Goal: Information Seeking & Learning: Find specific fact

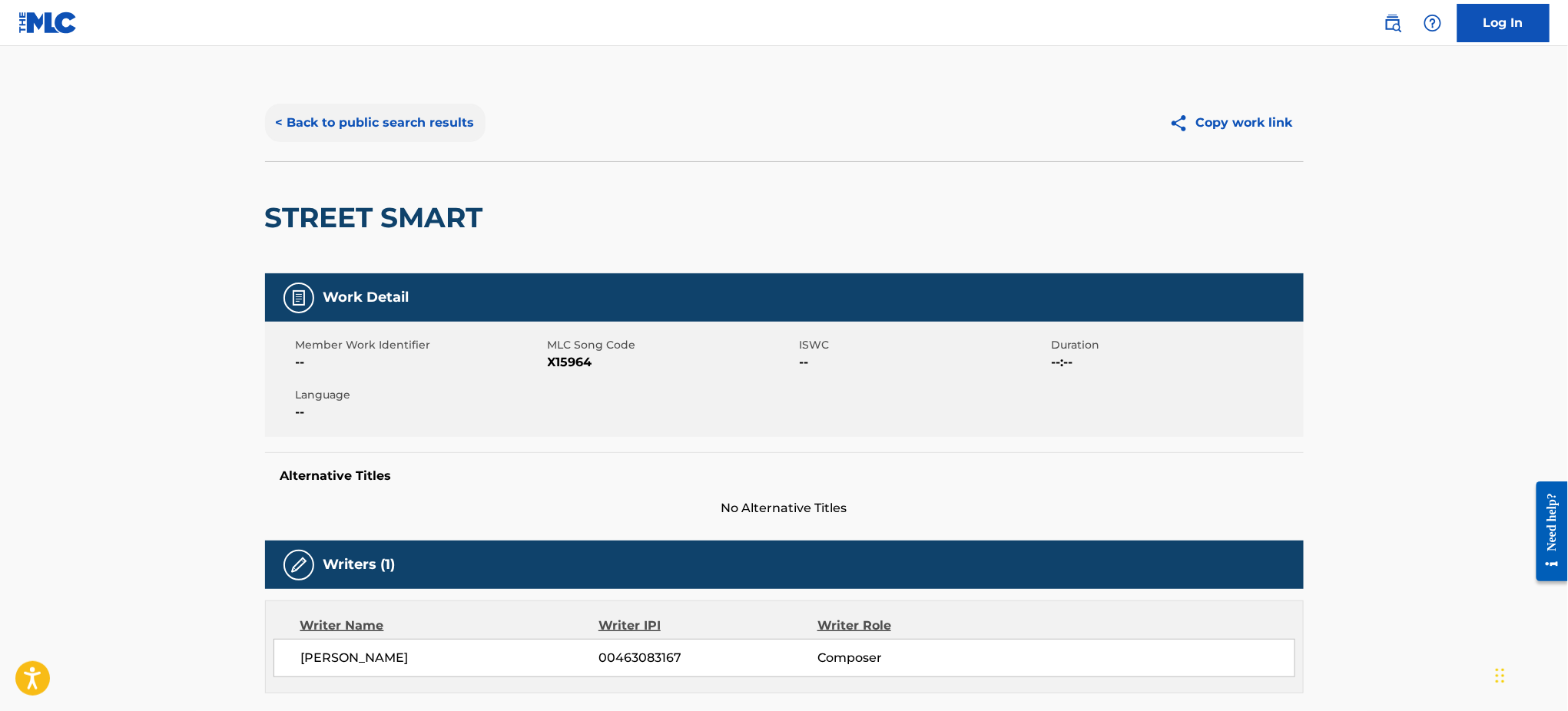
click at [420, 121] on button "< Back to public search results" at bounding box center [375, 123] width 220 height 39
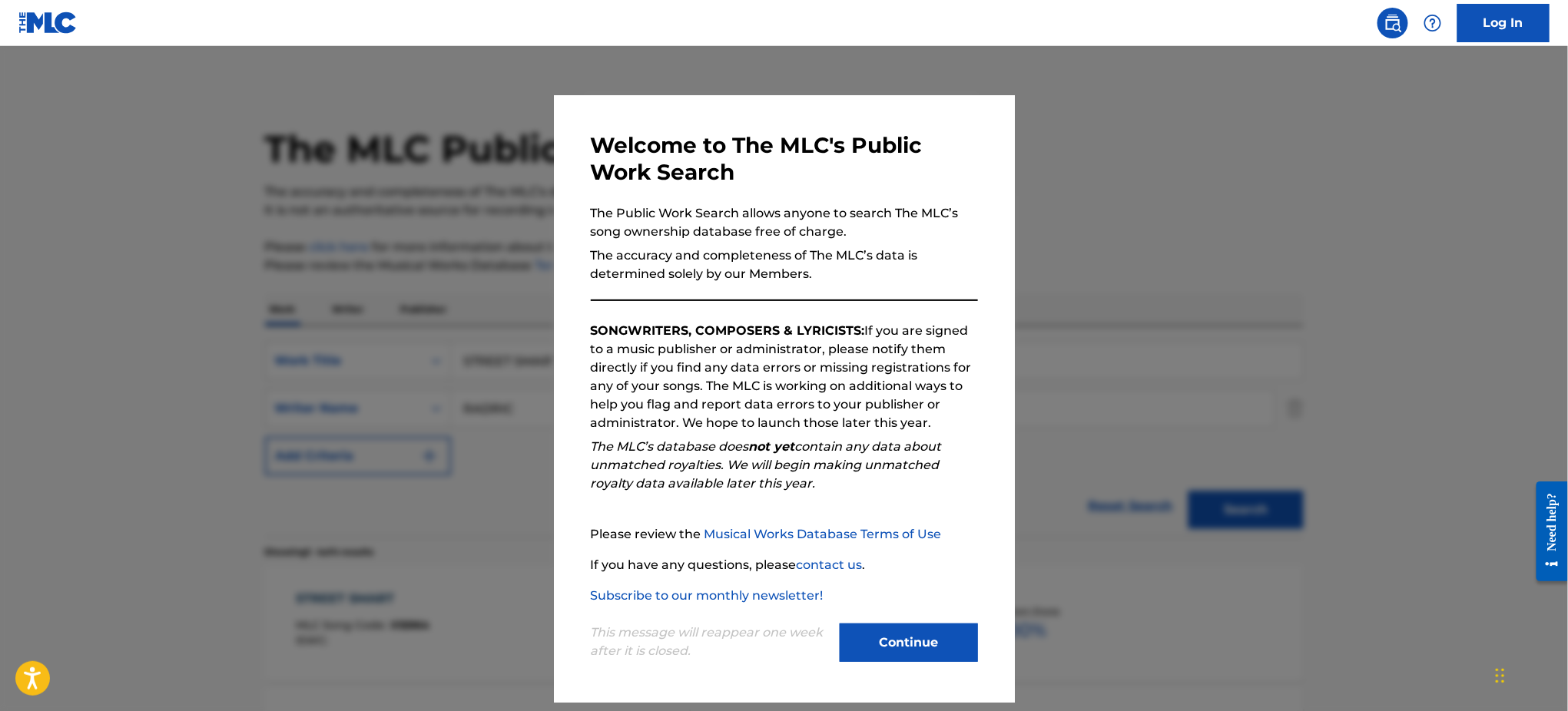
scroll to position [204, 0]
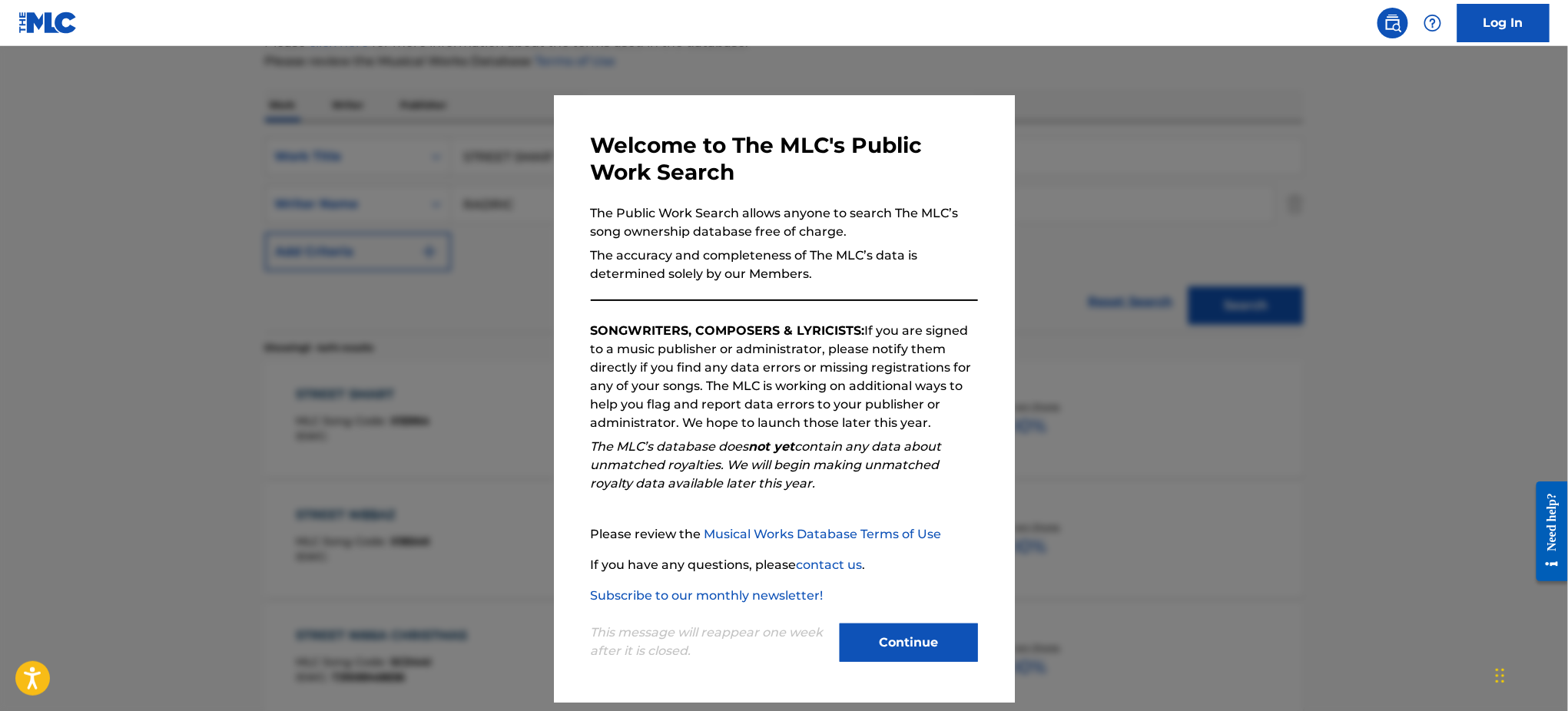
click at [1201, 227] on div at bounding box center [784, 401] width 1568 height 711
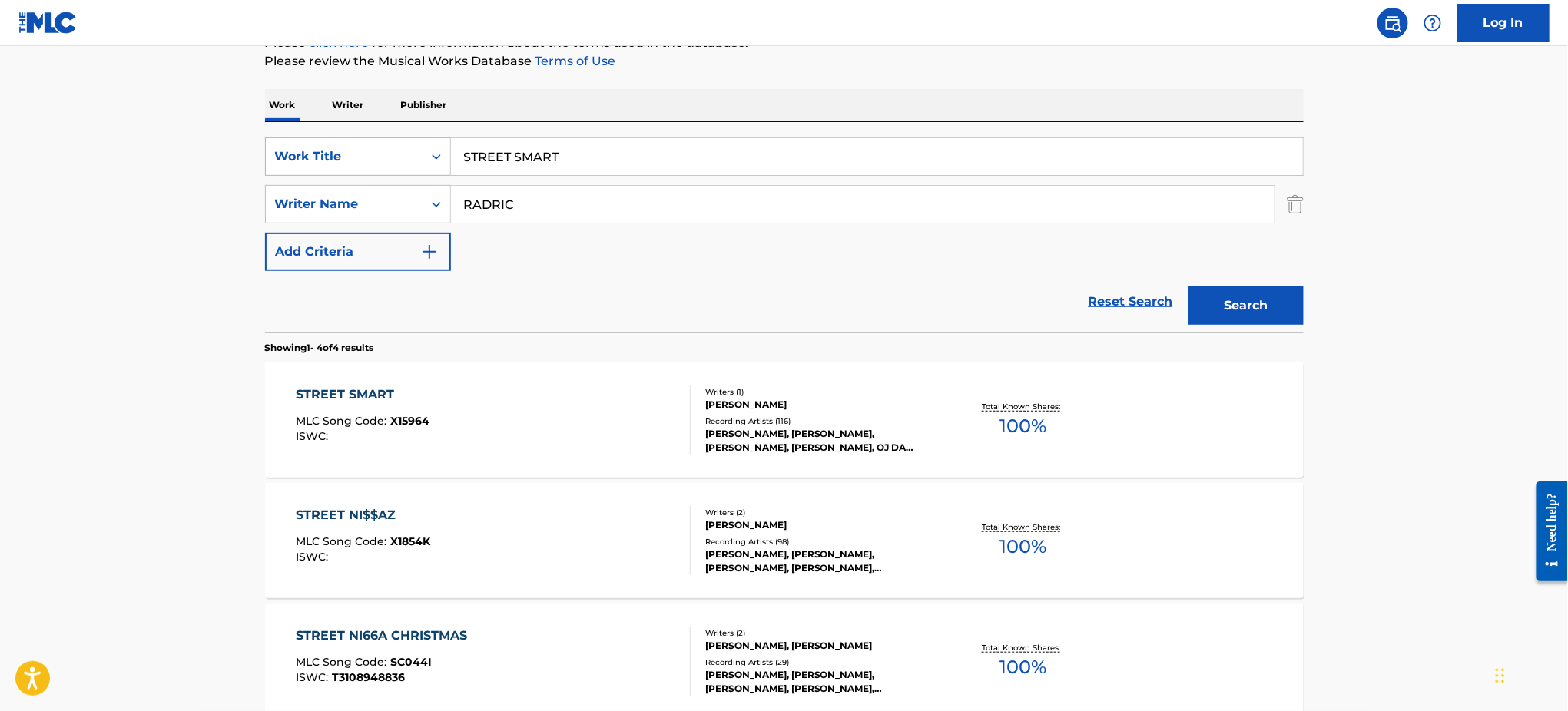
drag, startPoint x: 595, startPoint y: 155, endPoint x: 440, endPoint y: 169, distance: 155.6
click at [414, 165] on div "SearchWithCriteria0c1c2e94-fd79-44b7-85b7-d74d197305d0 Work Title STREET SMART" at bounding box center [784, 157] width 1039 height 39
paste input "EL TAMBORILERO [PERSON_NAME]"
type input "EL TAMBORILERO [PERSON_NAME]"
drag, startPoint x: 539, startPoint y: 202, endPoint x: 544, endPoint y: 176, distance: 26.5
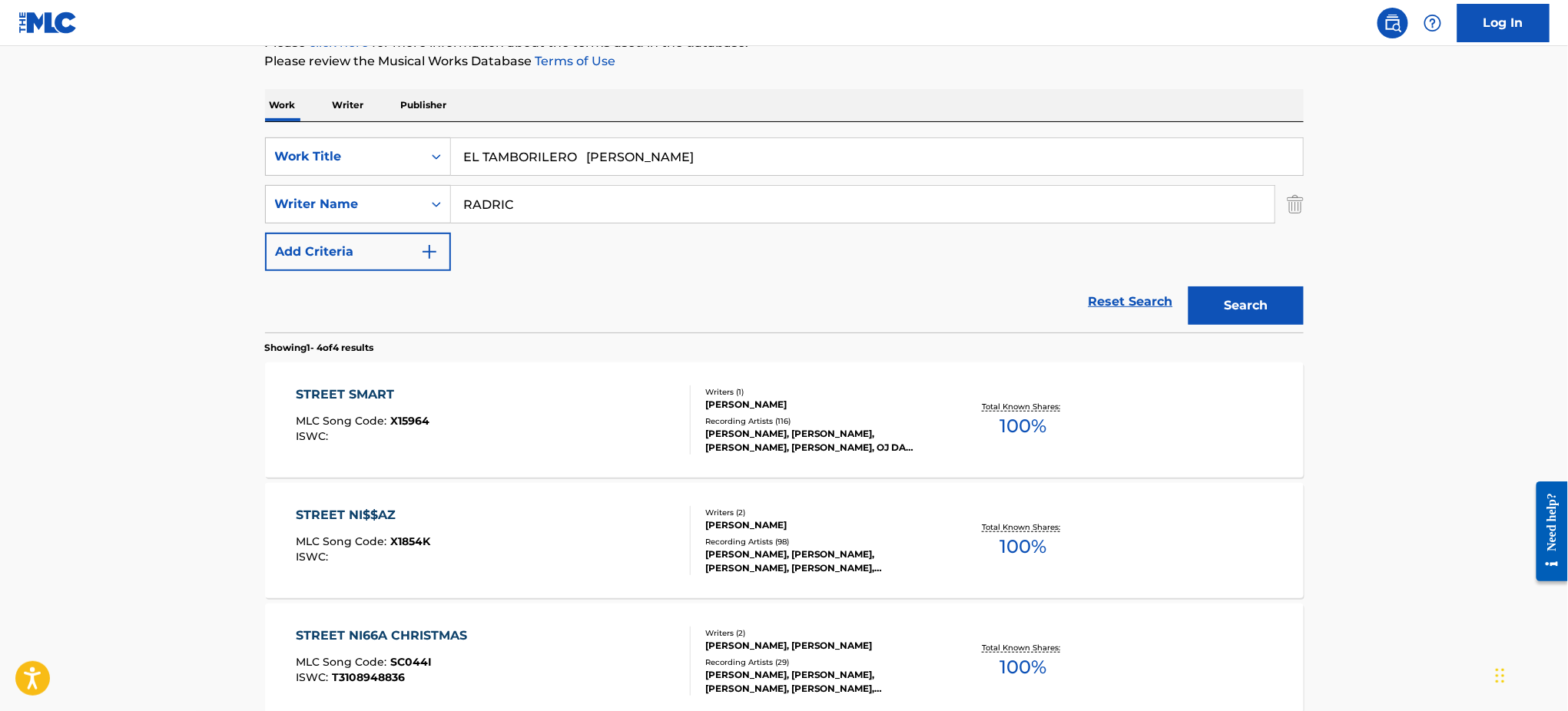
click at [352, 210] on div "SearchWithCriteria8da1b759-b351-42d1-a246-46e728556b6f Writer Name [PERSON_NAME]" at bounding box center [784, 204] width 1039 height 39
paste input "EL TAMBORILERO [PERSON_NAME]"
type input "EL TAMBORILERO [PERSON_NAME]"
drag, startPoint x: 581, startPoint y: 161, endPoint x: 975, endPoint y: 161, distance: 394.0
click at [975, 161] on input "EL TAMBORILERO [PERSON_NAME]" at bounding box center [876, 156] width 852 height 37
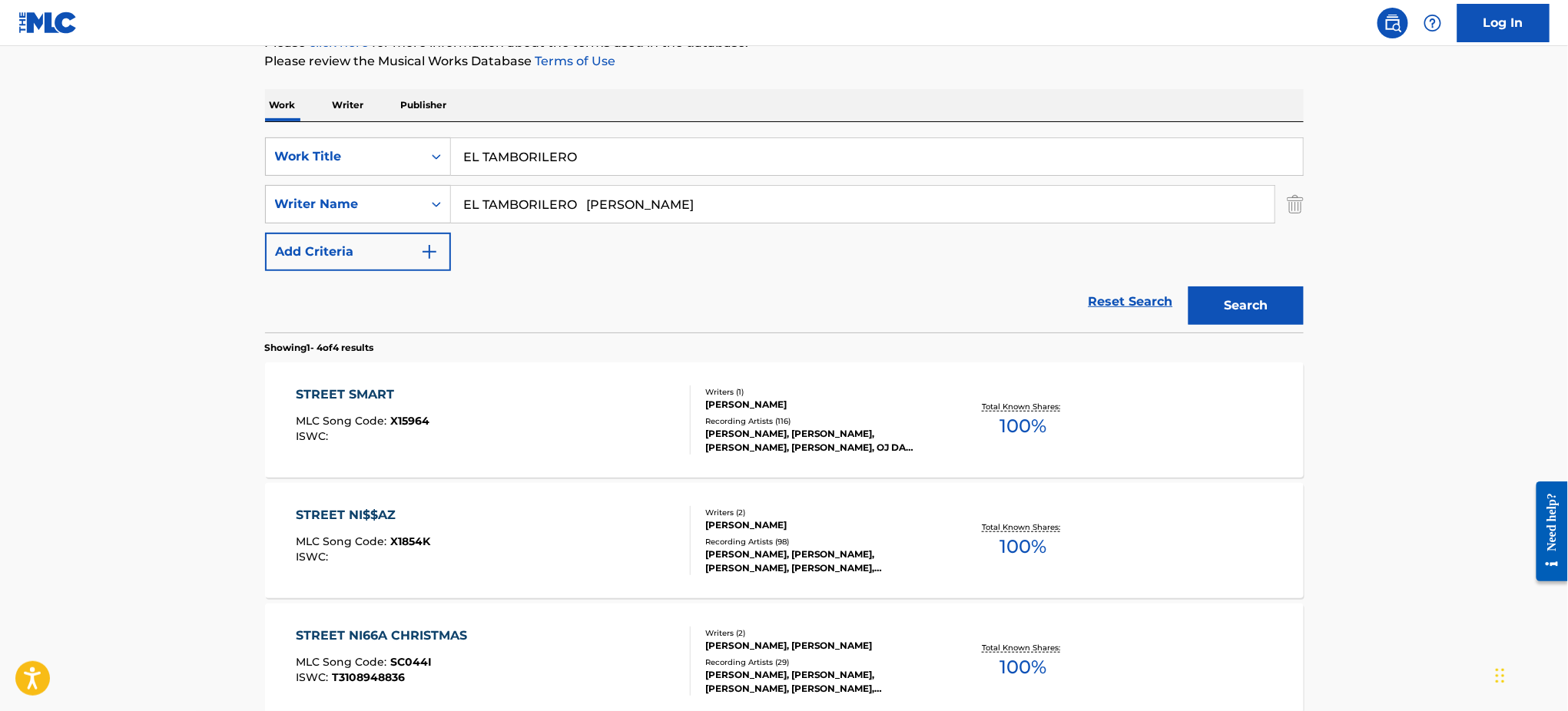
type input "EL TAMBORILERO"
click at [940, 94] on div "Work Writer Publisher" at bounding box center [784, 104] width 1039 height 32
drag, startPoint x: 651, startPoint y: 203, endPoint x: 369, endPoint y: 210, distance: 282.1
click at [319, 219] on div "SearchWithCriteria8da1b759-b351-42d1-a246-46e728556b6f Writer Name EL TAMBORILE…" at bounding box center [784, 204] width 1039 height 39
drag, startPoint x: 531, startPoint y: 201, endPoint x: 1047, endPoint y: 267, distance: 520.2
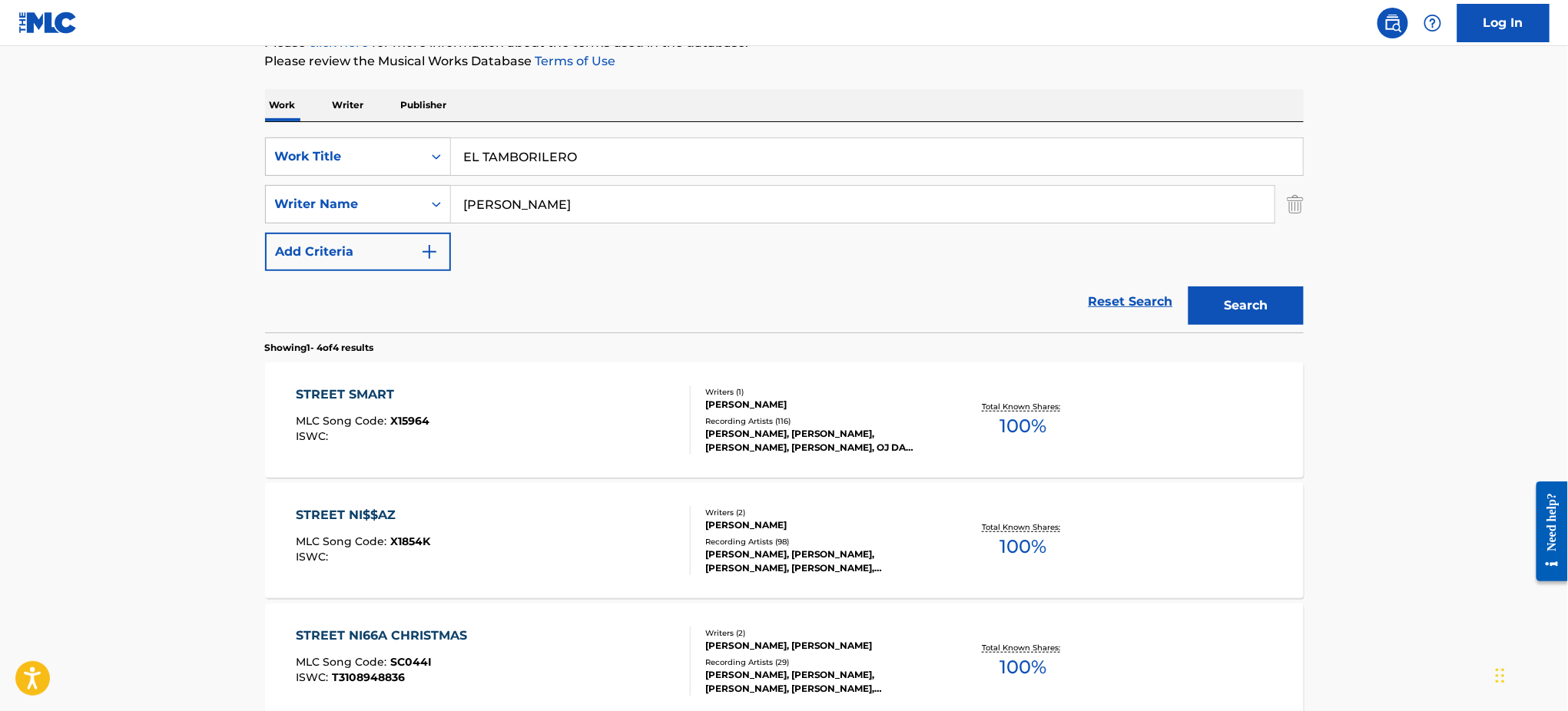
click at [1047, 267] on div "SearchWithCriteria0c1c2e94-fd79-44b7-85b7-d74d197305d0 Work Title EL TAMBORILER…" at bounding box center [784, 204] width 1039 height 133
type input "[PERSON_NAME]"
click at [1188, 287] on button "Search" at bounding box center [1245, 306] width 116 height 39
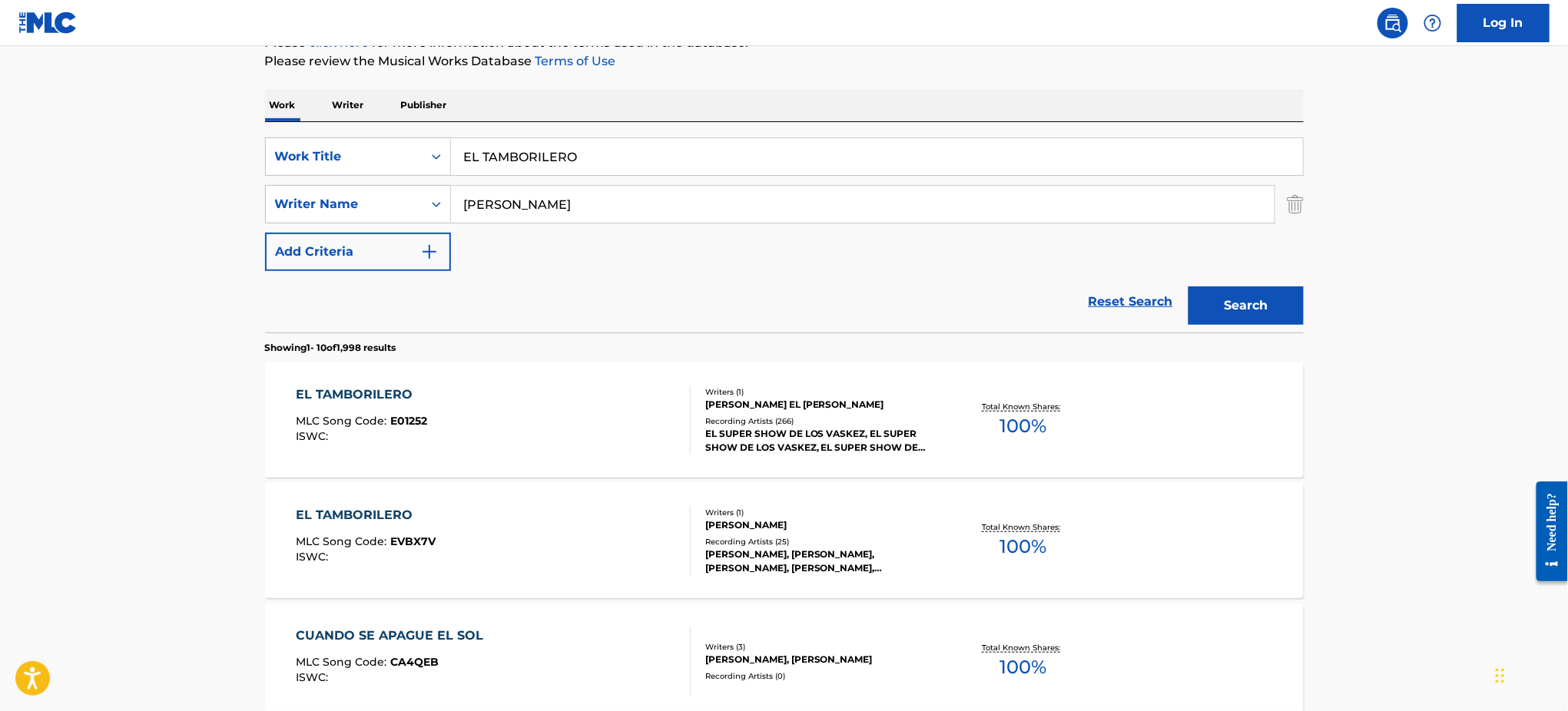
scroll to position [307, 0]
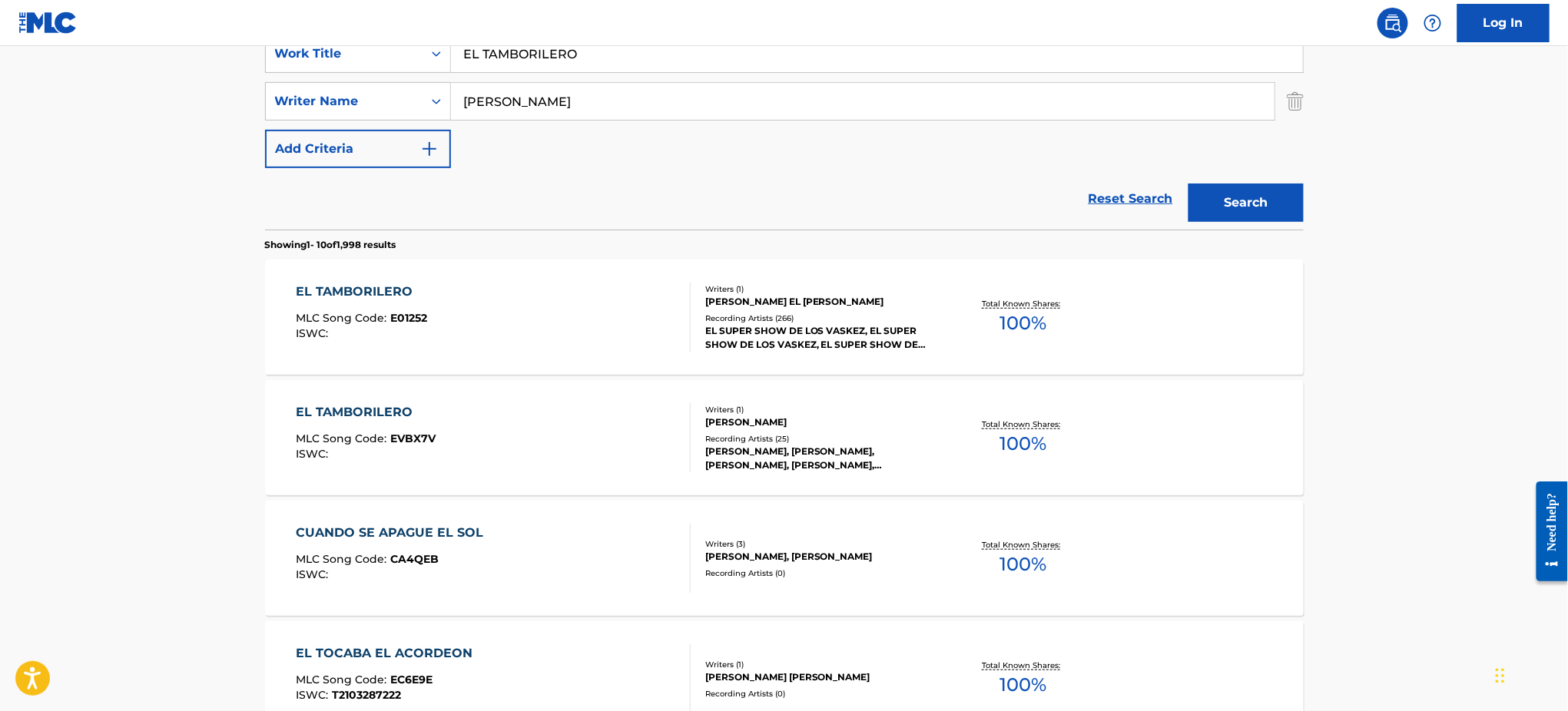
click at [574, 289] on div "EL TAMBORILERO MLC Song Code : E01252 ISWC :" at bounding box center [493, 317] width 395 height 69
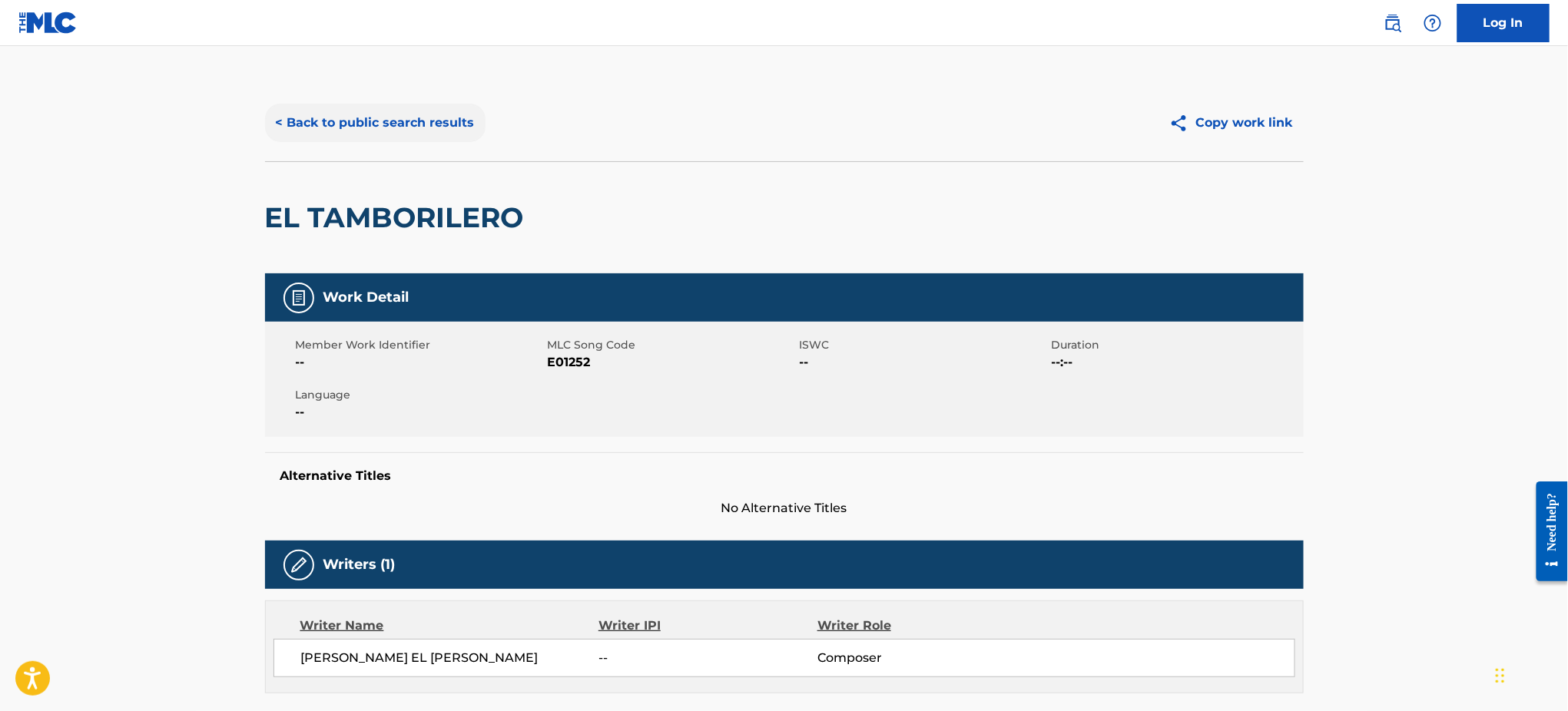
click at [360, 106] on button "< Back to public search results" at bounding box center [375, 123] width 220 height 39
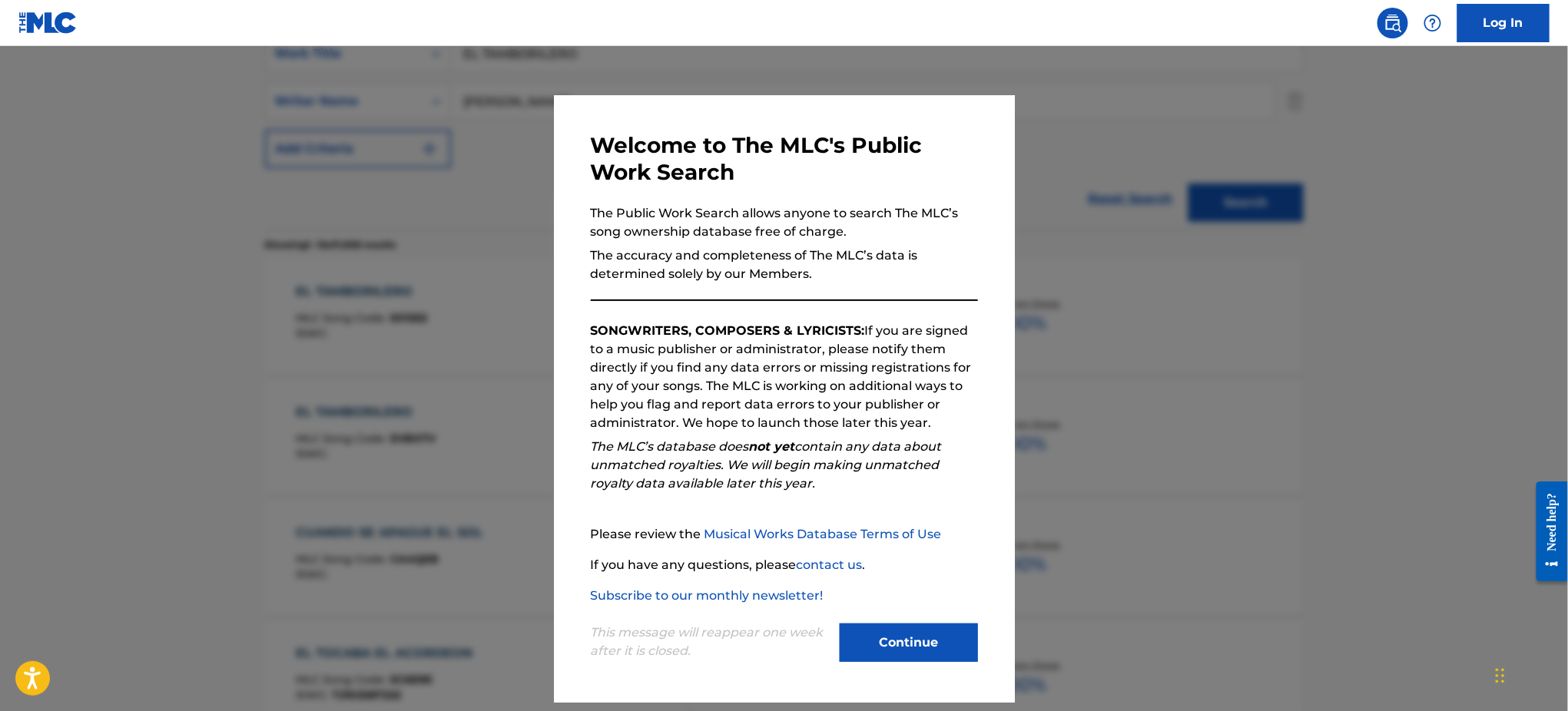
drag, startPoint x: 1232, startPoint y: 230, endPoint x: 906, endPoint y: 361, distance: 351.3
click at [1233, 231] on div at bounding box center [784, 401] width 1568 height 711
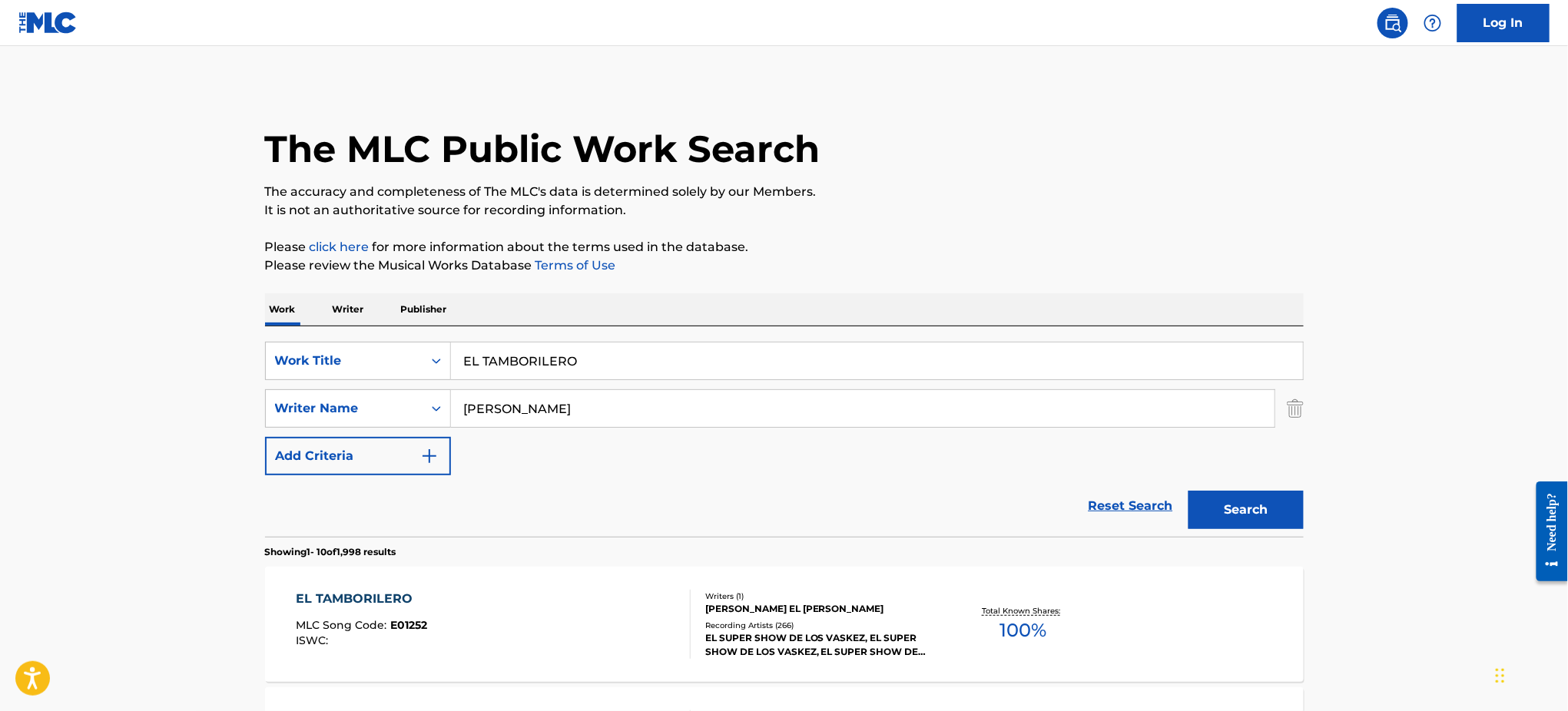
drag, startPoint x: 621, startPoint y: 366, endPoint x: 531, endPoint y: 391, distance: 93.4
click at [435, 368] on div "SearchWithCriteria0c1c2e94-fd79-44b7-85b7-d74d197305d0 Work Title EL TAMBORILERO" at bounding box center [784, 361] width 1039 height 39
paste input "Hot [PERSON_NAME]"
type input "Hot [PERSON_NAME]"
drag, startPoint x: 536, startPoint y: 409, endPoint x: 389, endPoint y: 400, distance: 147.3
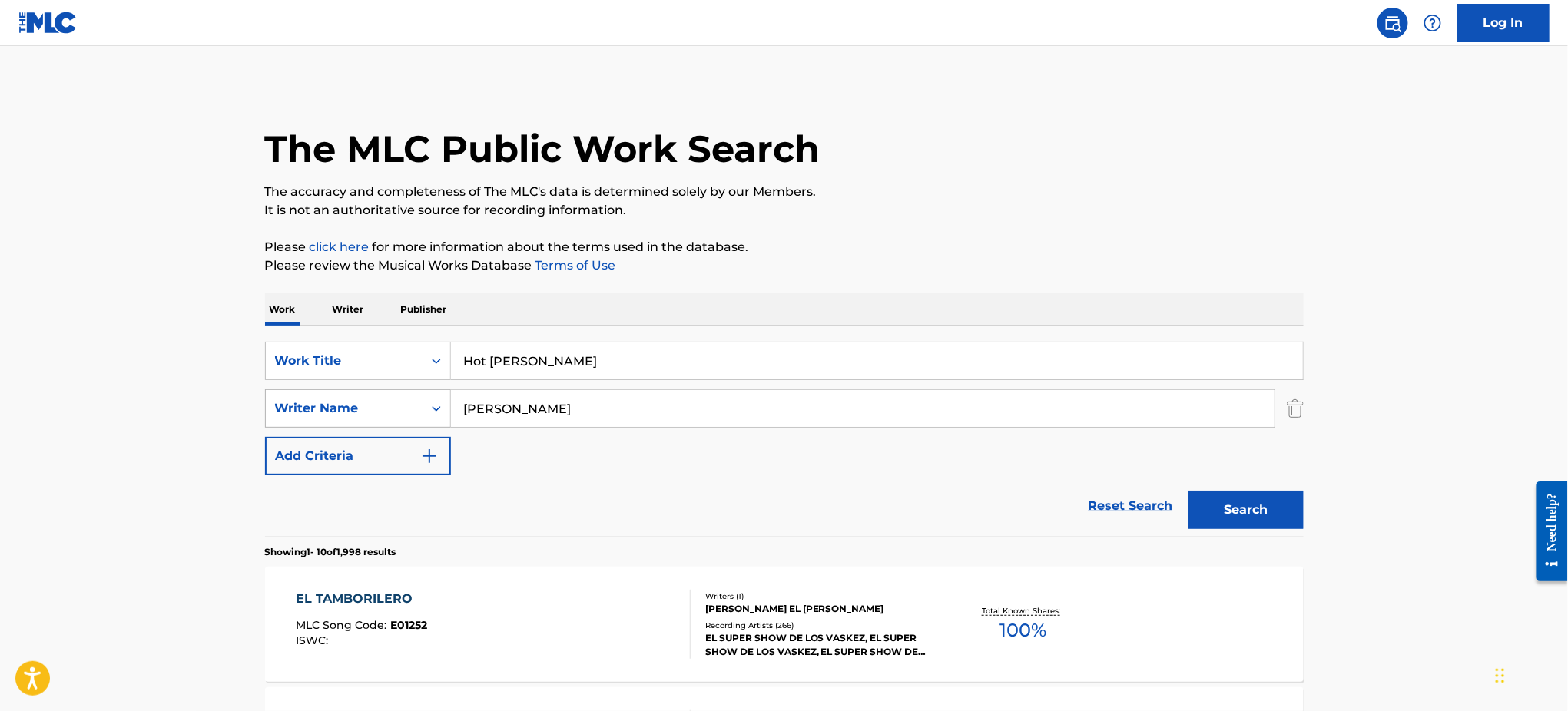
click at [389, 400] on div "SearchWithCriteria8da1b759-b351-42d1-a246-46e728556b6f Writer Name [PERSON_NAME]" at bounding box center [784, 409] width 1039 height 39
paste input "[PERSON_NAME]"
type input "[PERSON_NAME]"
click at [1188, 491] on button "Search" at bounding box center [1245, 510] width 116 height 39
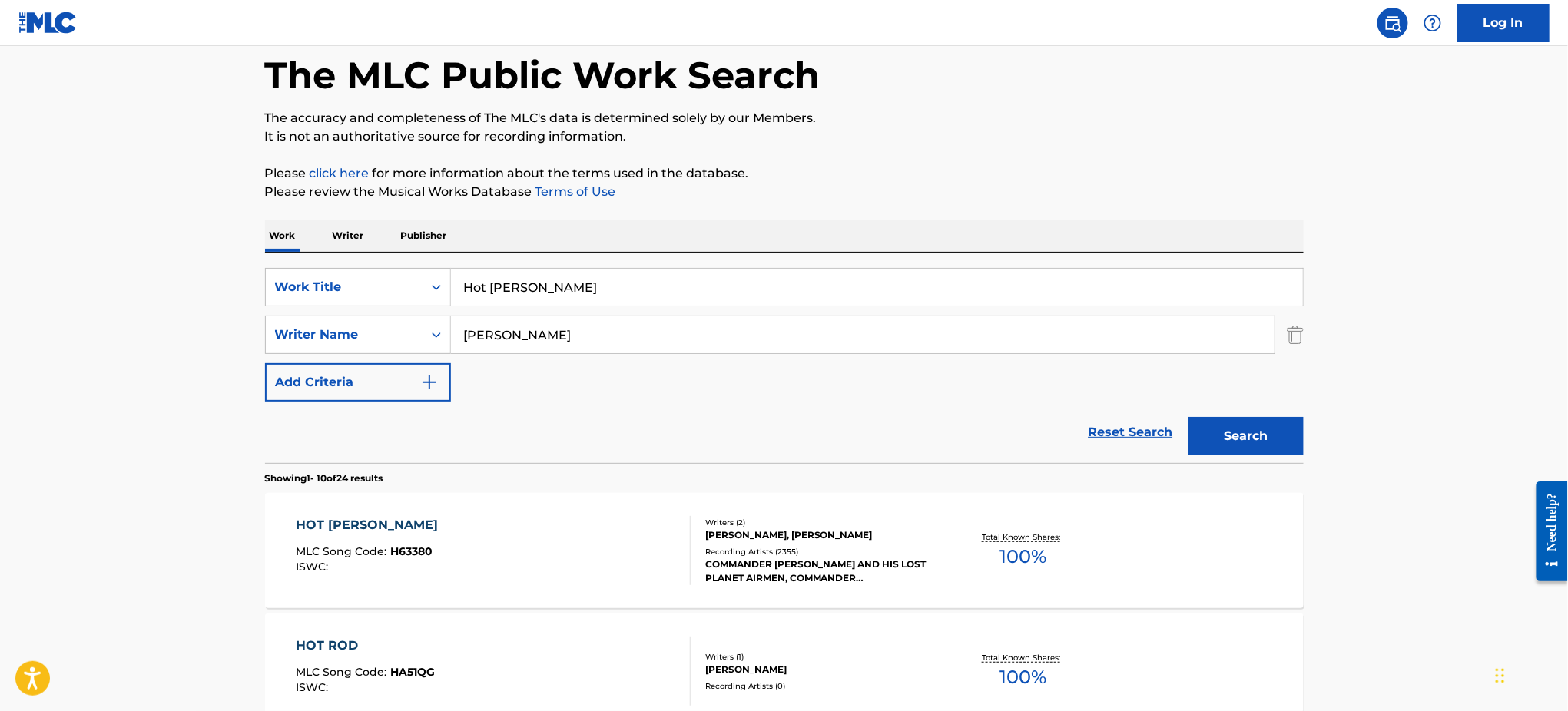
scroll to position [204, 0]
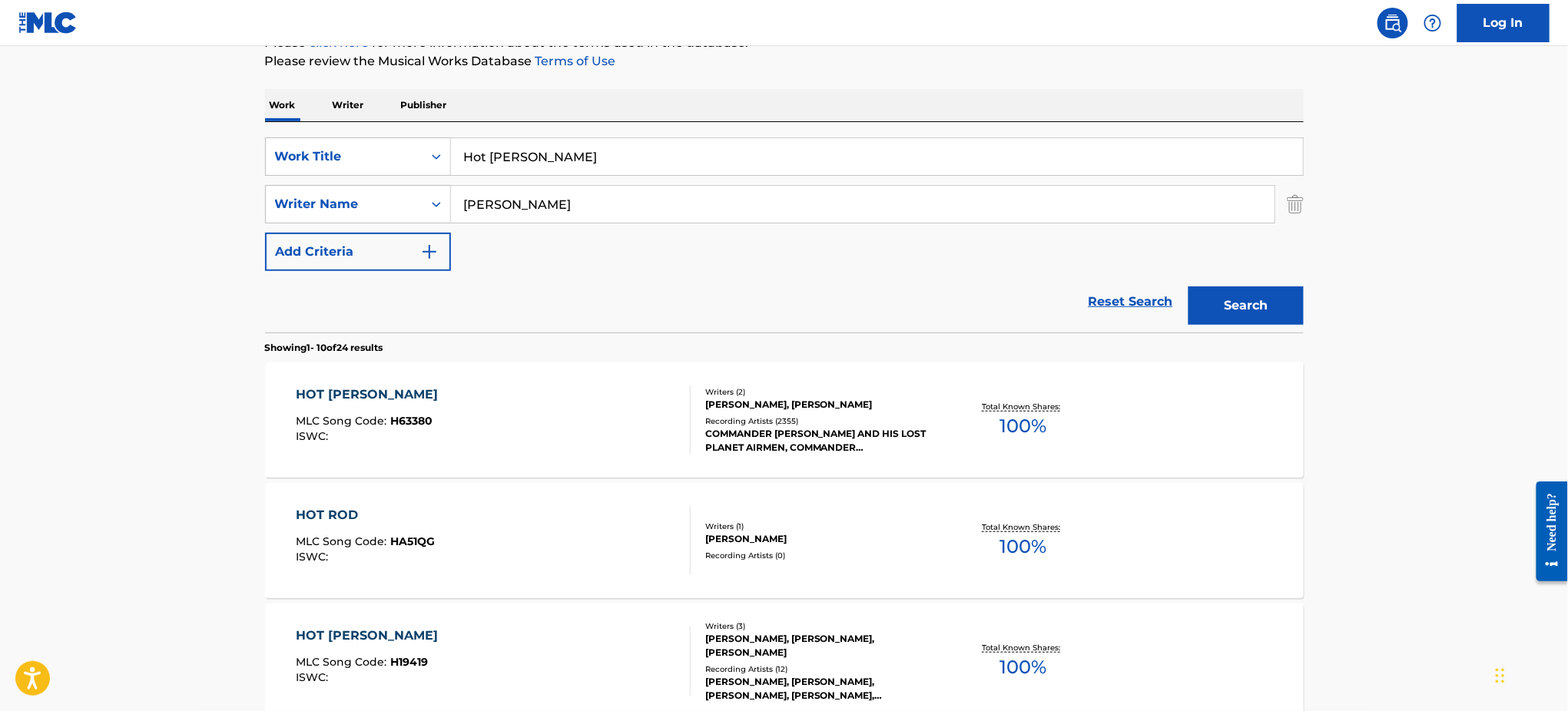
click at [553, 390] on div "HOT [PERSON_NAME] MLC Song Code : H63380 ISWC :" at bounding box center [493, 420] width 395 height 69
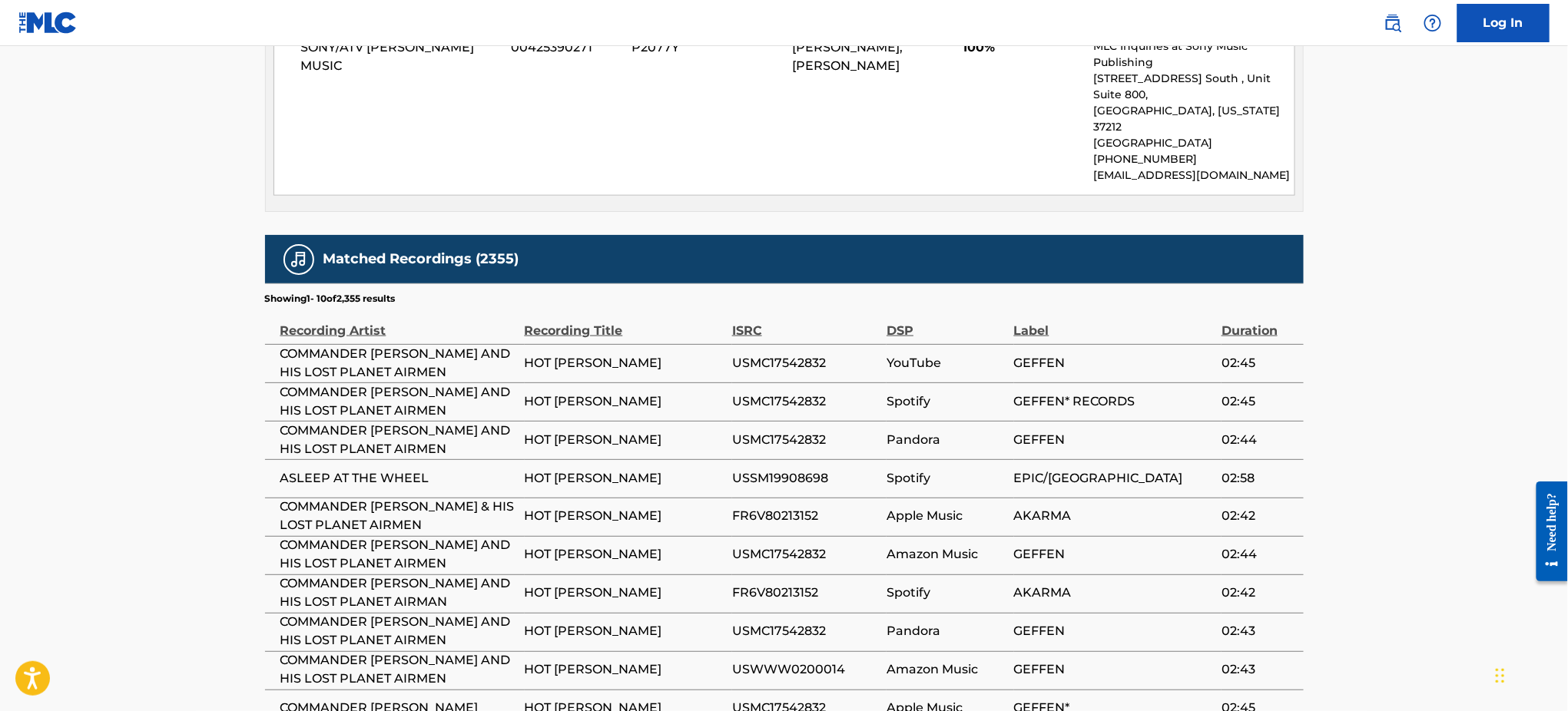
scroll to position [938, 0]
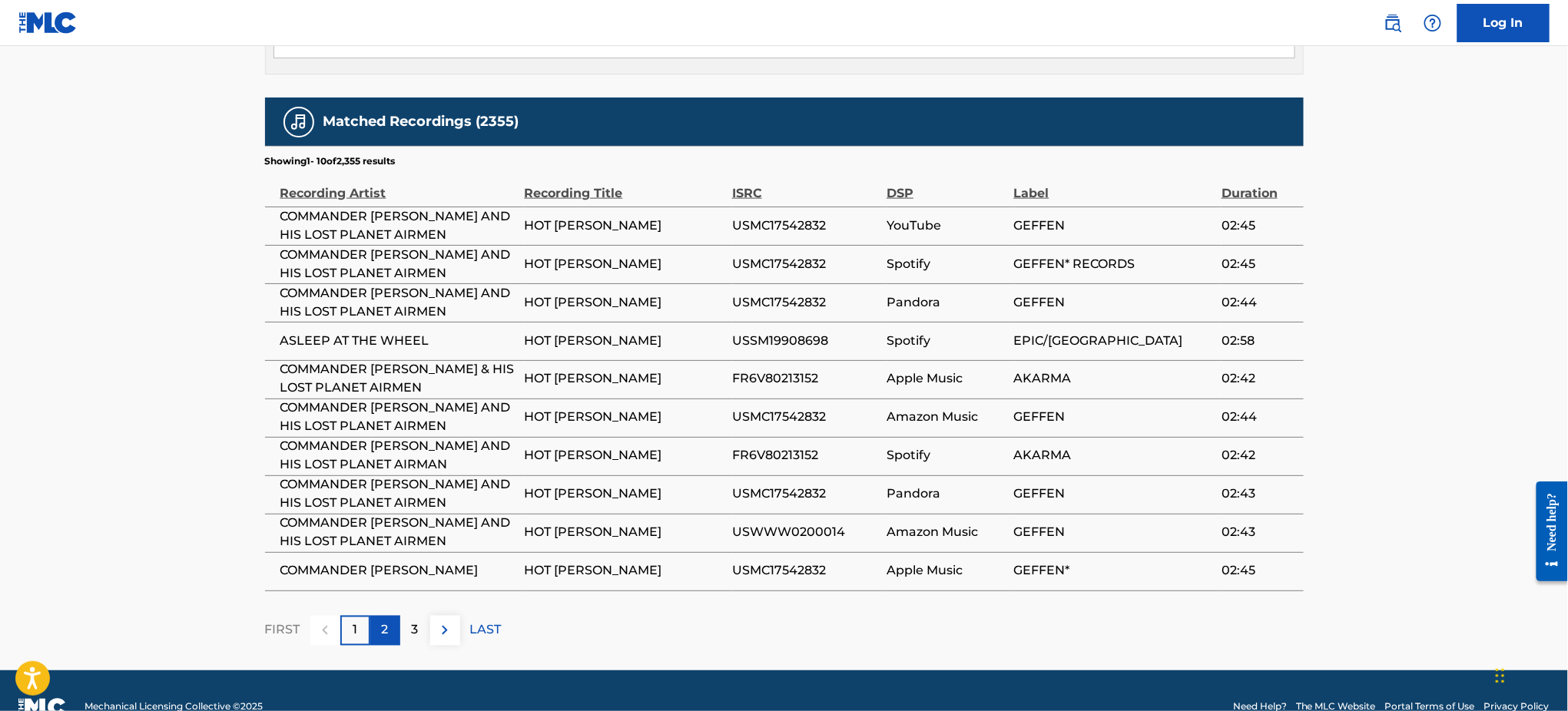
click at [389, 616] on div "2" at bounding box center [385, 631] width 30 height 30
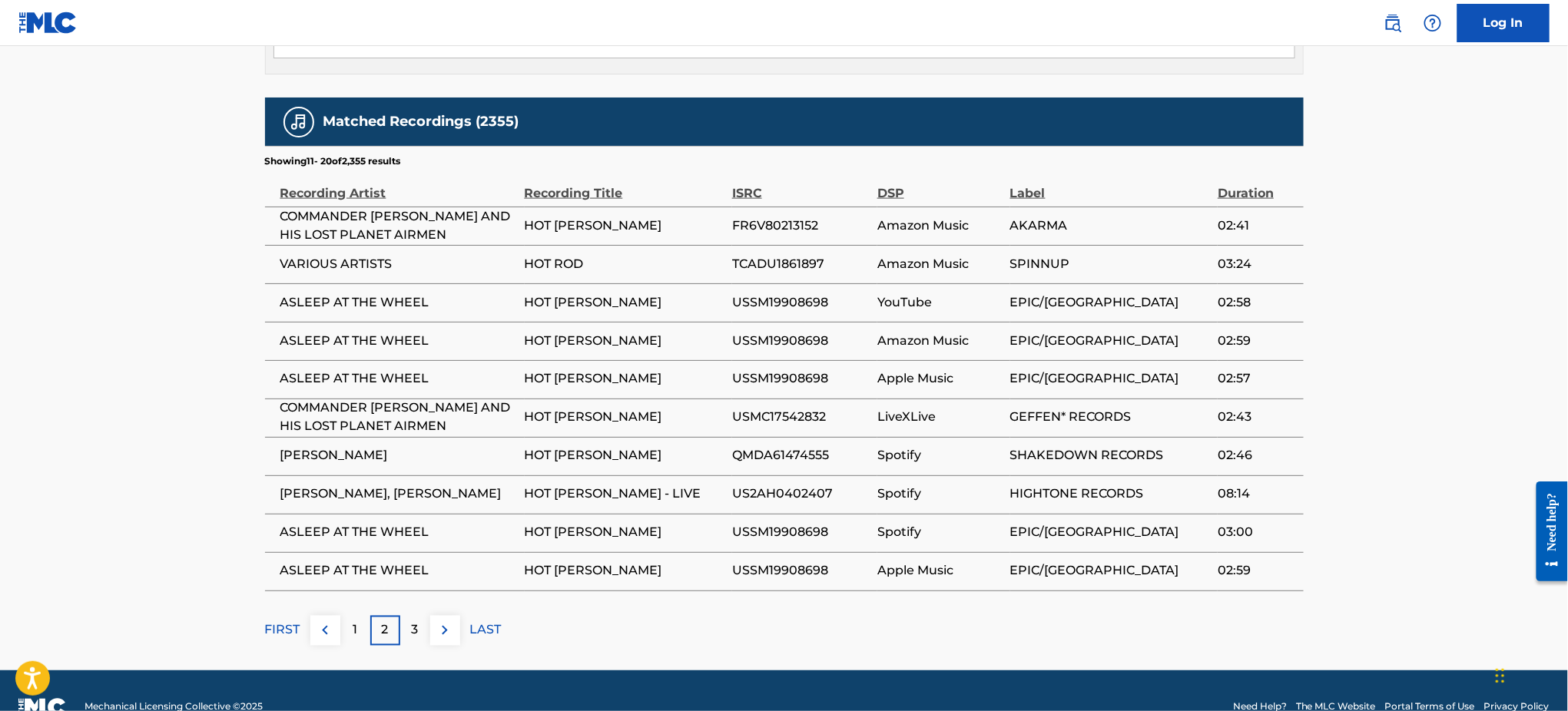
click at [786, 513] on td "USSM19908698" at bounding box center [804, 533] width 145 height 39
click at [383, 621] on p "2" at bounding box center [385, 631] width 6 height 18
click at [422, 616] on div "3" at bounding box center [415, 631] width 30 height 30
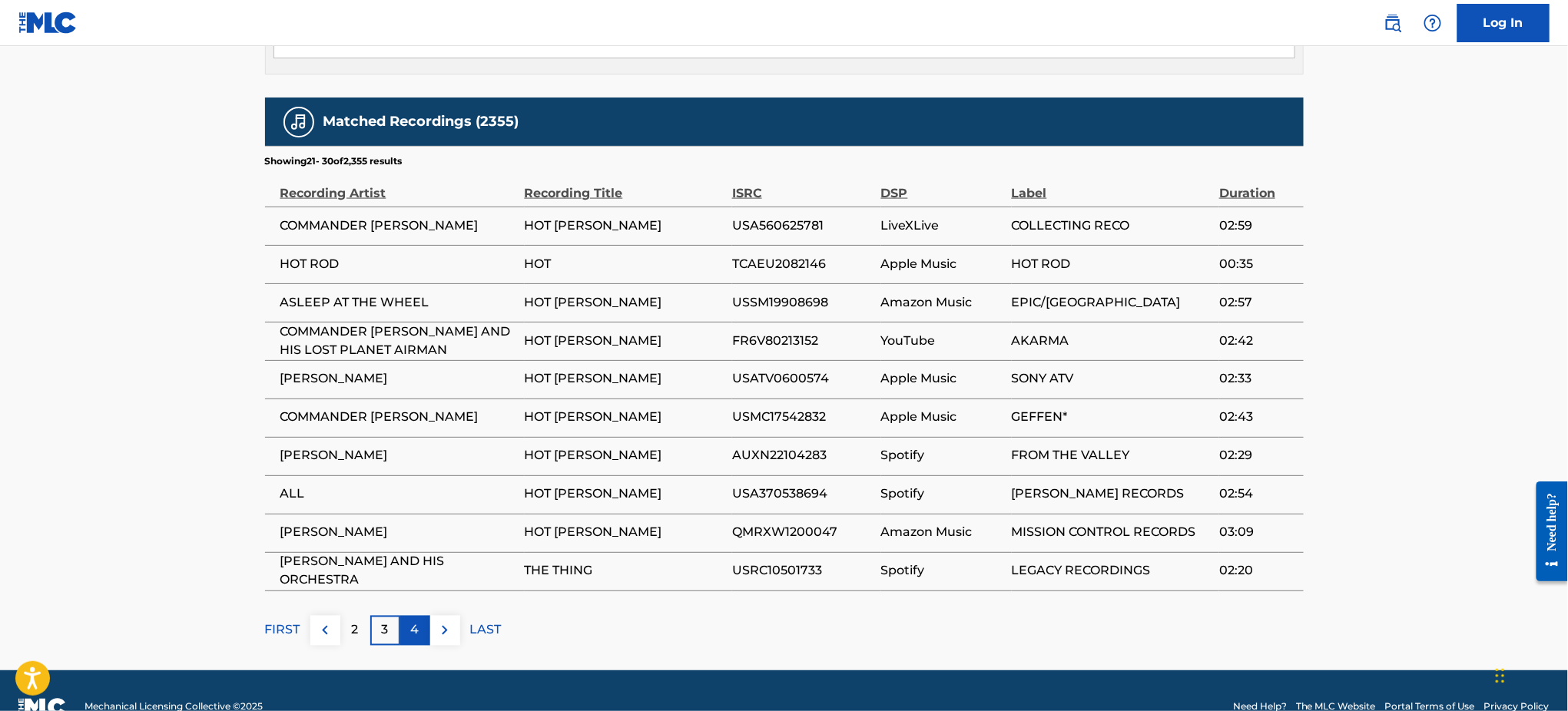
click at [419, 616] on div "4" at bounding box center [415, 631] width 30 height 30
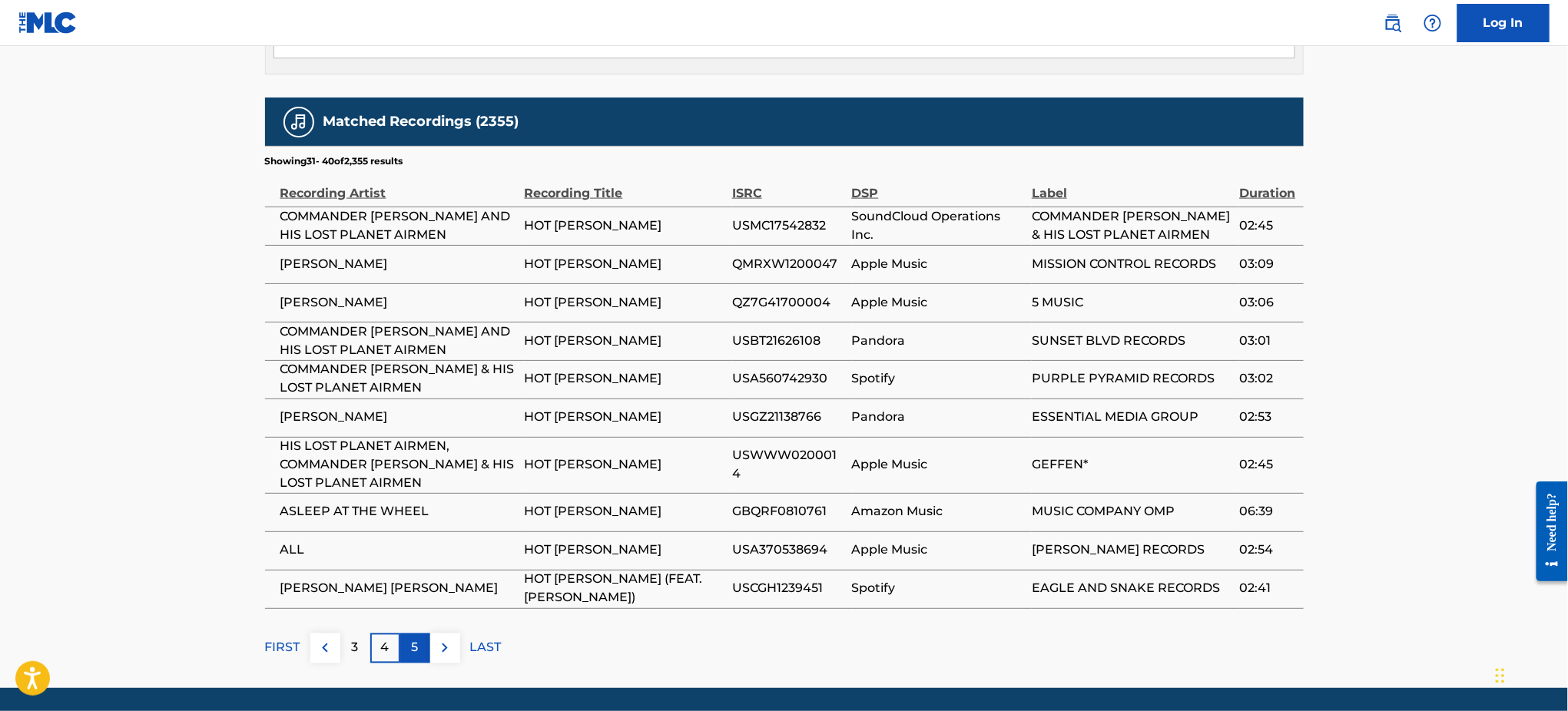
click at [421, 633] on div "5" at bounding box center [415, 648] width 30 height 30
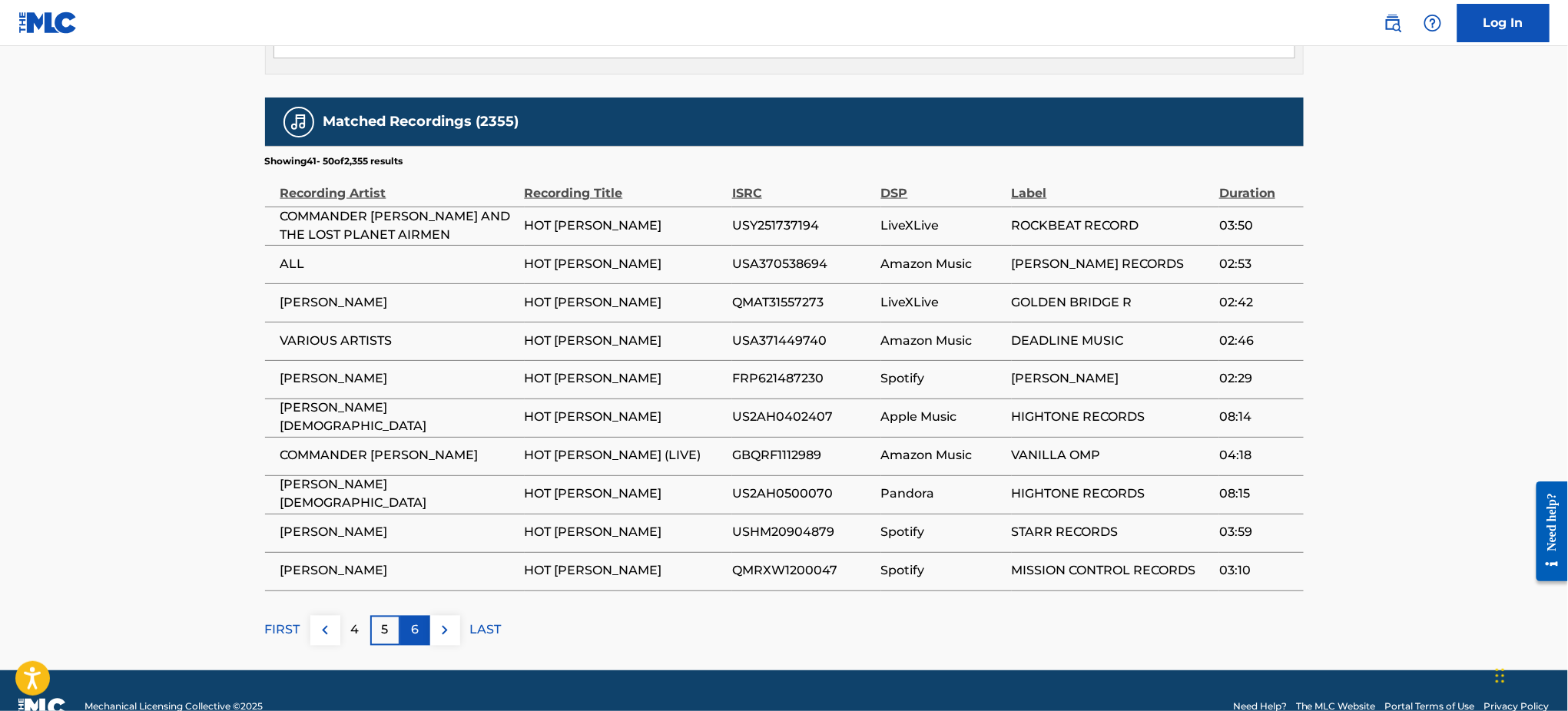
click at [422, 616] on div "6" at bounding box center [415, 631] width 30 height 30
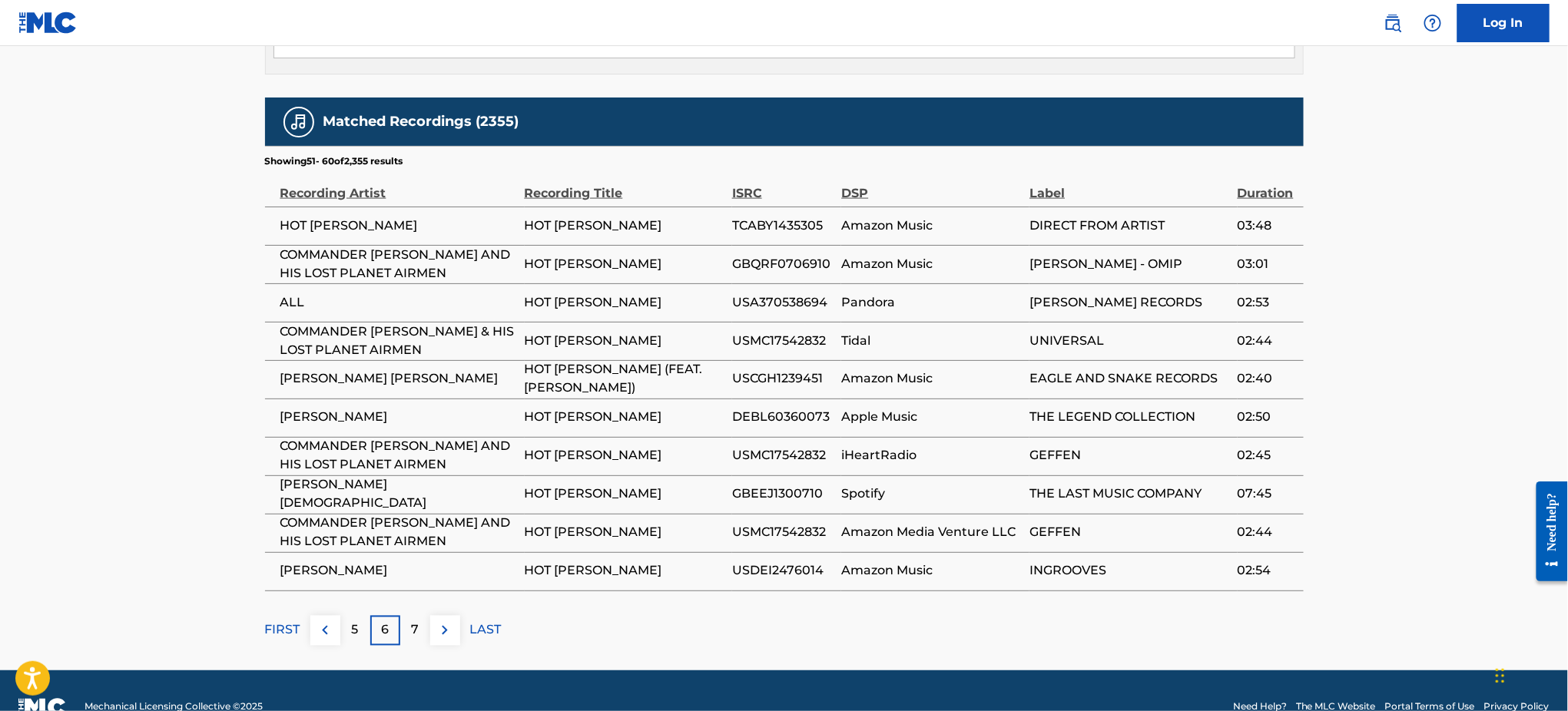
click at [709, 485] on span "HOT [PERSON_NAME]" at bounding box center [624, 495] width 200 height 18
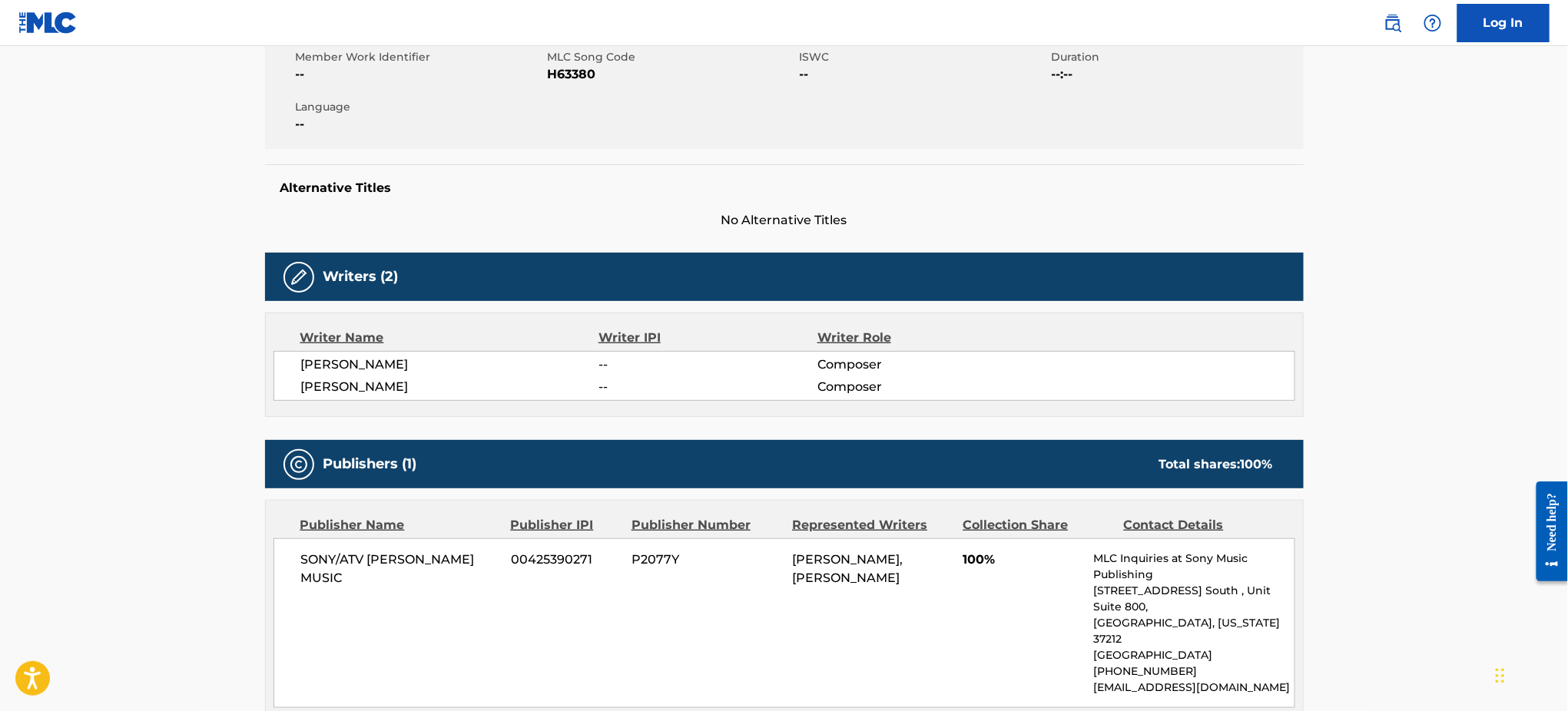
scroll to position [0, 0]
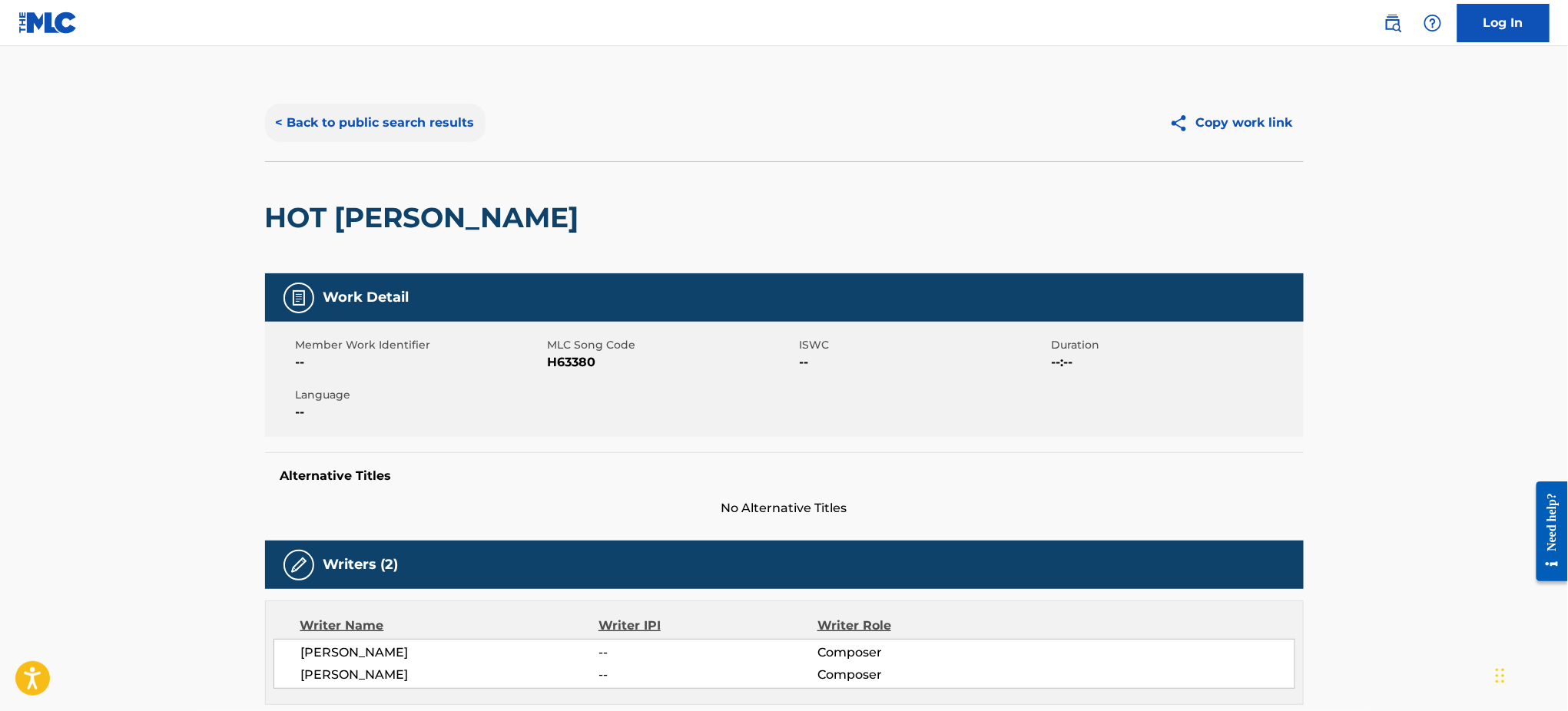
click at [319, 121] on button "< Back to public search results" at bounding box center [375, 123] width 220 height 39
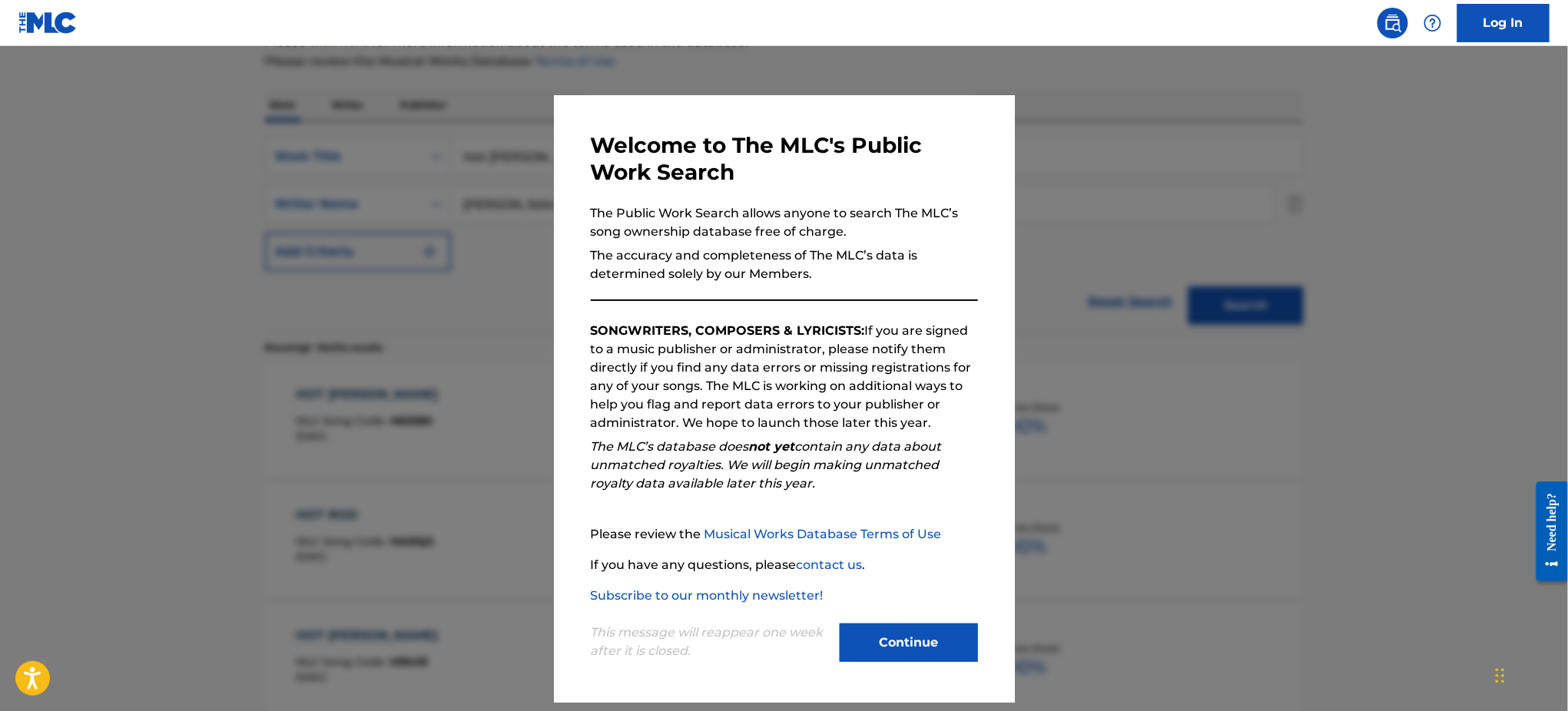
click at [1183, 234] on div at bounding box center [784, 401] width 1568 height 711
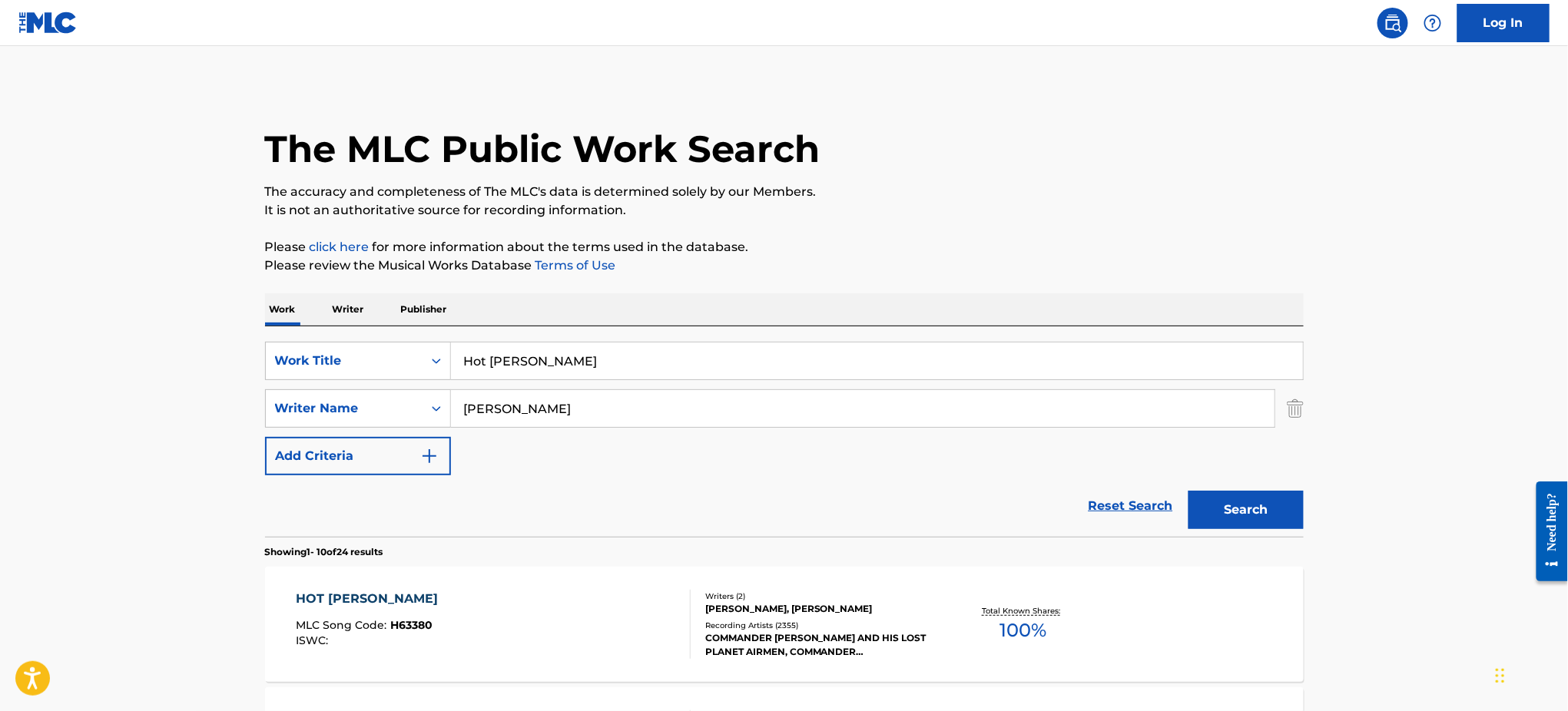
drag, startPoint x: 411, startPoint y: 337, endPoint x: 394, endPoint y: 337, distance: 17.0
click at [395, 337] on div "SearchWithCriteria0c1c2e94-fd79-44b7-85b7-d74d197305d0 Work Title Hot [PERSON_N…" at bounding box center [784, 431] width 1039 height 210
paste input "OT ROD CYCLE"
click at [1188, 491] on button "Search" at bounding box center [1245, 510] width 116 height 39
drag, startPoint x: 385, startPoint y: 376, endPoint x: 329, endPoint y: 377, distance: 56.0
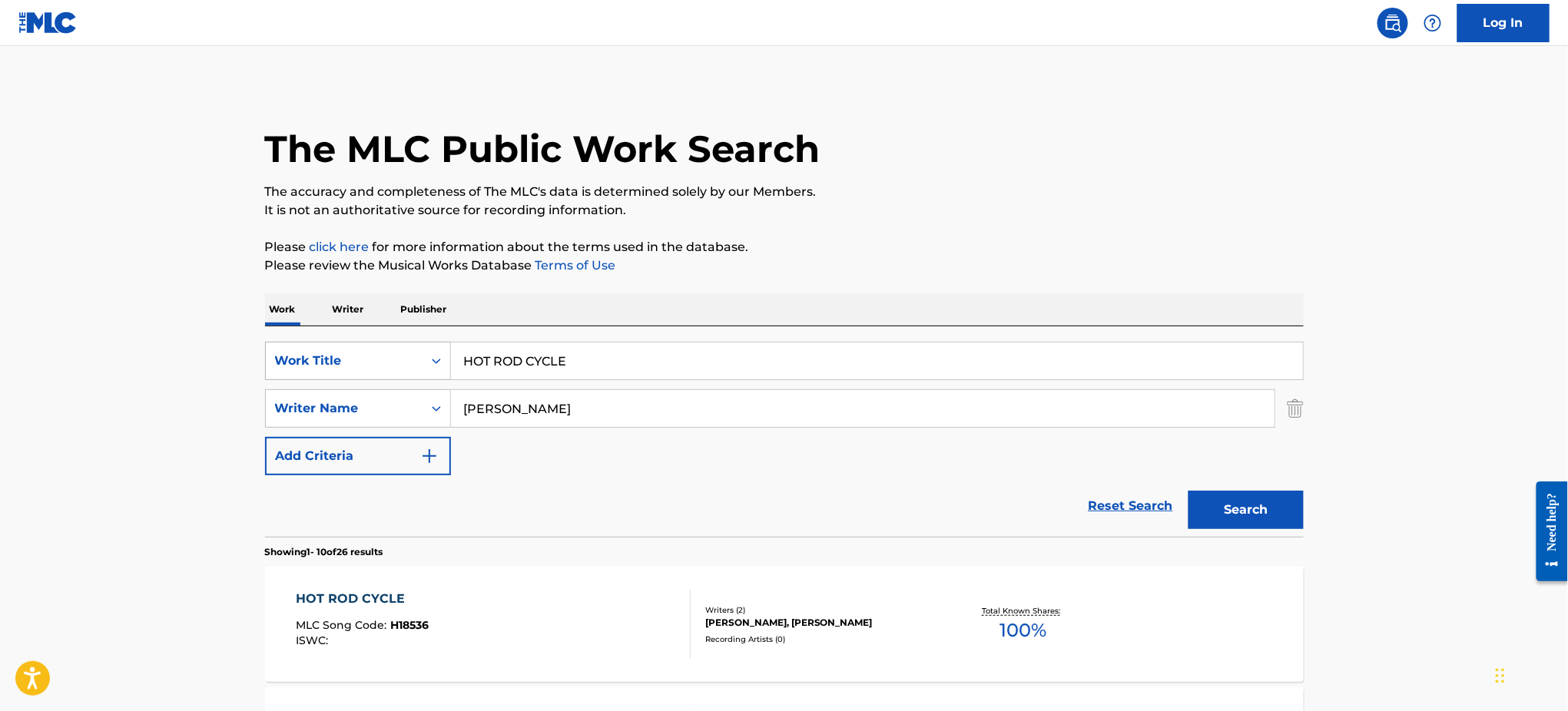
click at [329, 377] on div "SearchWithCriteria0c1c2e94-fd79-44b7-85b7-d74d197305d0 Work Title HOT ROD CYCLE" at bounding box center [784, 361] width 1039 height 39
paste input "LUX AETERNA [PERSON_NAME] [PERSON_NAME]"
type input "LUX AETERNA [PERSON_NAME] [PERSON_NAME]"
drag, startPoint x: 555, startPoint y: 411, endPoint x: 388, endPoint y: 415, distance: 167.0
click at [383, 417] on div "SearchWithCriteria8da1b759-b351-42d1-a246-46e728556b6f Writer Name [PERSON_NAME]" at bounding box center [784, 409] width 1039 height 39
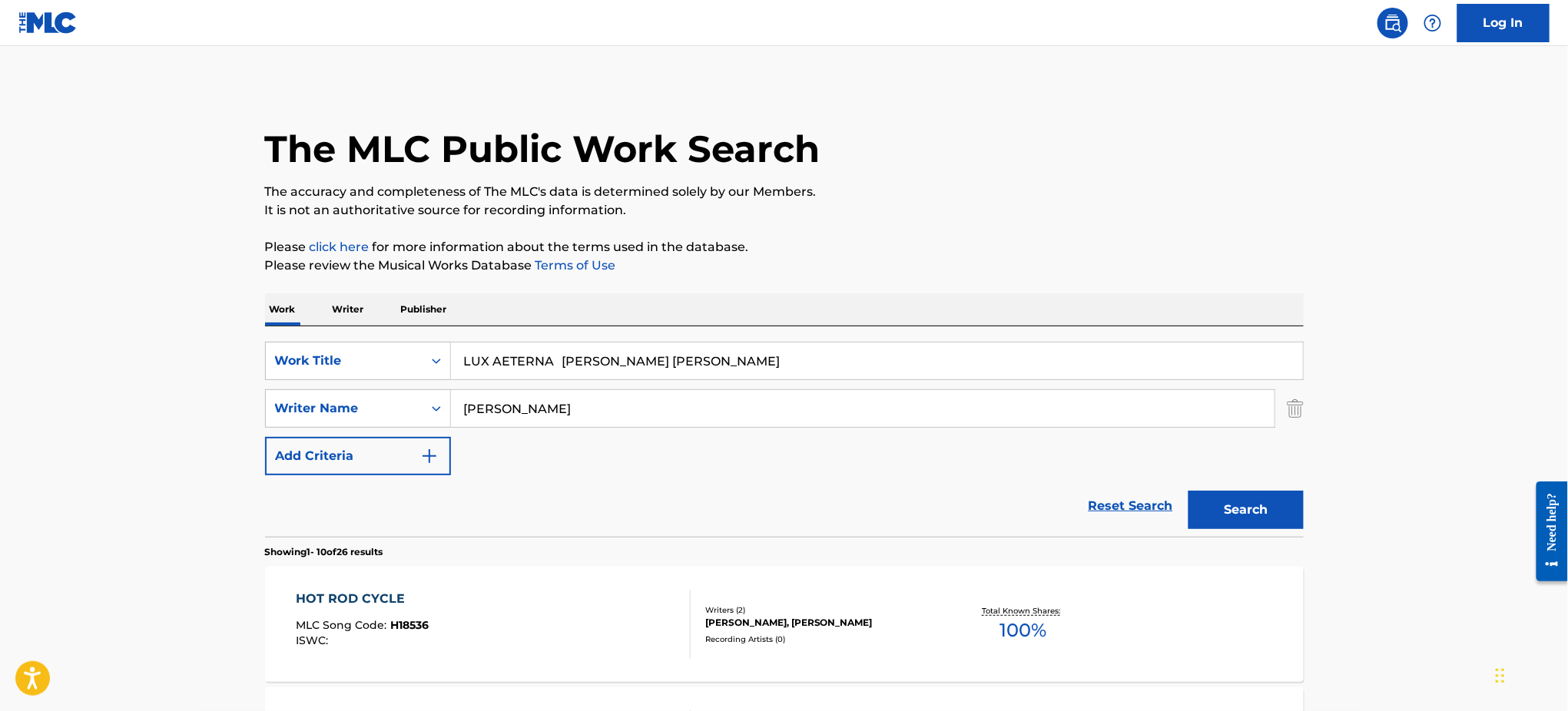
paste input "LUX AETERNA [PERSON_NAME] [PERSON_NAME]"
type input "LUX AETERNA [PERSON_NAME] [PERSON_NAME]"
drag, startPoint x: 559, startPoint y: 366, endPoint x: 882, endPoint y: 374, distance: 323.1
click at [882, 374] on input "LUX AETERNA [PERSON_NAME] [PERSON_NAME]" at bounding box center [876, 361] width 852 height 37
type input "LUX AETERNA"
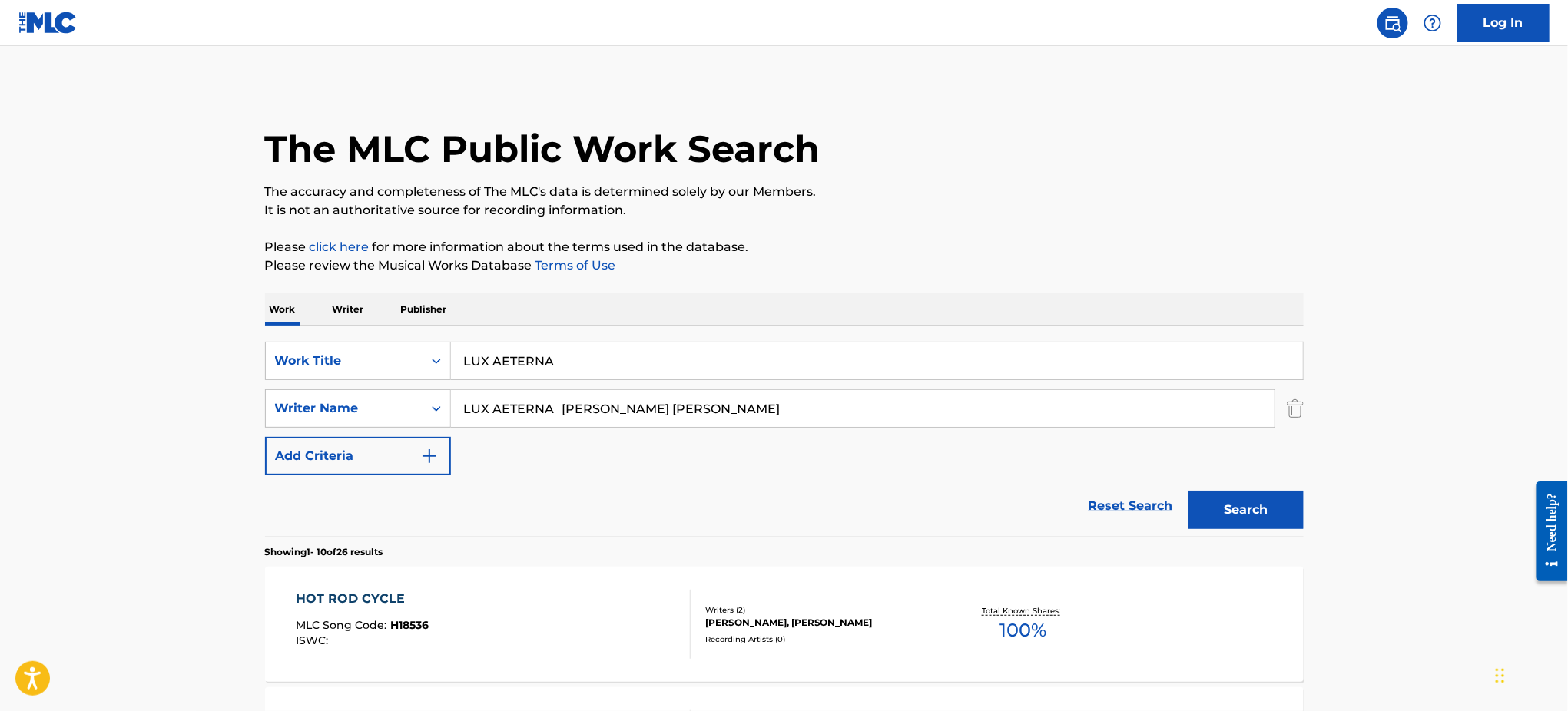
click at [878, 270] on p "Please review the Musical Works Database Terms of Use" at bounding box center [784, 265] width 1039 height 18
drag, startPoint x: 689, startPoint y: 412, endPoint x: 305, endPoint y: 427, distance: 384.3
click at [284, 435] on div "SearchWithCriteria0c1c2e94-fd79-44b7-85b7-d74d197305d0 Work Title LUX AETERNA S…" at bounding box center [784, 408] width 1039 height 133
type input "[PERSON_NAME]"
click at [1188, 491] on button "Search" at bounding box center [1245, 510] width 116 height 39
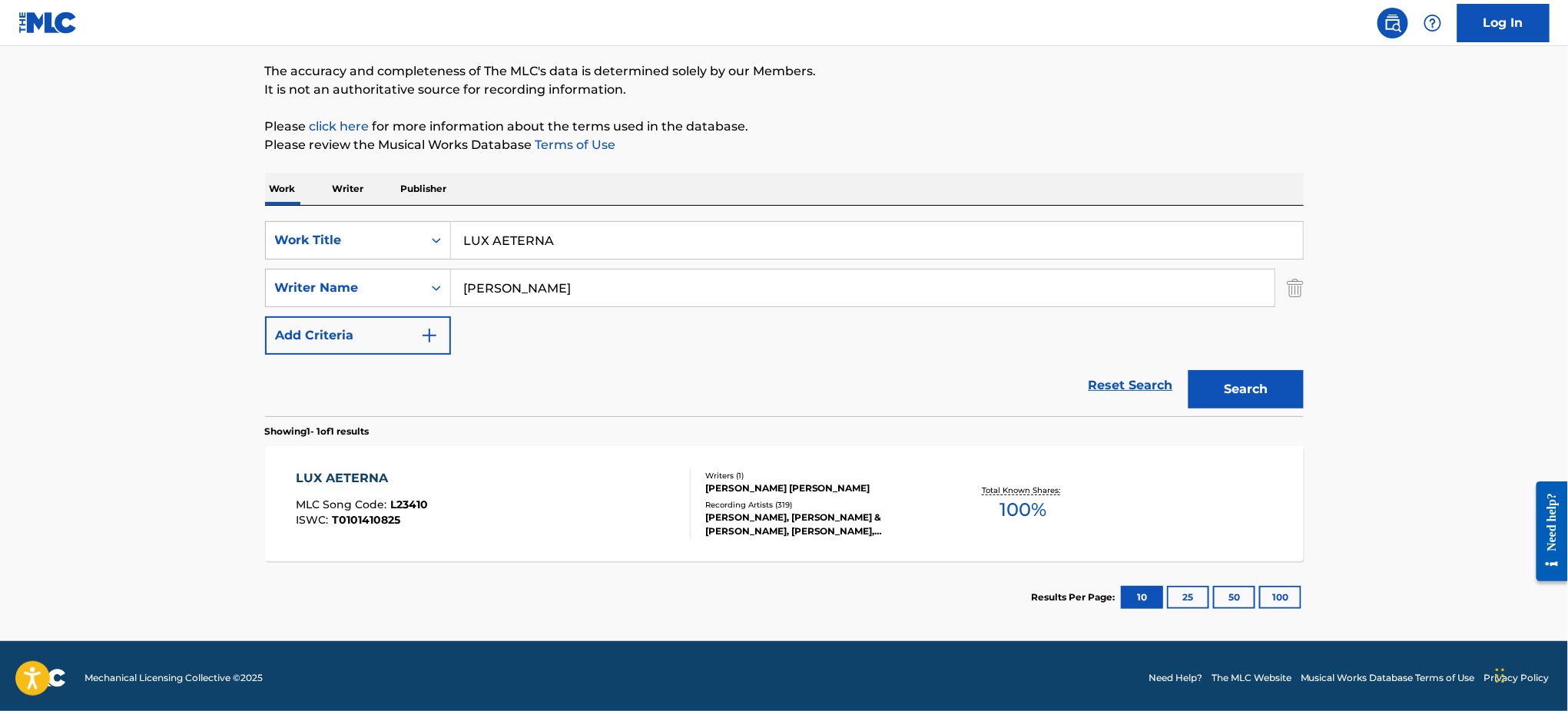
scroll to position [124, 0]
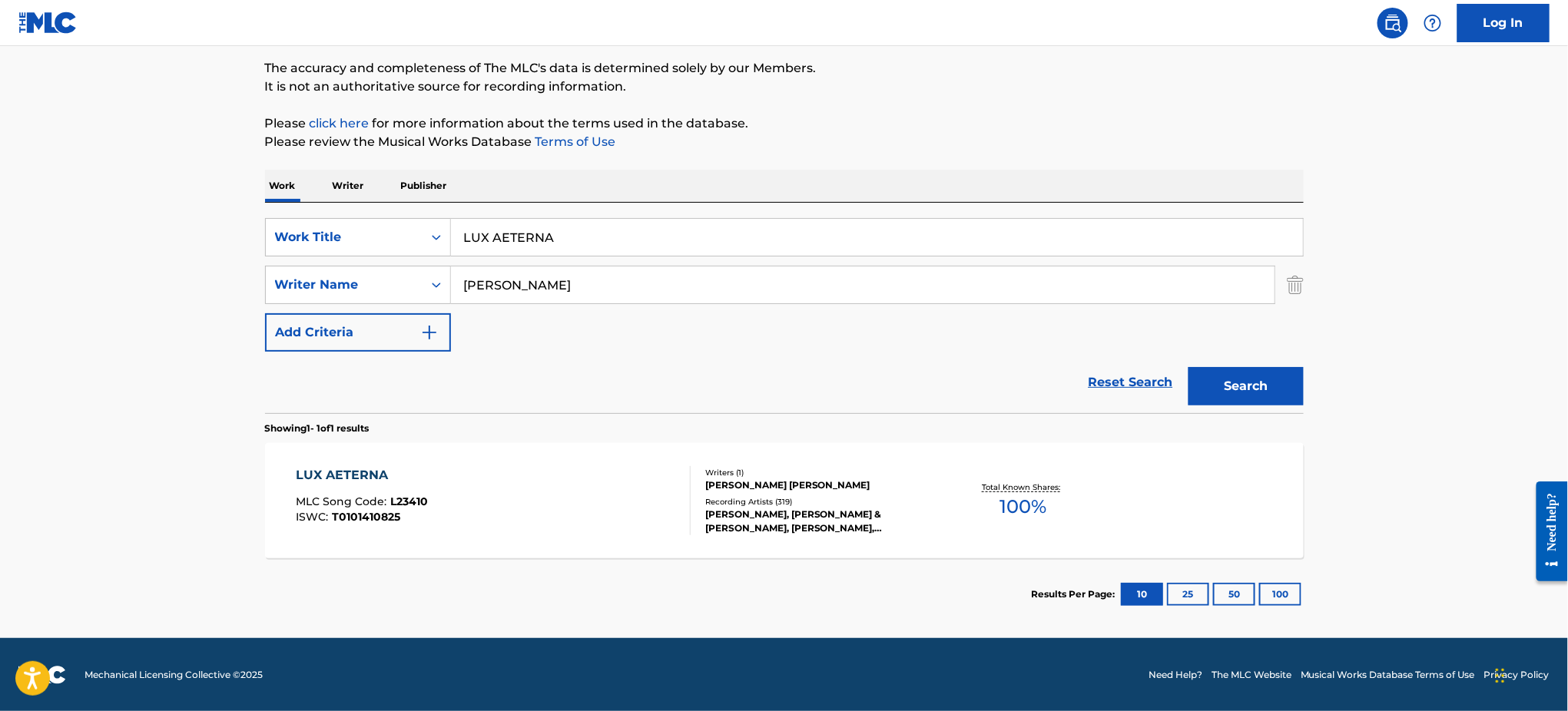
click at [625, 513] on div "LUX AETERNA MLC Song Code : L23410 ISWC : T0101410825" at bounding box center [493, 500] width 395 height 69
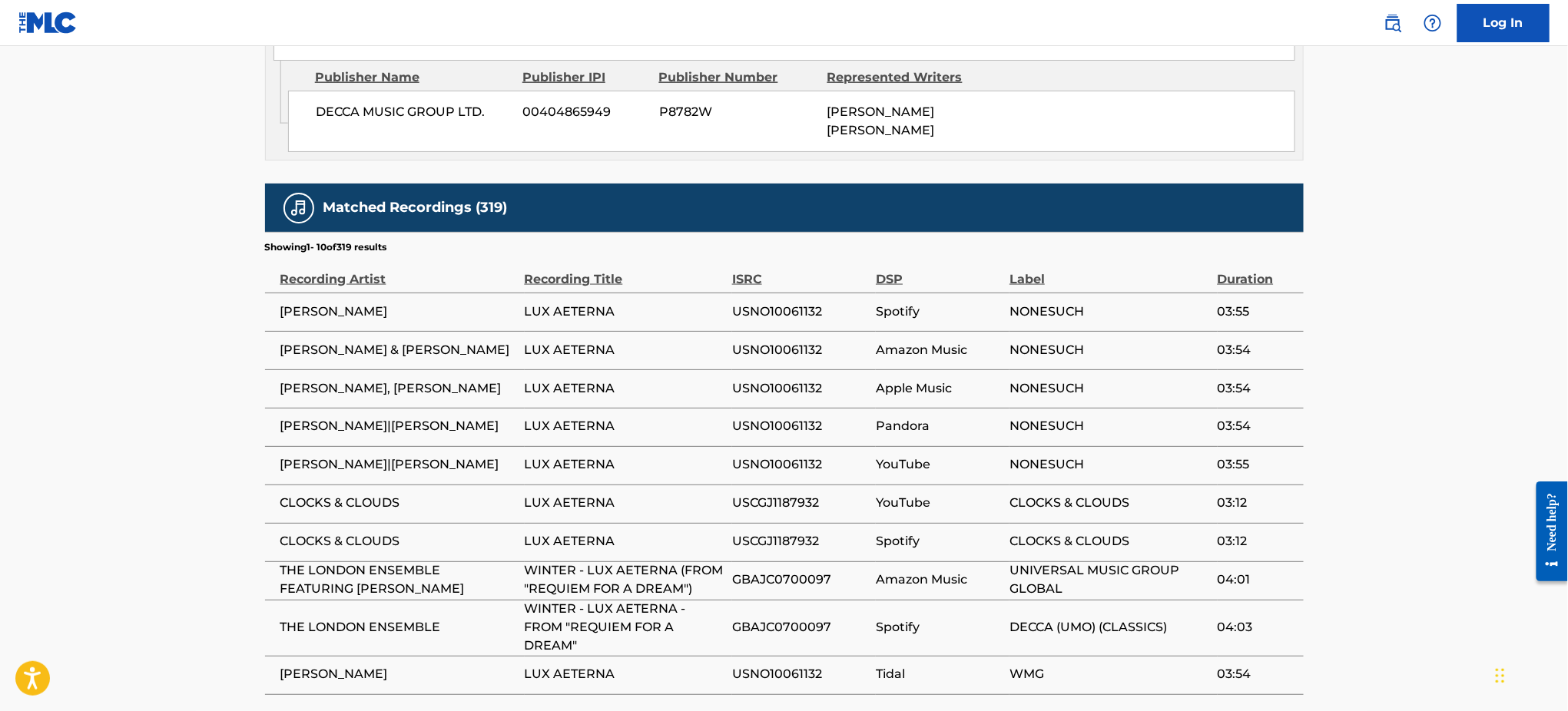
scroll to position [998, 0]
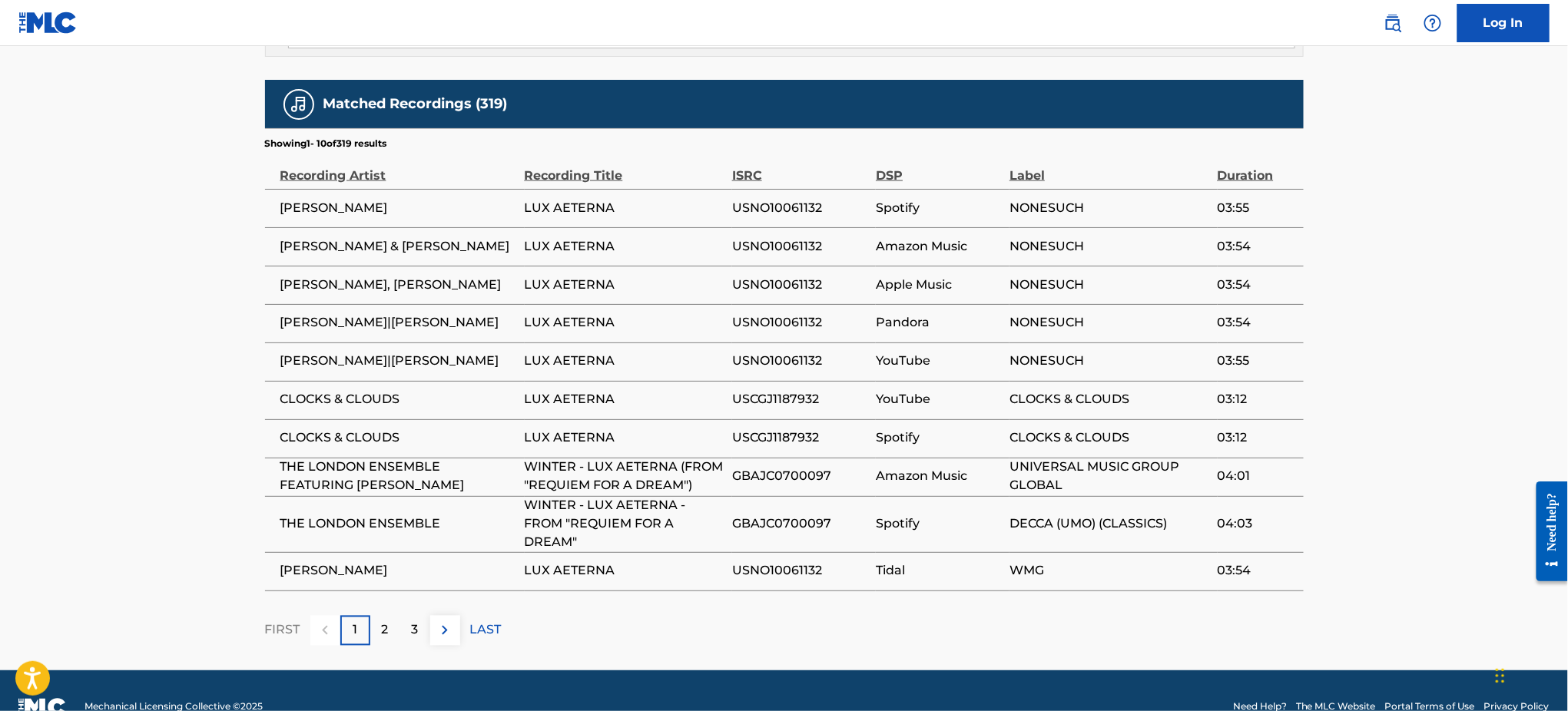
click at [792, 515] on span "GBAJC0700097" at bounding box center [799, 524] width 136 height 18
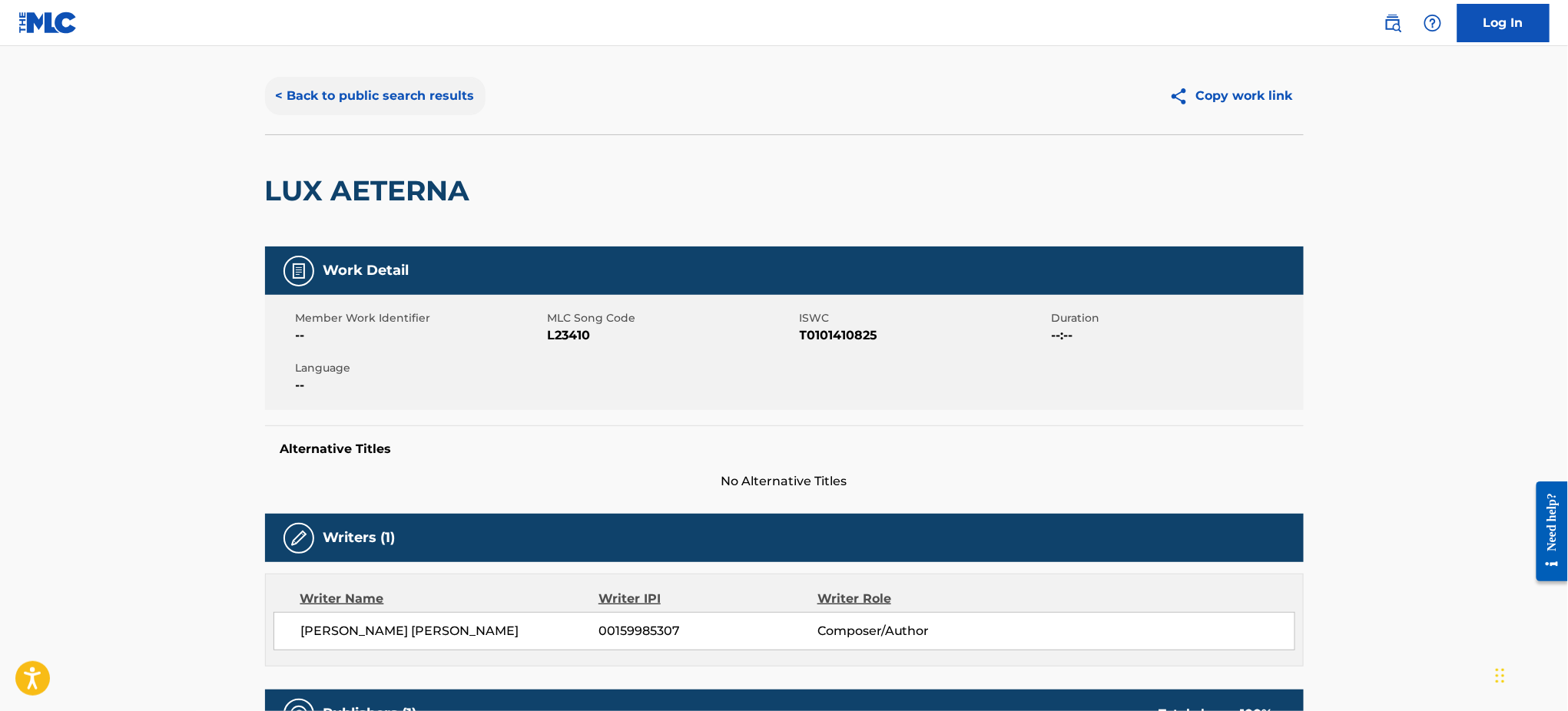
scroll to position [0, 0]
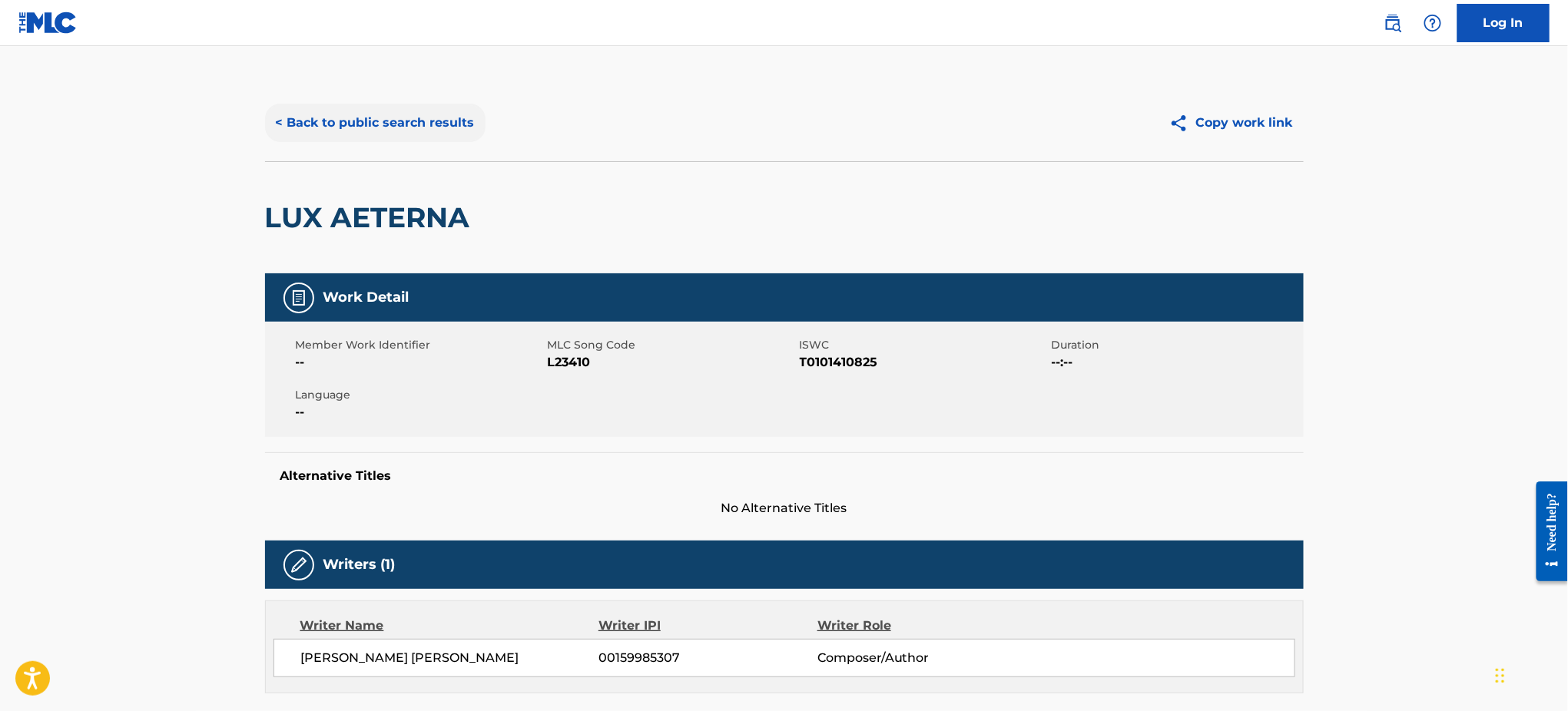
click at [345, 130] on button "< Back to public search results" at bounding box center [375, 123] width 220 height 39
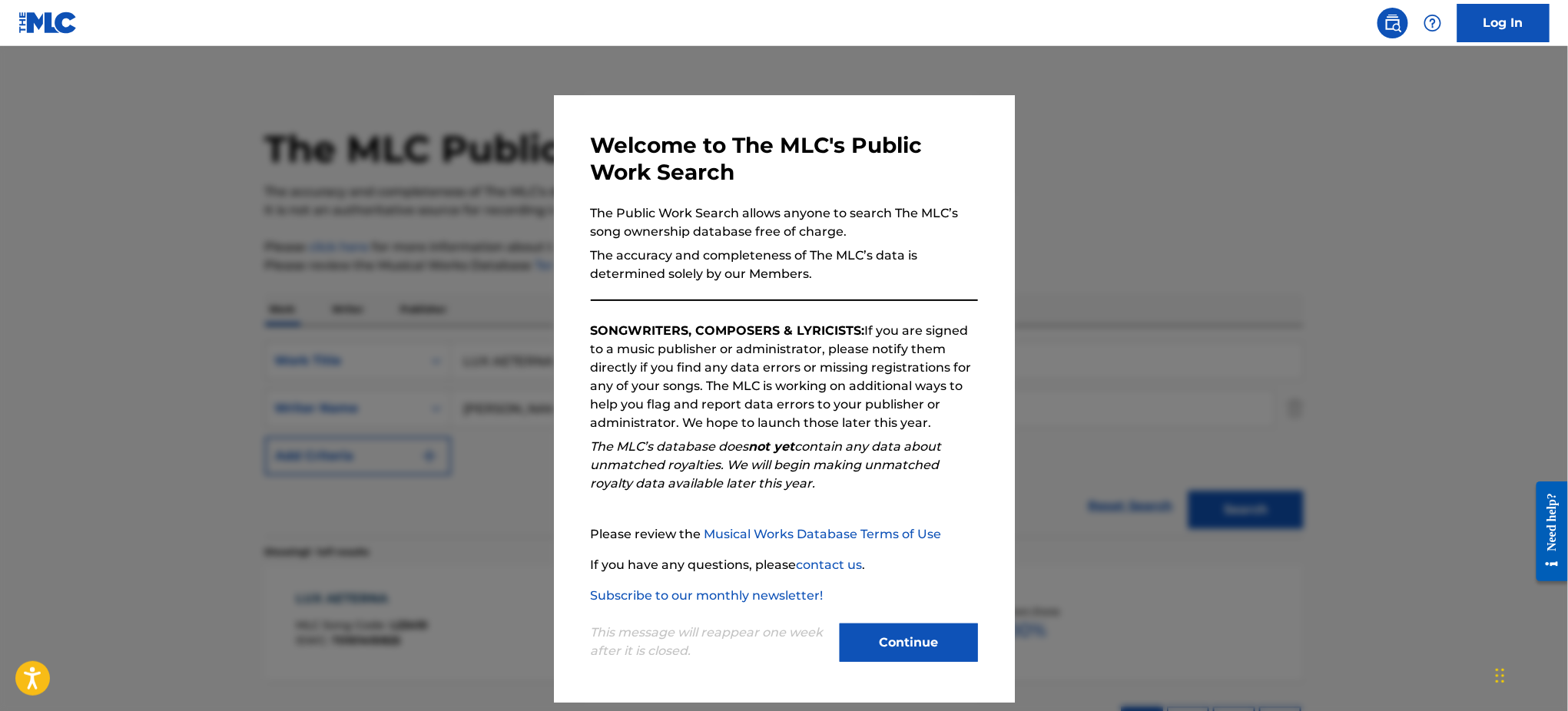
scroll to position [35, 0]
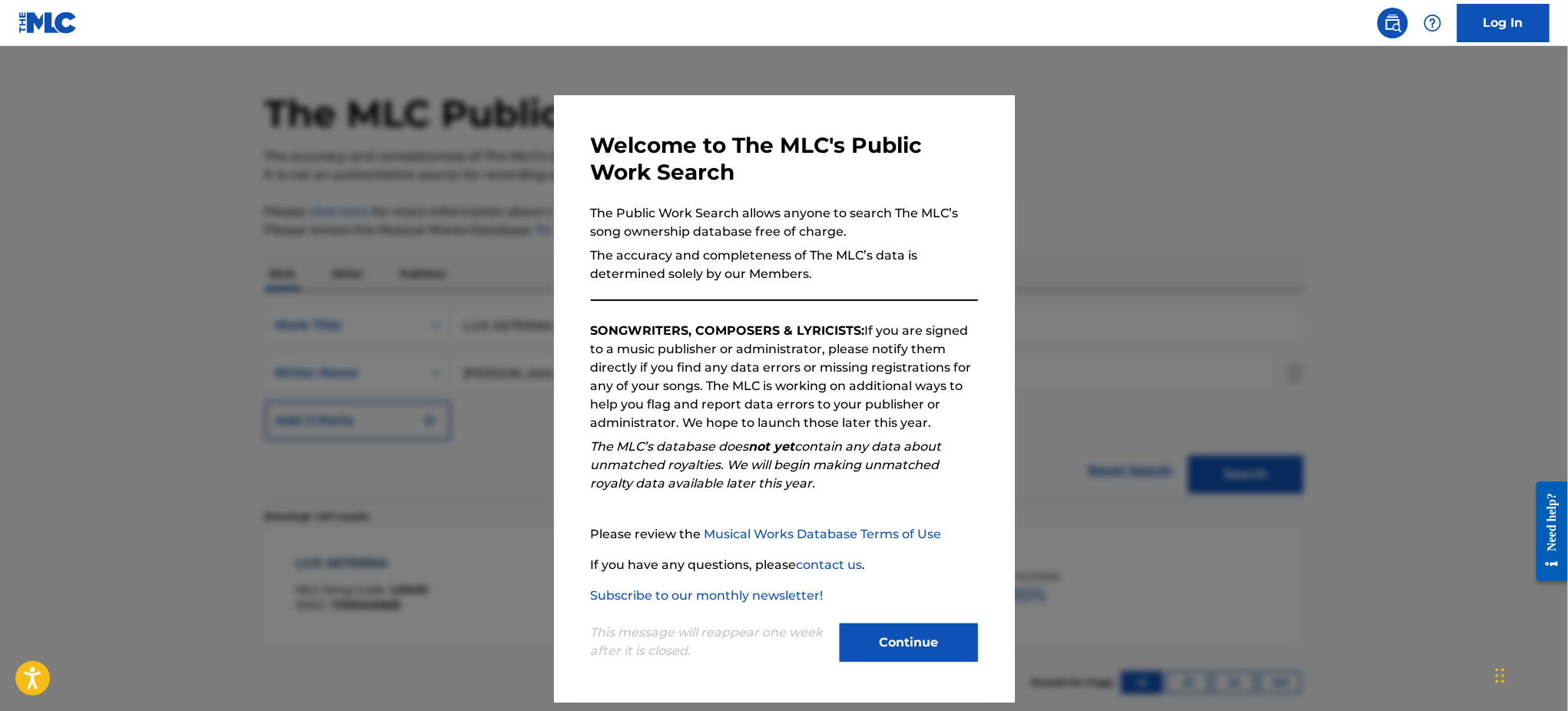
click at [1089, 205] on div at bounding box center [784, 401] width 1568 height 711
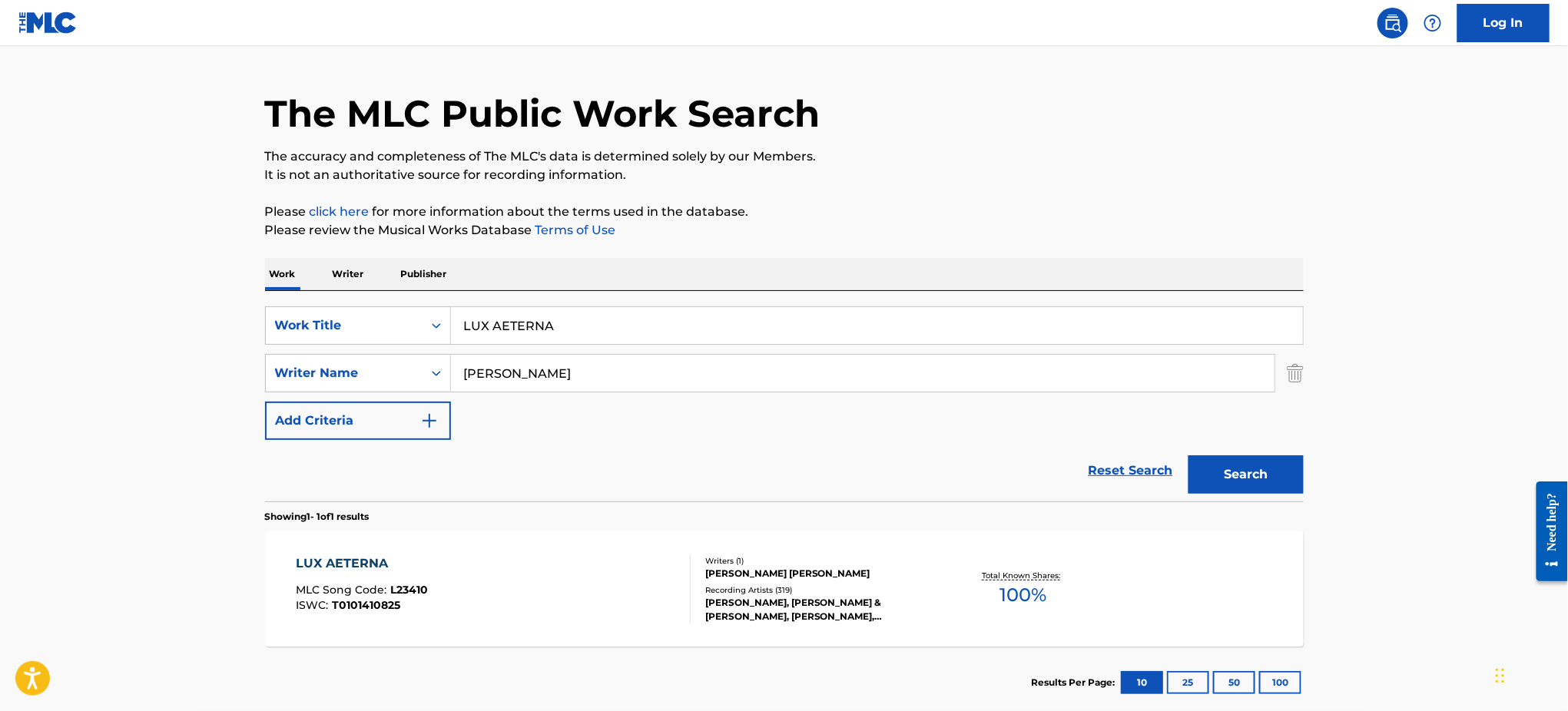
drag, startPoint x: 577, startPoint y: 337, endPoint x: 461, endPoint y: 350, distance: 116.7
click at [369, 338] on div "SearchWithCriteria0c1c2e94-fd79-44b7-85b7-d74d197305d0 Work Title LUX AETERNA" at bounding box center [784, 325] width 1039 height 39
paste input "SHINING [PERSON_NAME]"
type input "SHINING [PERSON_NAME]"
click at [360, 378] on div "SearchWithCriteria8da1b759-b351-42d1-a246-46e728556b6f Writer Name [PERSON_NAME]" at bounding box center [784, 374] width 1039 height 39
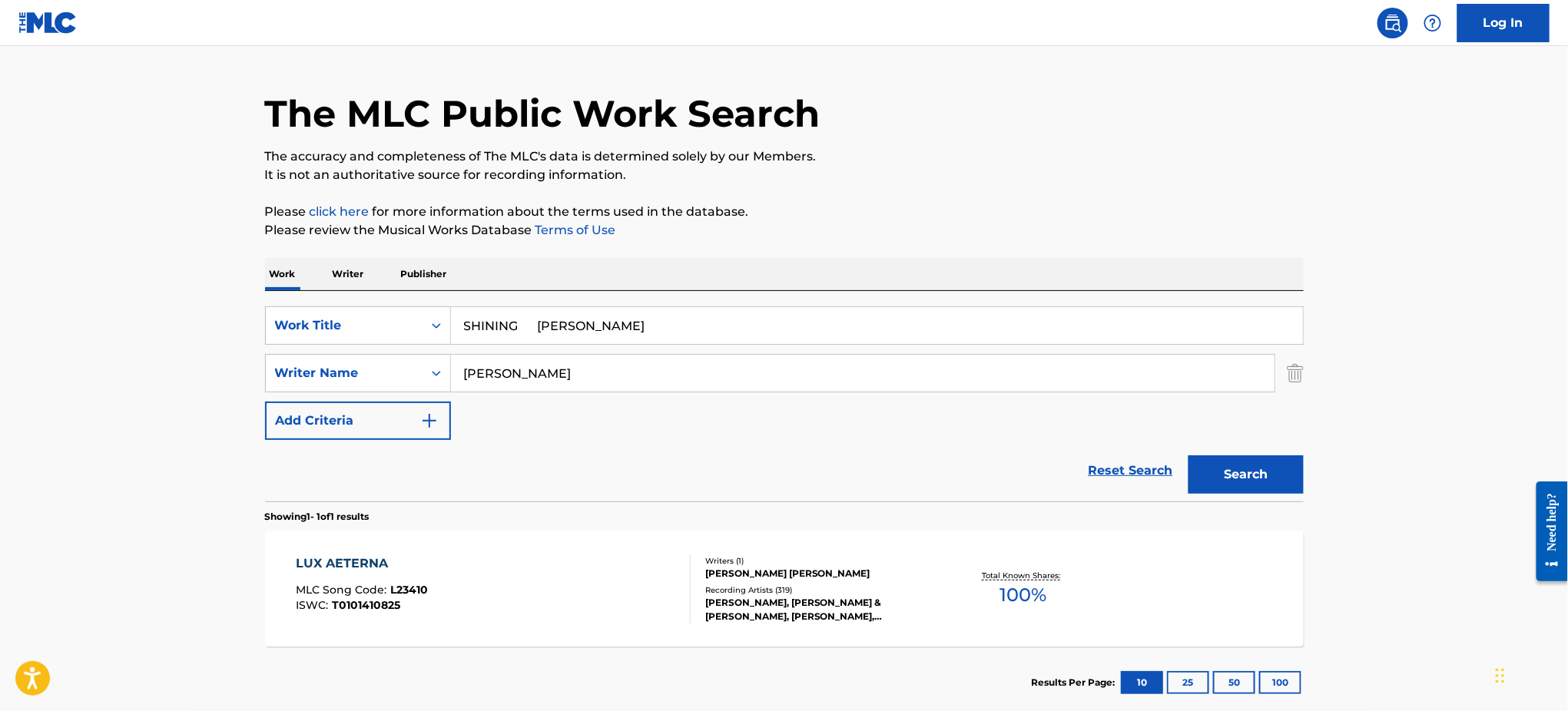
paste input "SHINING [PERSON_NAME]"
type input "SHINING [PERSON_NAME]"
drag, startPoint x: 531, startPoint y: 328, endPoint x: 805, endPoint y: 328, distance: 274.0
click at [805, 328] on input "SHINING [PERSON_NAME]" at bounding box center [876, 325] width 852 height 37
type input "SHINING"
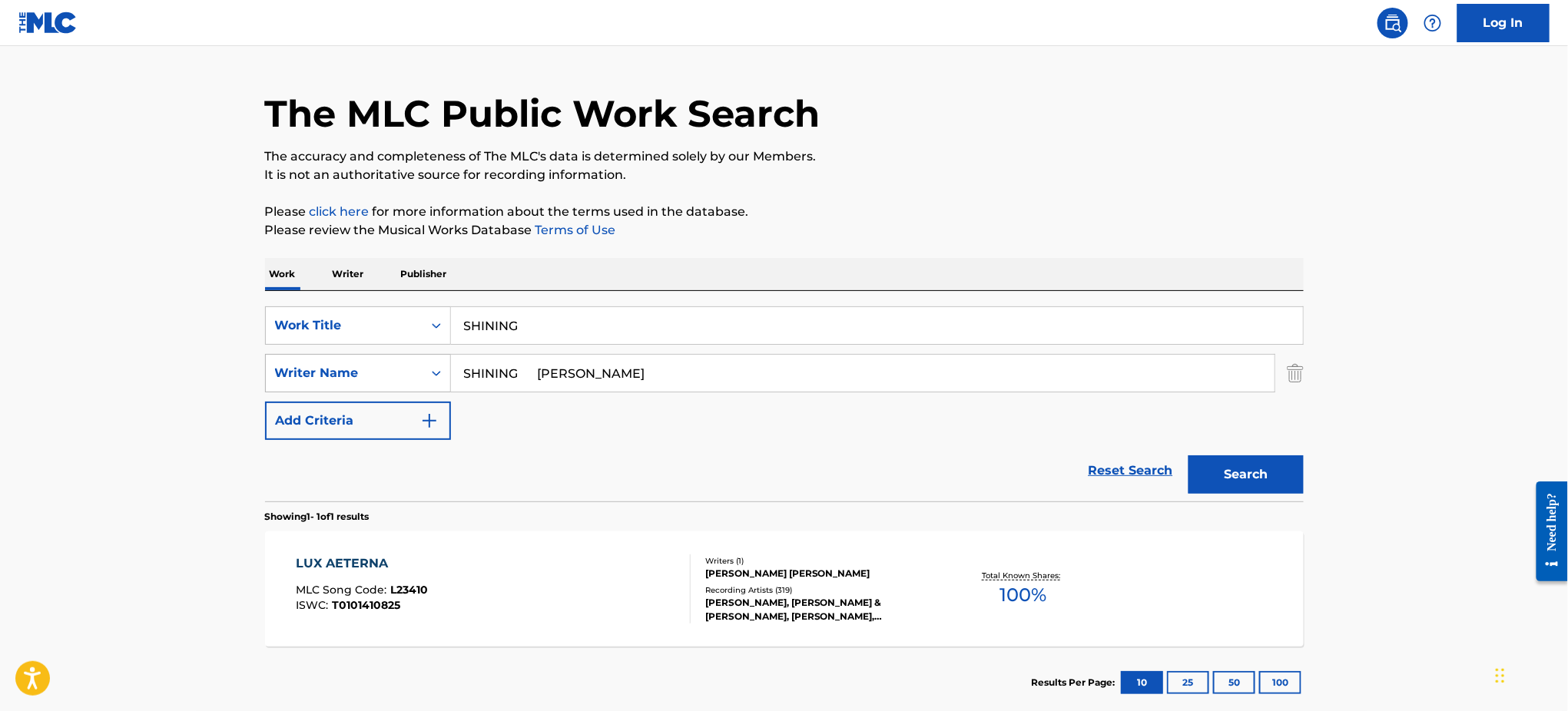
drag, startPoint x: 594, startPoint y: 375, endPoint x: 344, endPoint y: 366, distance: 250.2
click at [249, 376] on div "The MLC Public Work Search The accuracy and completeness of The MLC's data is d…" at bounding box center [784, 384] width 1075 height 669
type input "MILKOTA"
click at [1188, 455] on button "Search" at bounding box center [1245, 474] width 116 height 39
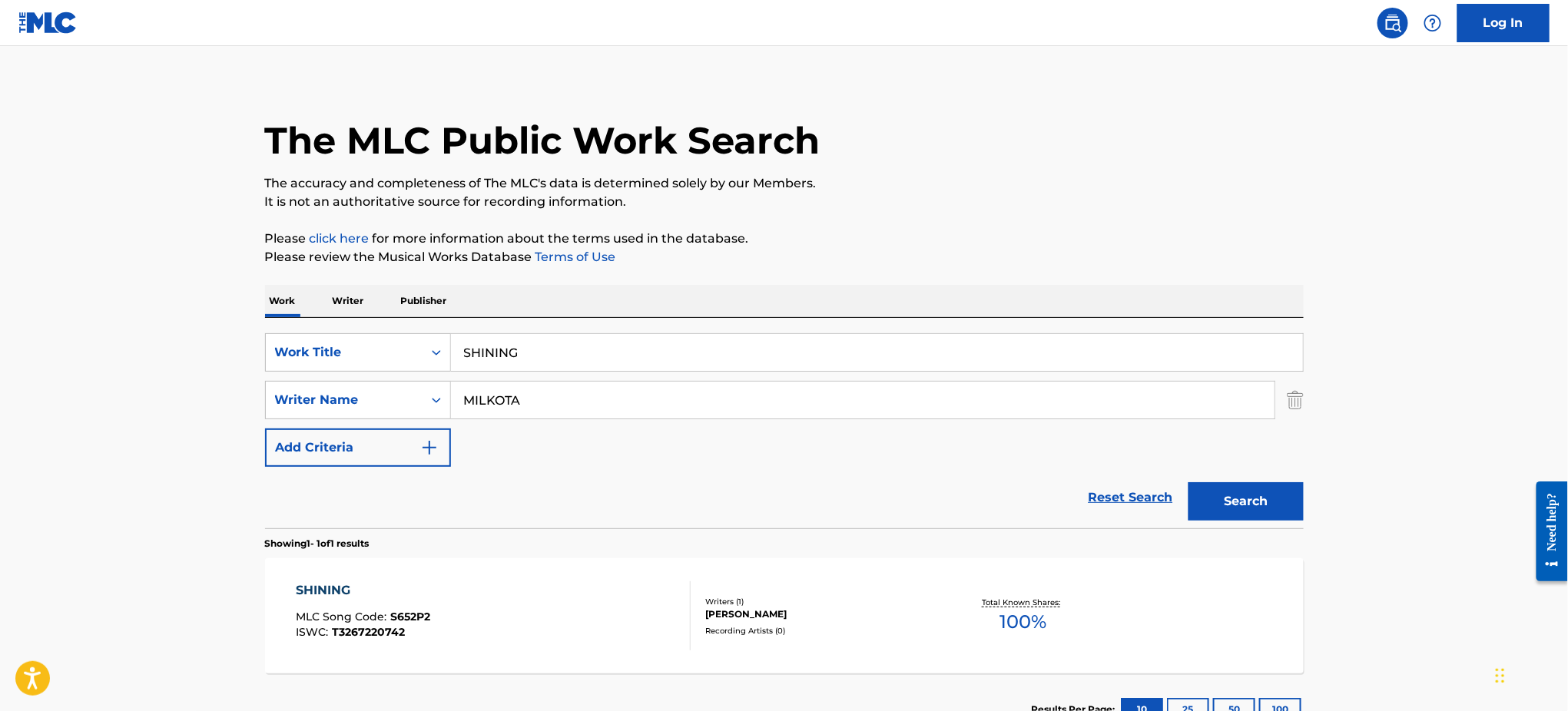
scroll to position [0, 0]
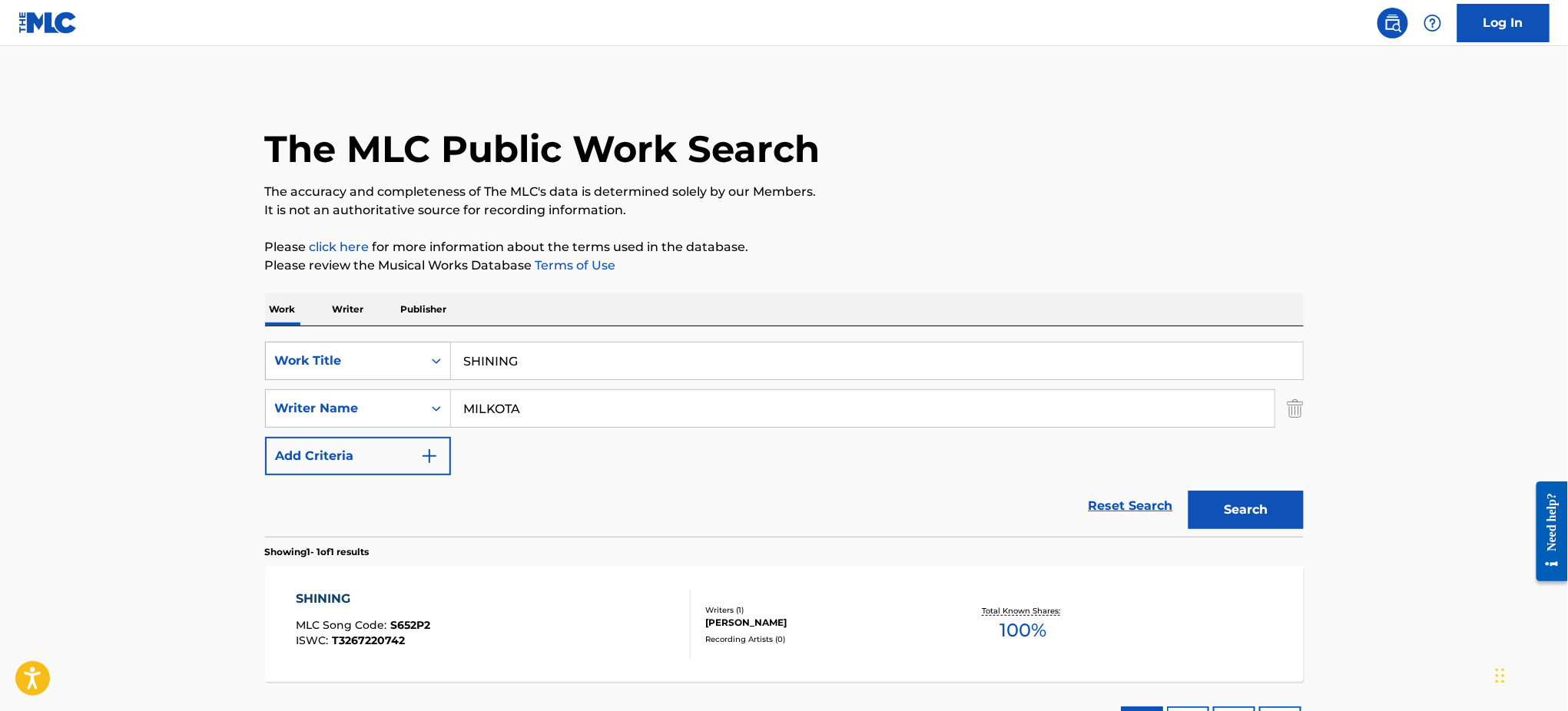
drag, startPoint x: 562, startPoint y: 361, endPoint x: 319, endPoint y: 370, distance: 243.2
click at [319, 370] on div "SearchWithCriteria0c1c2e94-fd79-44b7-85b7-d74d197305d0 Work Title SHINING" at bounding box center [784, 361] width 1039 height 39
paste input "BLUE DANUBE WALTZ"
type input "BLUE DANUBE WALTZ"
drag, startPoint x: 556, startPoint y: 416, endPoint x: 290, endPoint y: 392, distance: 267.1
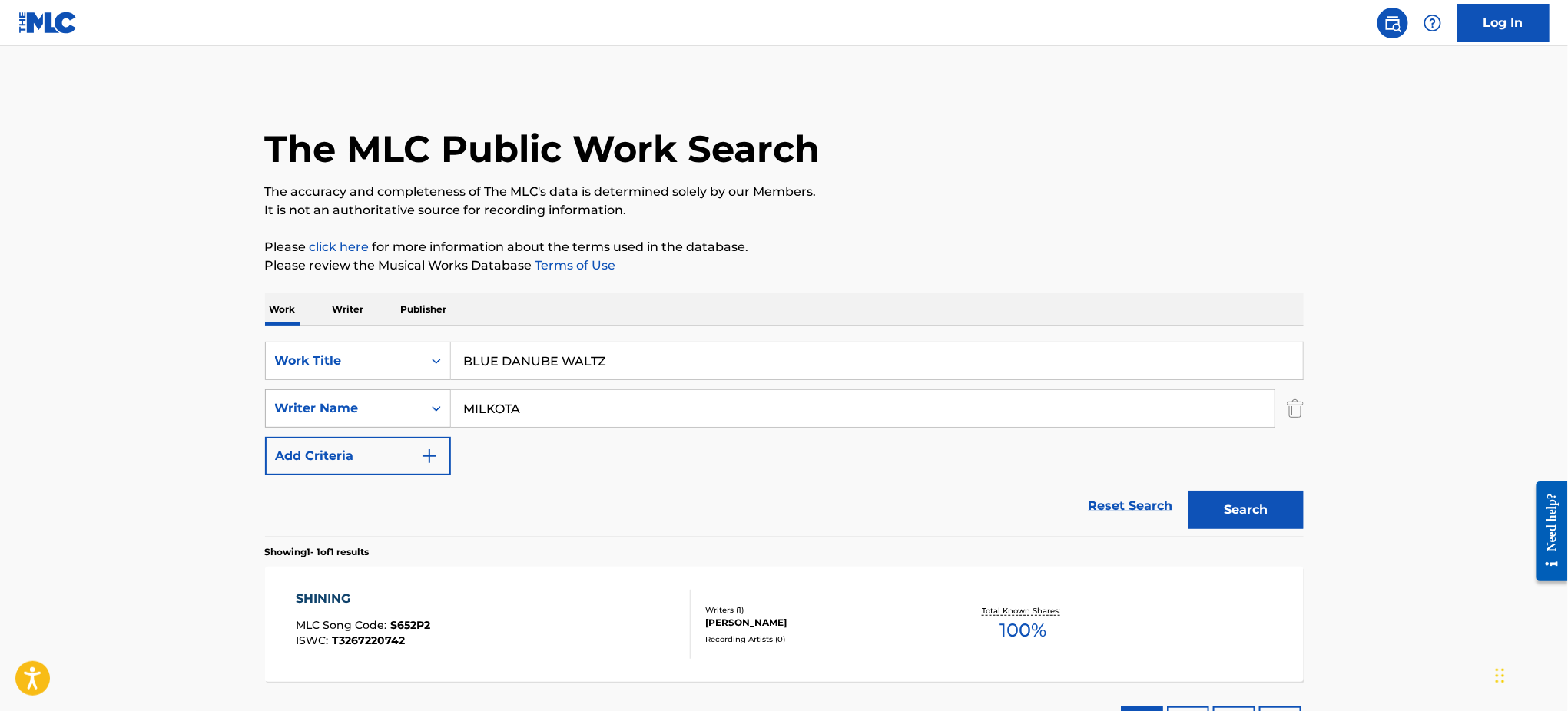
click at [290, 392] on div "SearchWithCriteria8da1b759-b351-42d1-a246-46e728556b6f Writer Name MILKOTA" at bounding box center [784, 409] width 1039 height 39
paste input "[PERSON_NAME]"
type input "[PERSON_NAME]"
click at [1188, 491] on button "Search" at bounding box center [1245, 510] width 116 height 39
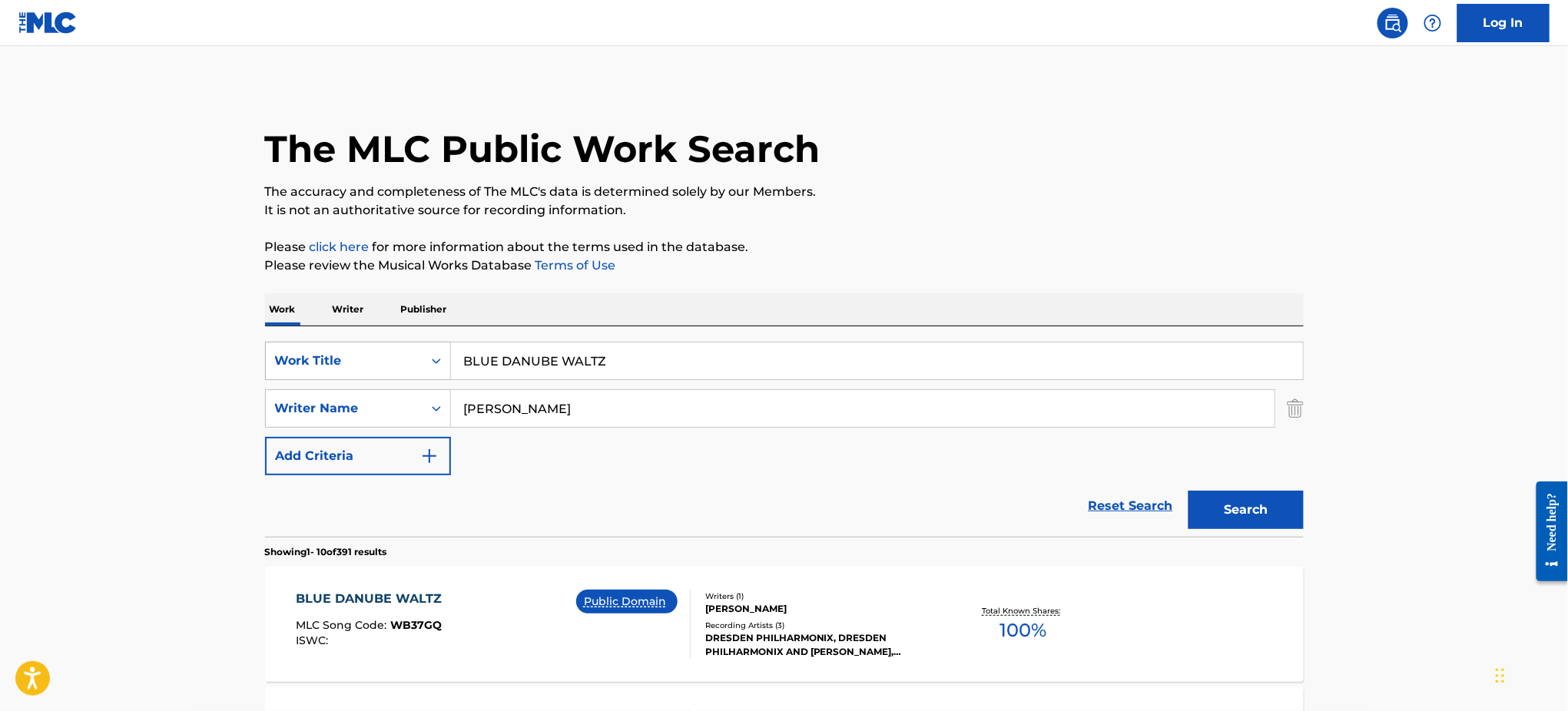
drag, startPoint x: 523, startPoint y: 369, endPoint x: 381, endPoint y: 377, distance: 142.2
click at [381, 376] on div "SearchWithCriteria0c1c2e94-fd79-44b7-85b7-d74d197305d0 Work Title BLUE DANUBE W…" at bounding box center [784, 361] width 1039 height 39
paste input "Vanity [PERSON_NAME] Neamiah, [PERSON_NAME]"
type input "Vanity [PERSON_NAME] Neamiah, [PERSON_NAME]"
drag, startPoint x: 428, startPoint y: 421, endPoint x: 384, endPoint y: 421, distance: 44.0
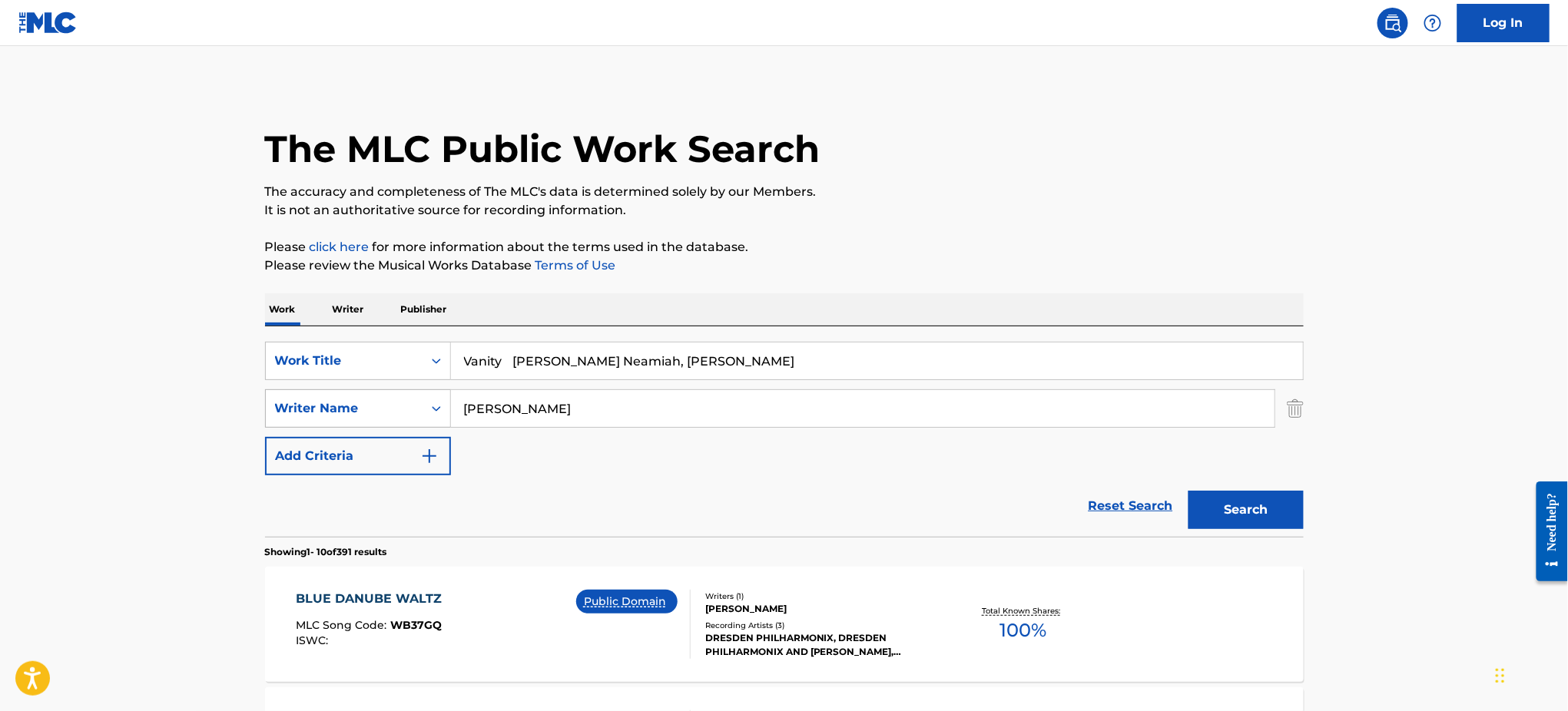
click at [384, 421] on div "SearchWithCriteria8da1b759-b351-42d1-a246-46e728556b6f Writer Name [PERSON_NAME]" at bounding box center [784, 409] width 1039 height 39
paste input "Vanity [PERSON_NAME] Neamiah, [PERSON_NAME]"
type input "Vanity [PERSON_NAME] Neamiah, [PERSON_NAME]"
drag, startPoint x: 512, startPoint y: 366, endPoint x: 840, endPoint y: 362, distance: 328.0
click at [840, 362] on input "Vanity [PERSON_NAME] Neamiah, [PERSON_NAME]" at bounding box center [876, 361] width 852 height 37
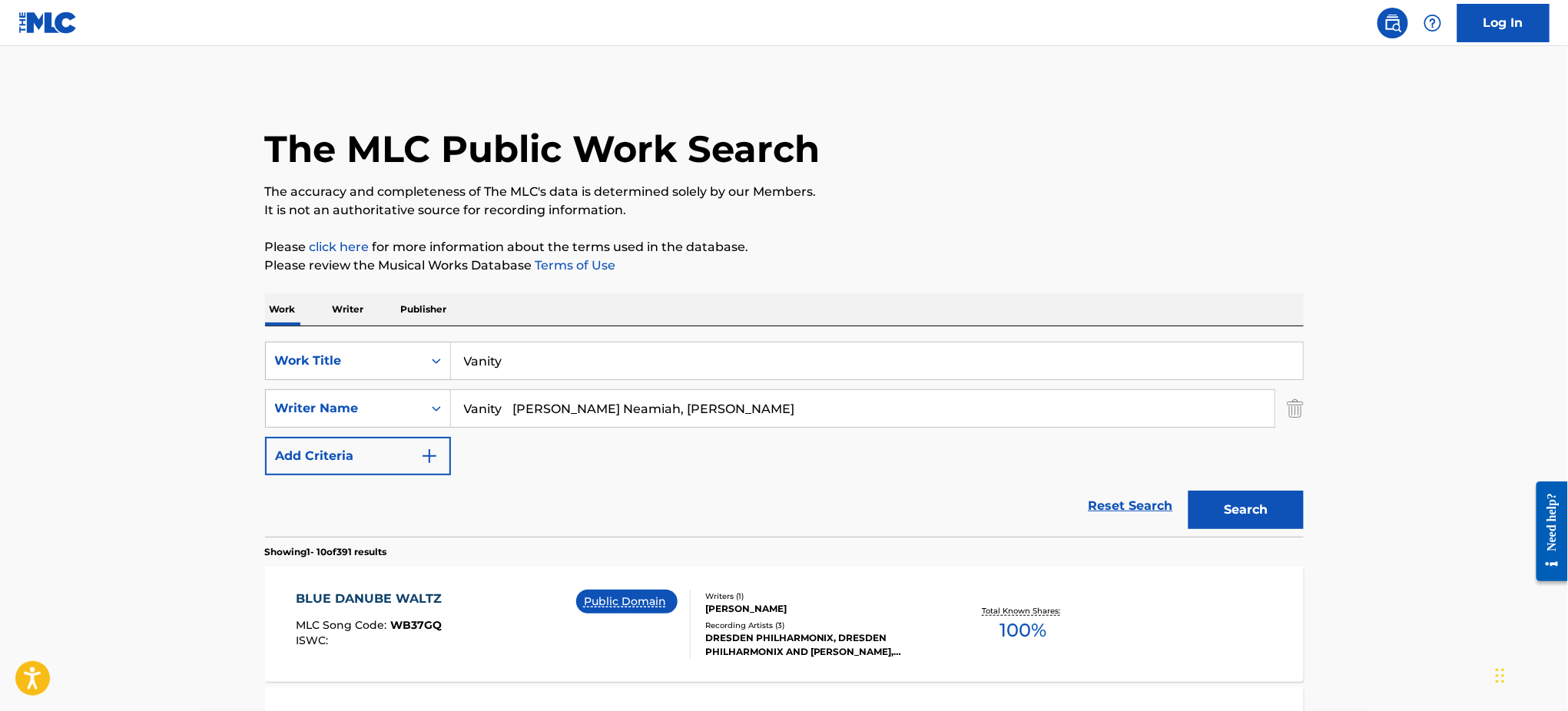
type input "Vanity"
drag, startPoint x: 690, startPoint y: 411, endPoint x: 154, endPoint y: 437, distance: 536.6
type input "Lincoln"
click at [1188, 491] on button "Search" at bounding box center [1245, 510] width 116 height 39
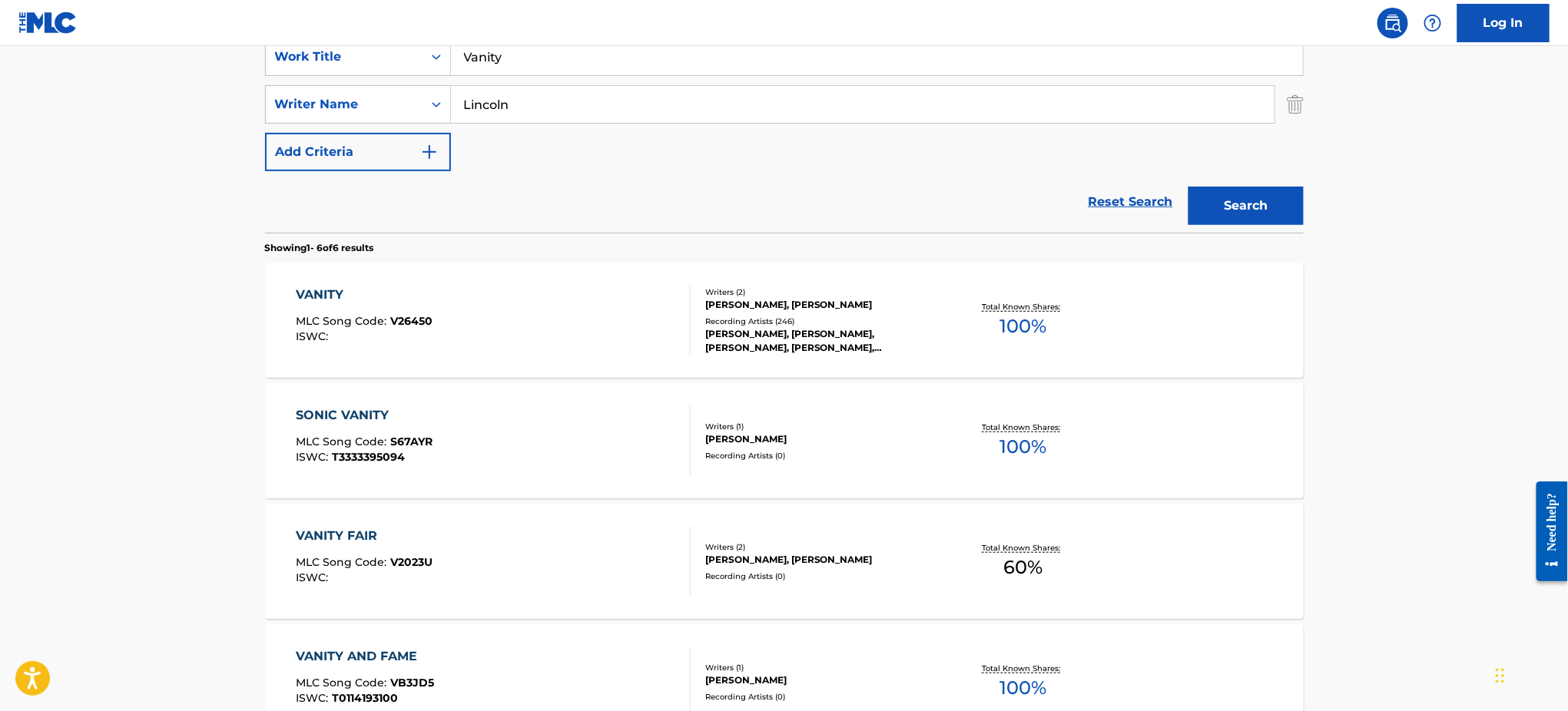
scroll to position [312, 0]
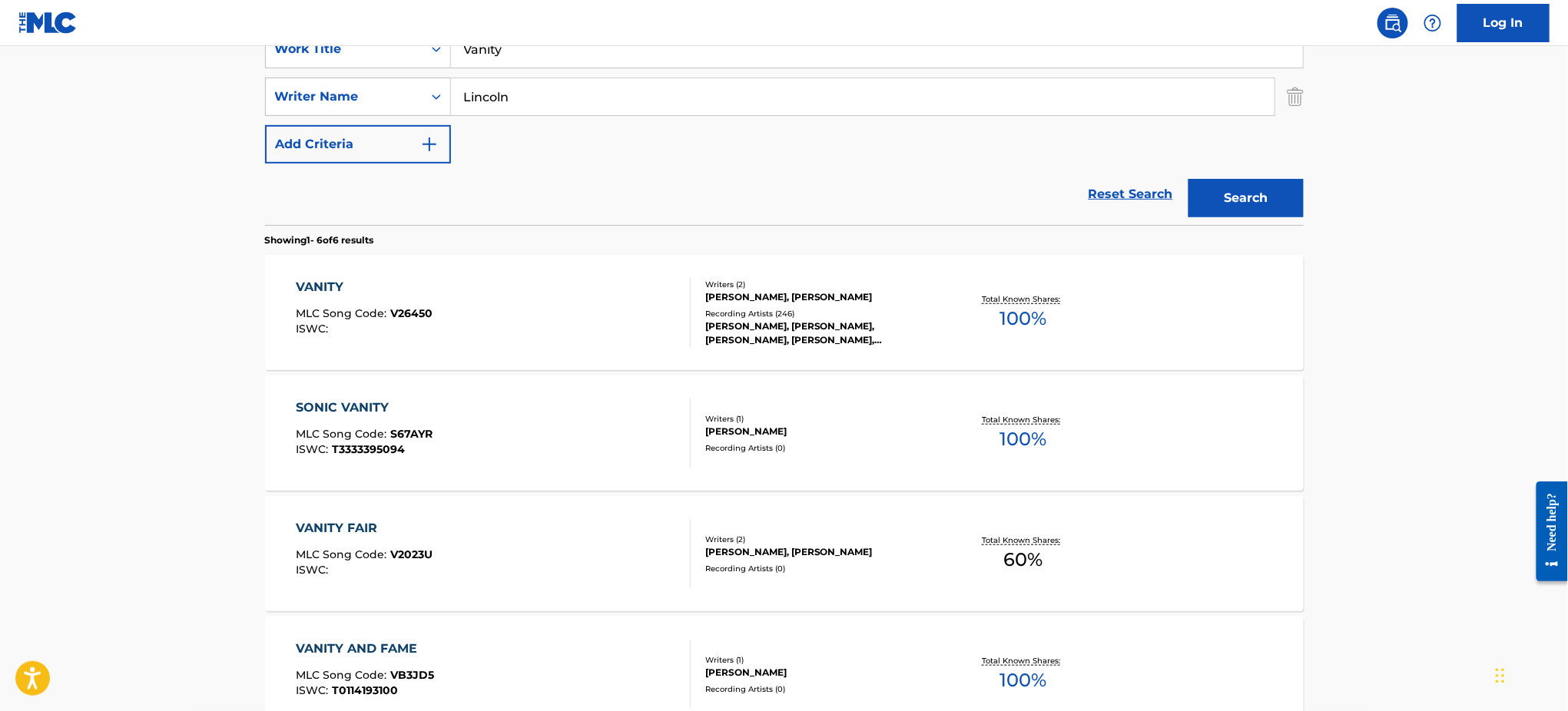
click at [575, 309] on div "VANITY MLC Song Code : V26450 ISWC :" at bounding box center [493, 313] width 395 height 69
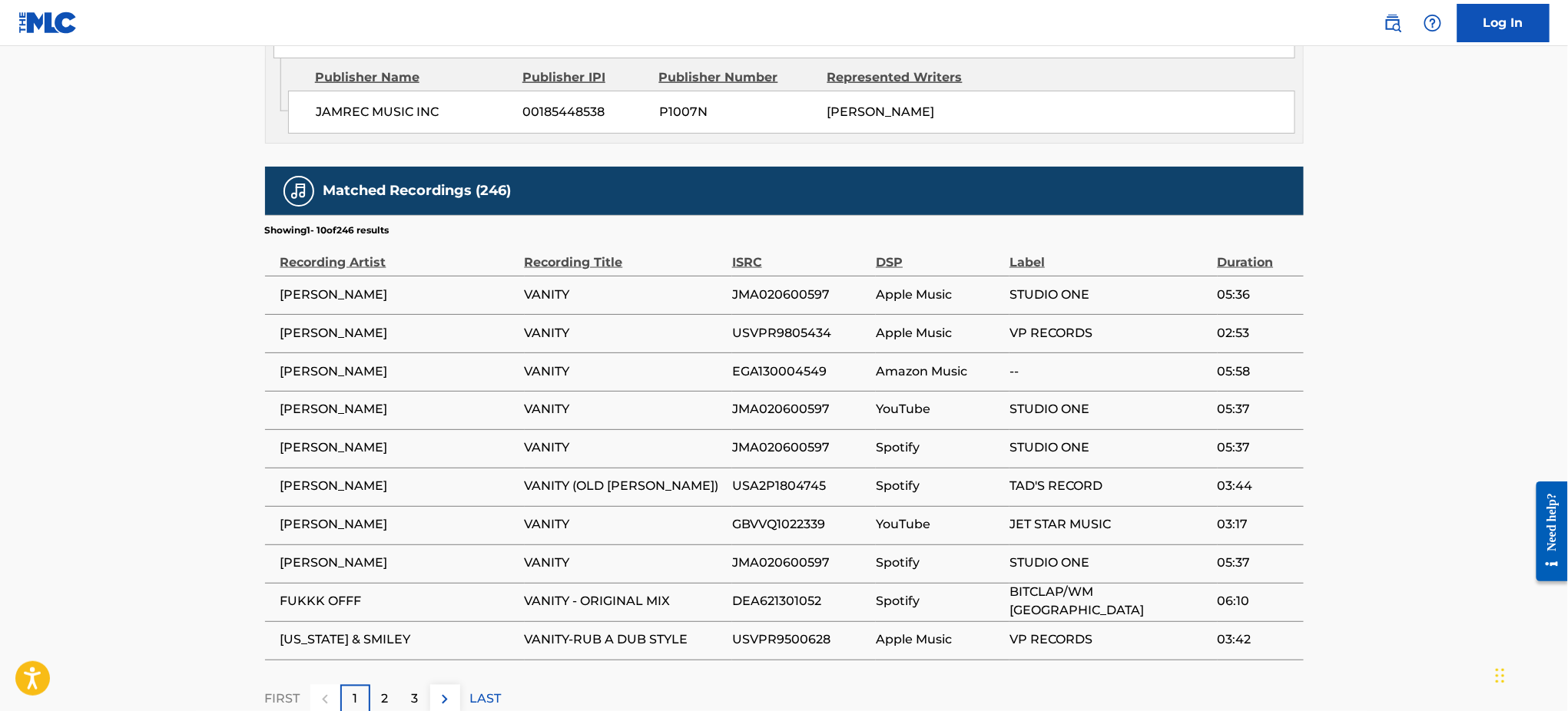
scroll to position [921, 0]
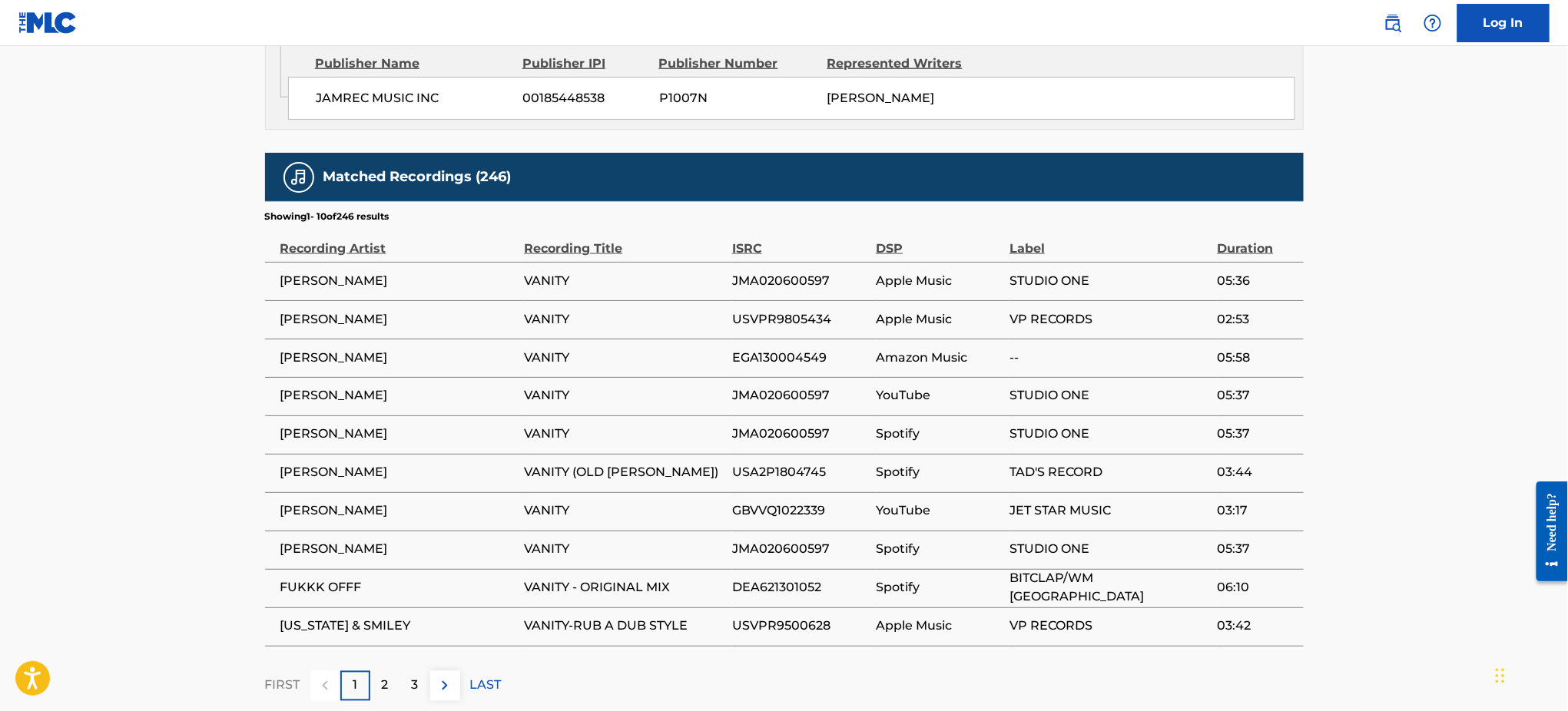
click at [771, 492] on td "USA2P1804745" at bounding box center [803, 473] width 143 height 39
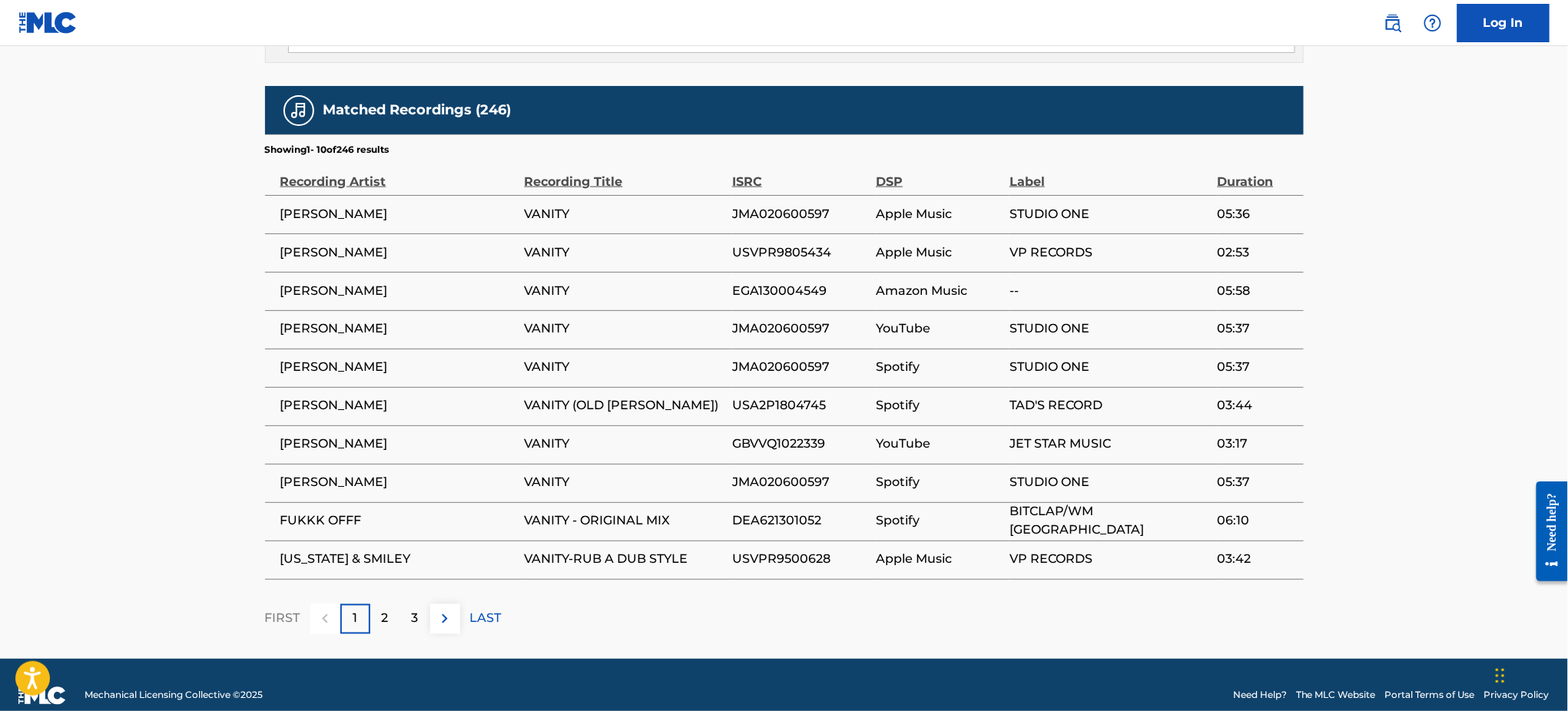
scroll to position [1024, 0]
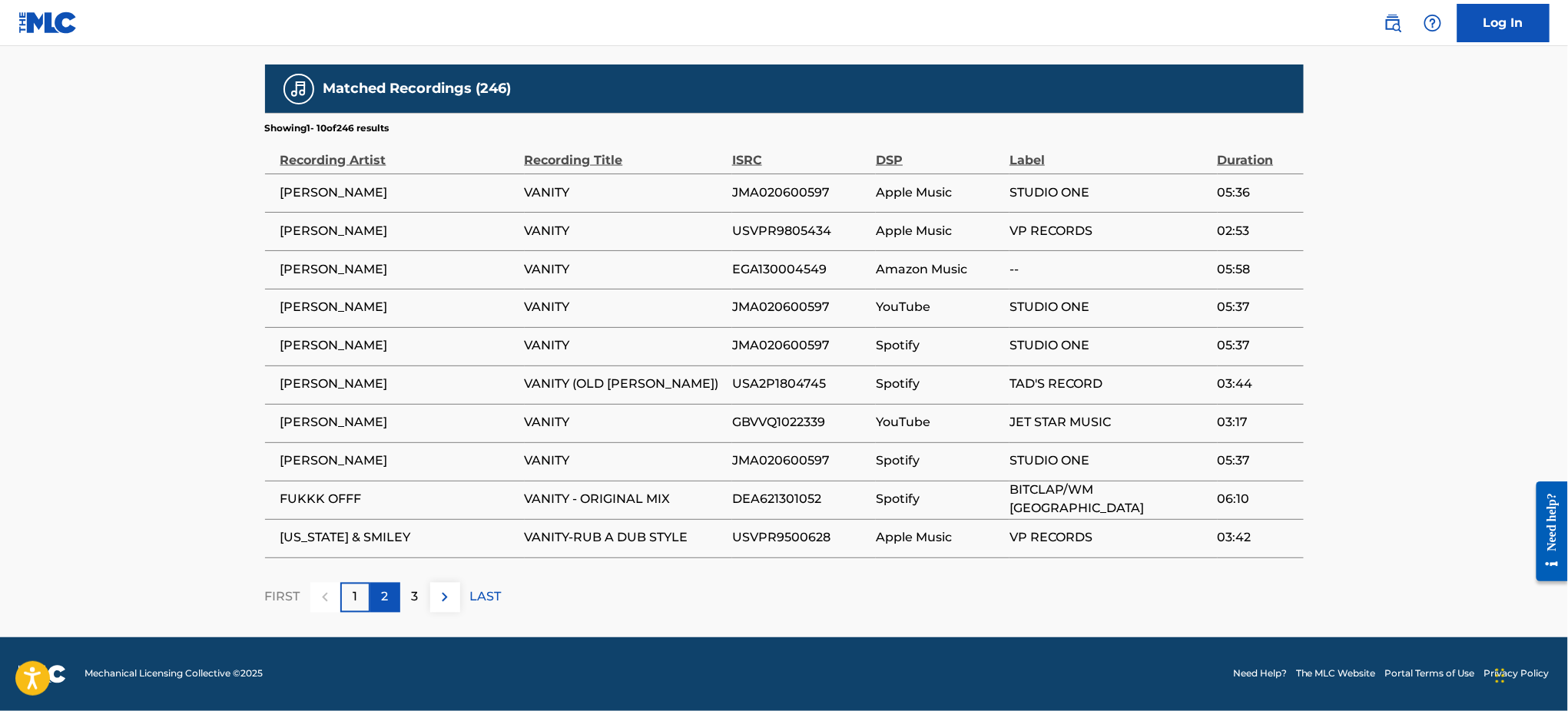
click at [391, 597] on div "2" at bounding box center [385, 597] width 30 height 30
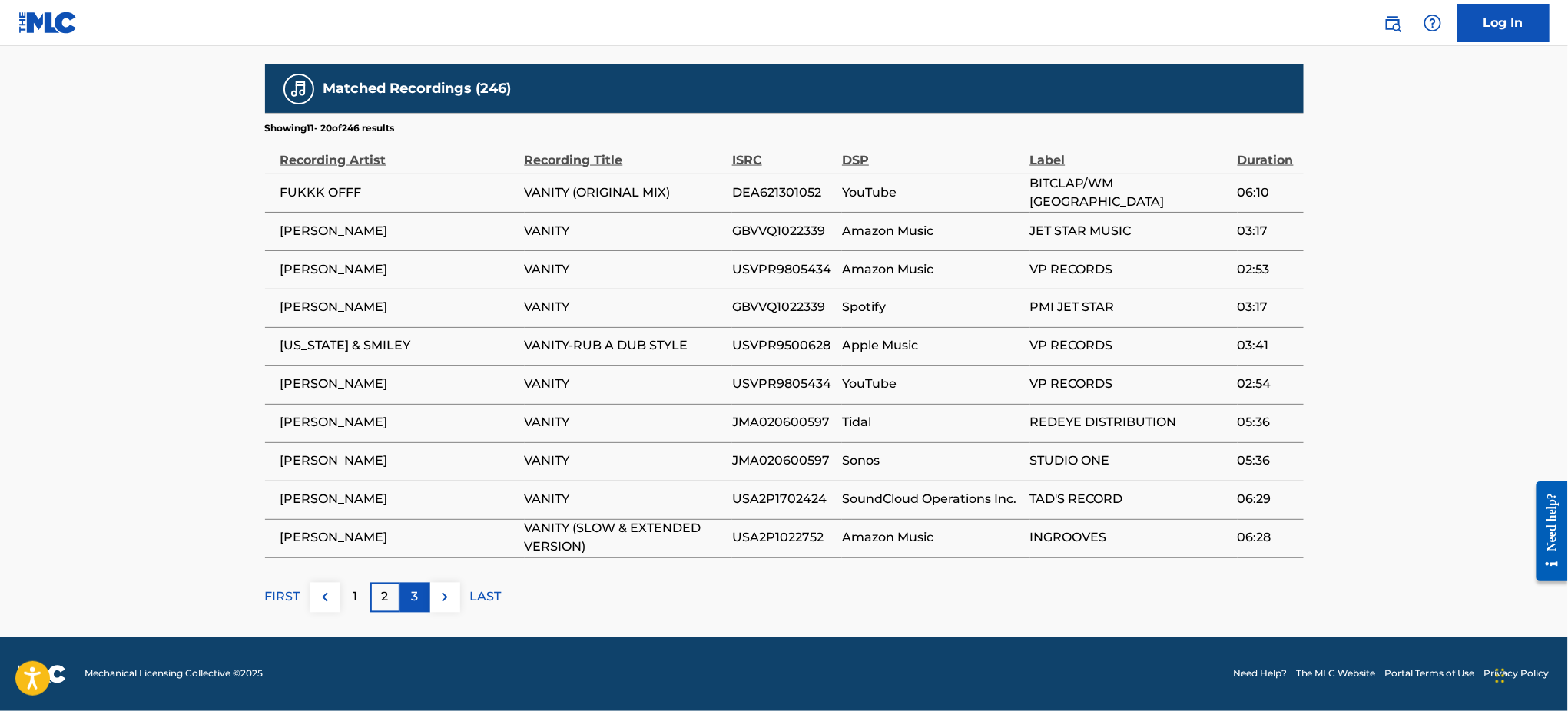
click at [405, 597] on div "3" at bounding box center [415, 597] width 30 height 30
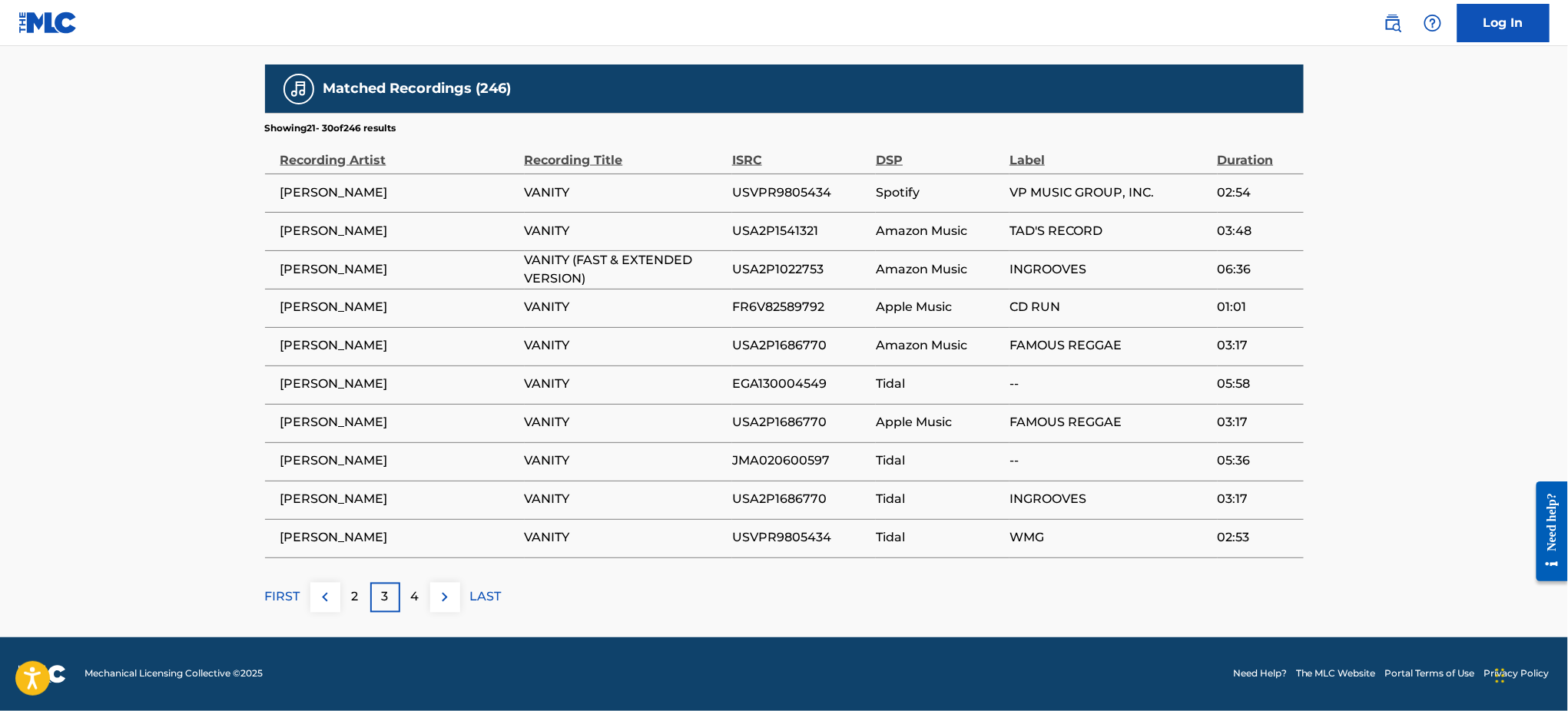
click at [405, 597] on div "4" at bounding box center [415, 597] width 30 height 30
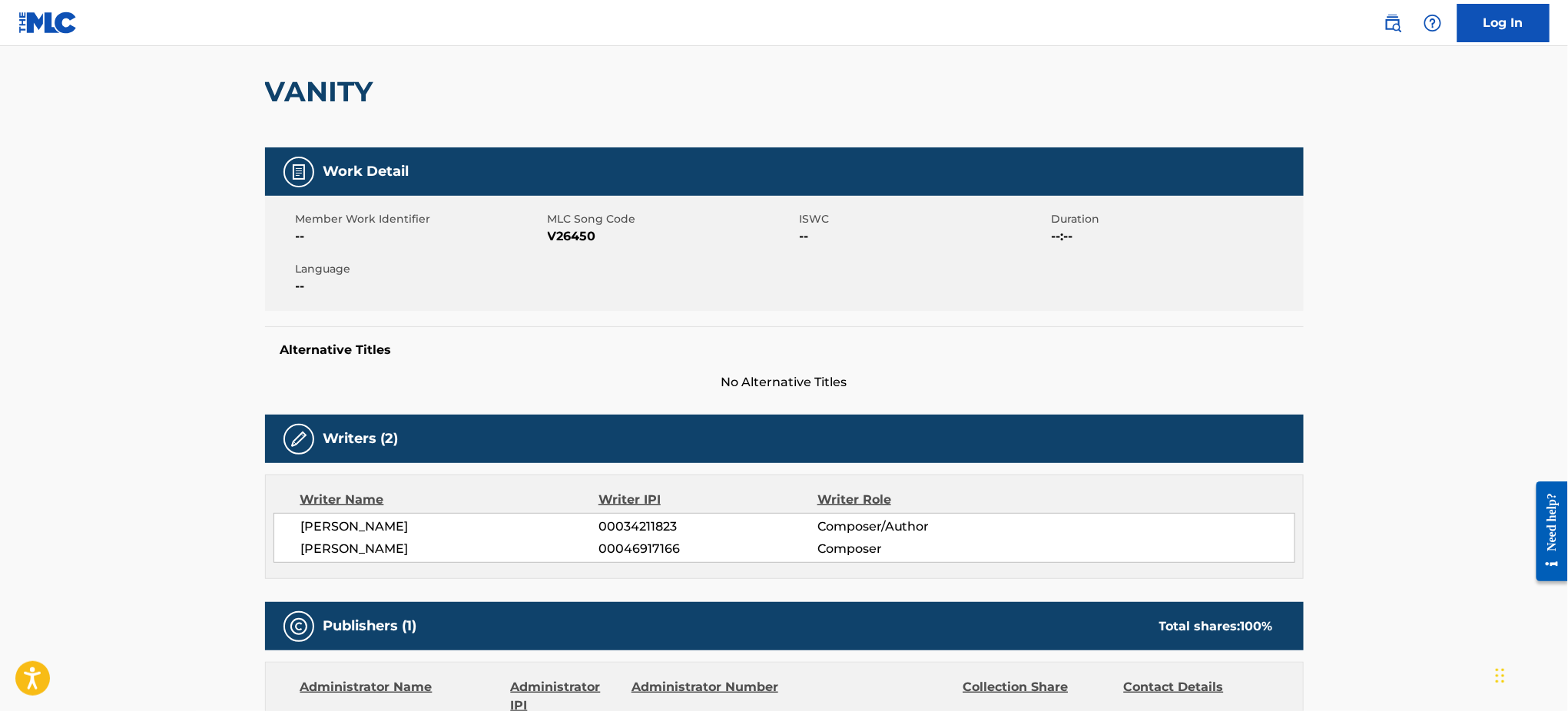
scroll to position [0, 0]
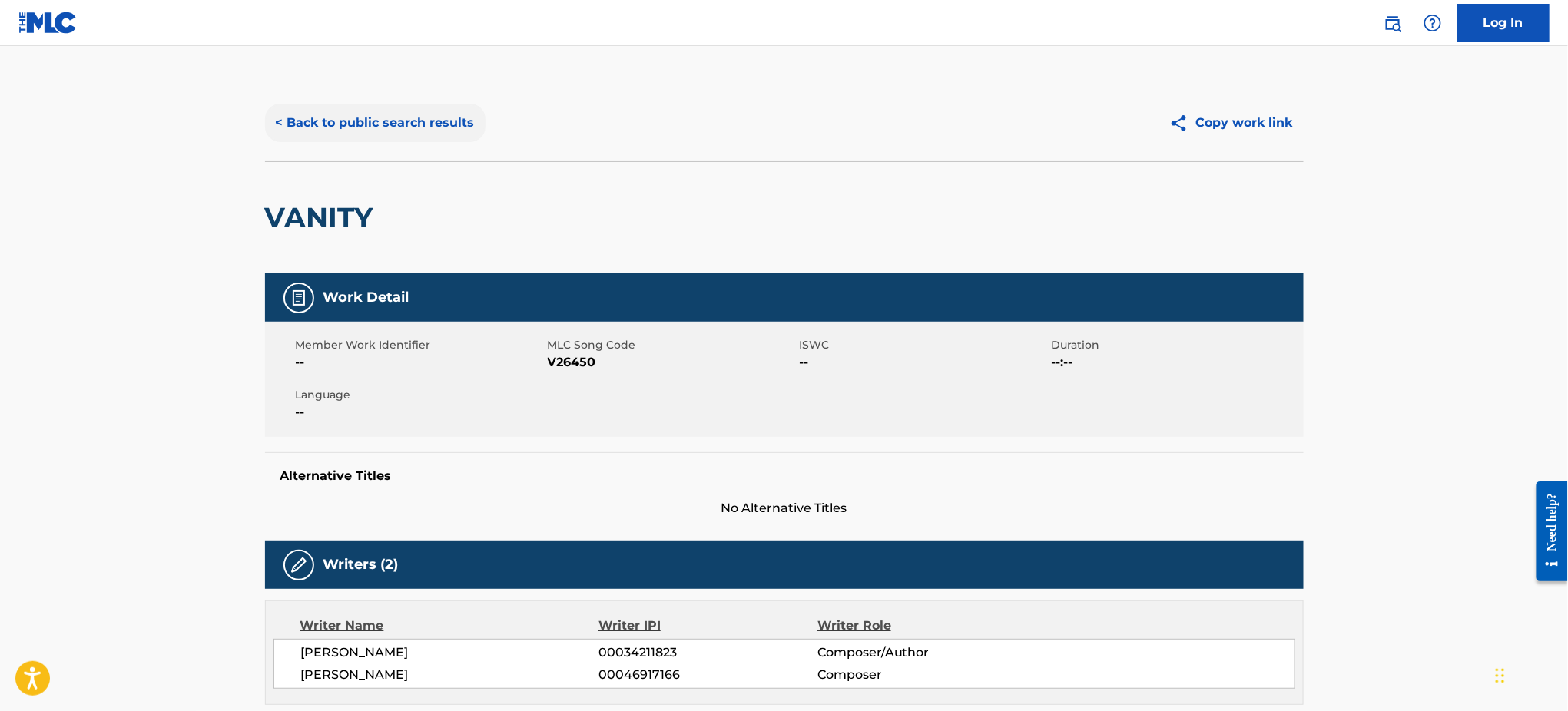
click at [416, 118] on button "< Back to public search results" at bounding box center [375, 123] width 220 height 39
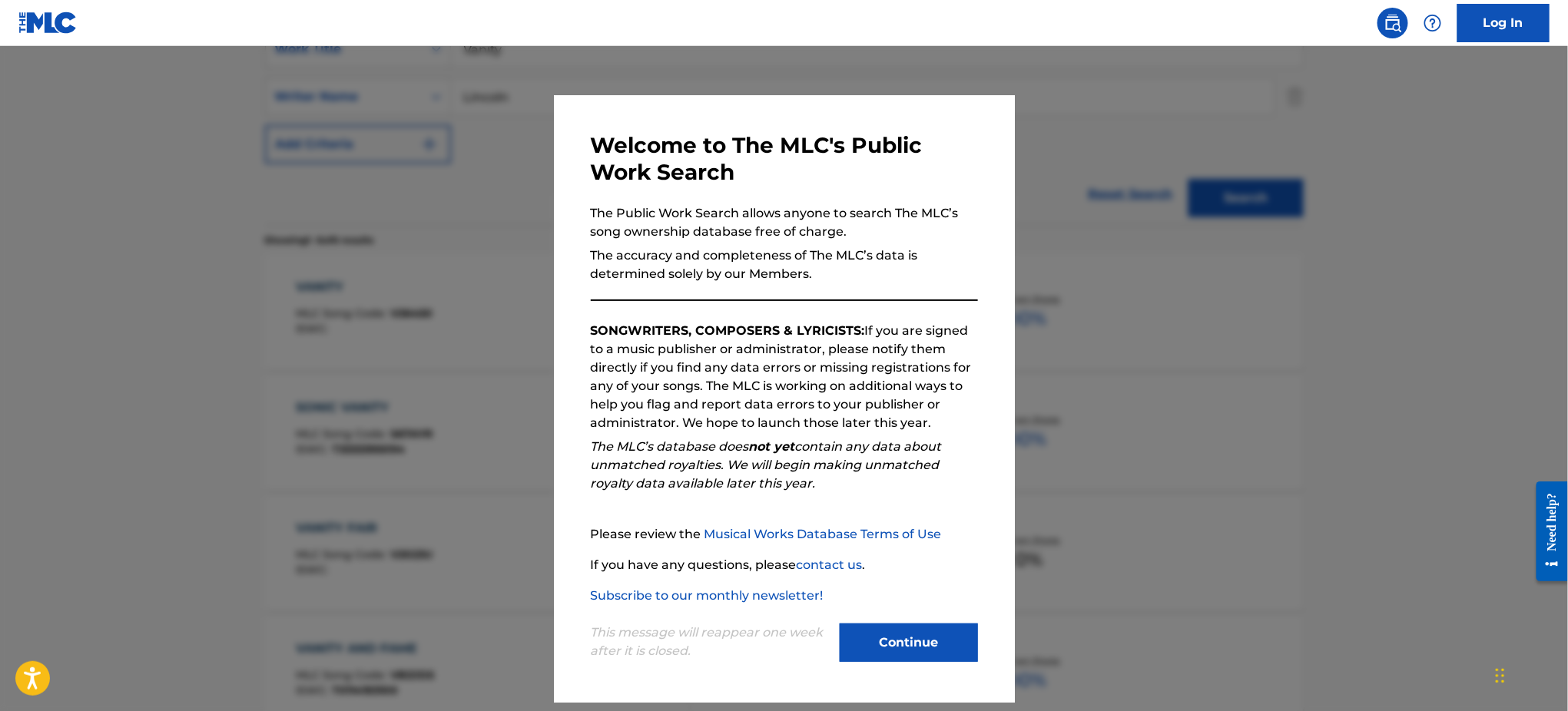
click at [1132, 300] on div at bounding box center [784, 401] width 1568 height 711
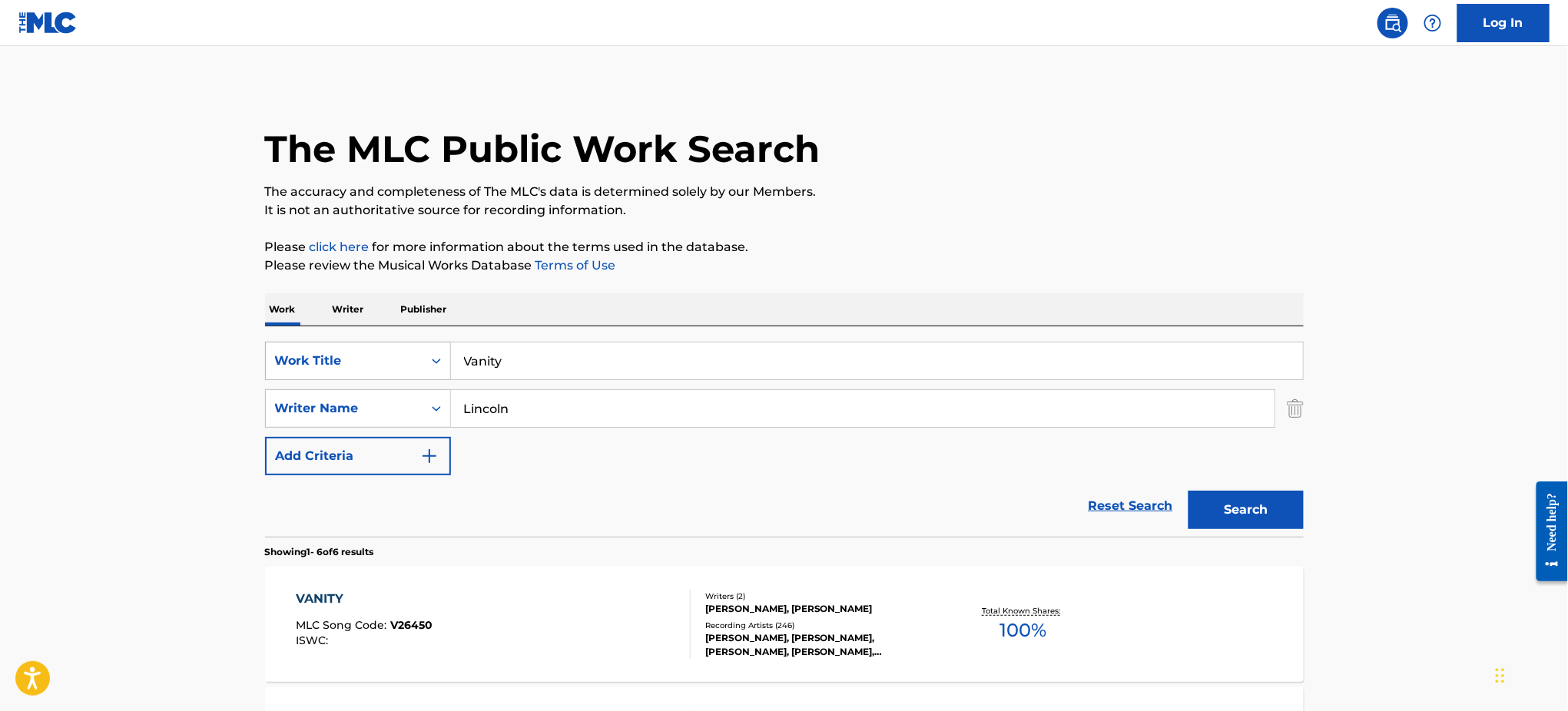
drag, startPoint x: 532, startPoint y: 364, endPoint x: 342, endPoint y: 362, distance: 190.0
click at [342, 362] on div "SearchWithCriteria0c1c2e94-fd79-44b7-85b7-d74d197305d0 Work Title Vanity" at bounding box center [784, 361] width 1039 height 39
paste input "WHO'LL BUY MY MEMORIES [PERSON_NAME]"
type input "WHO'LL BUY MY MEMORIES [PERSON_NAME]"
drag, startPoint x: 556, startPoint y: 409, endPoint x: 396, endPoint y: 410, distance: 160.0
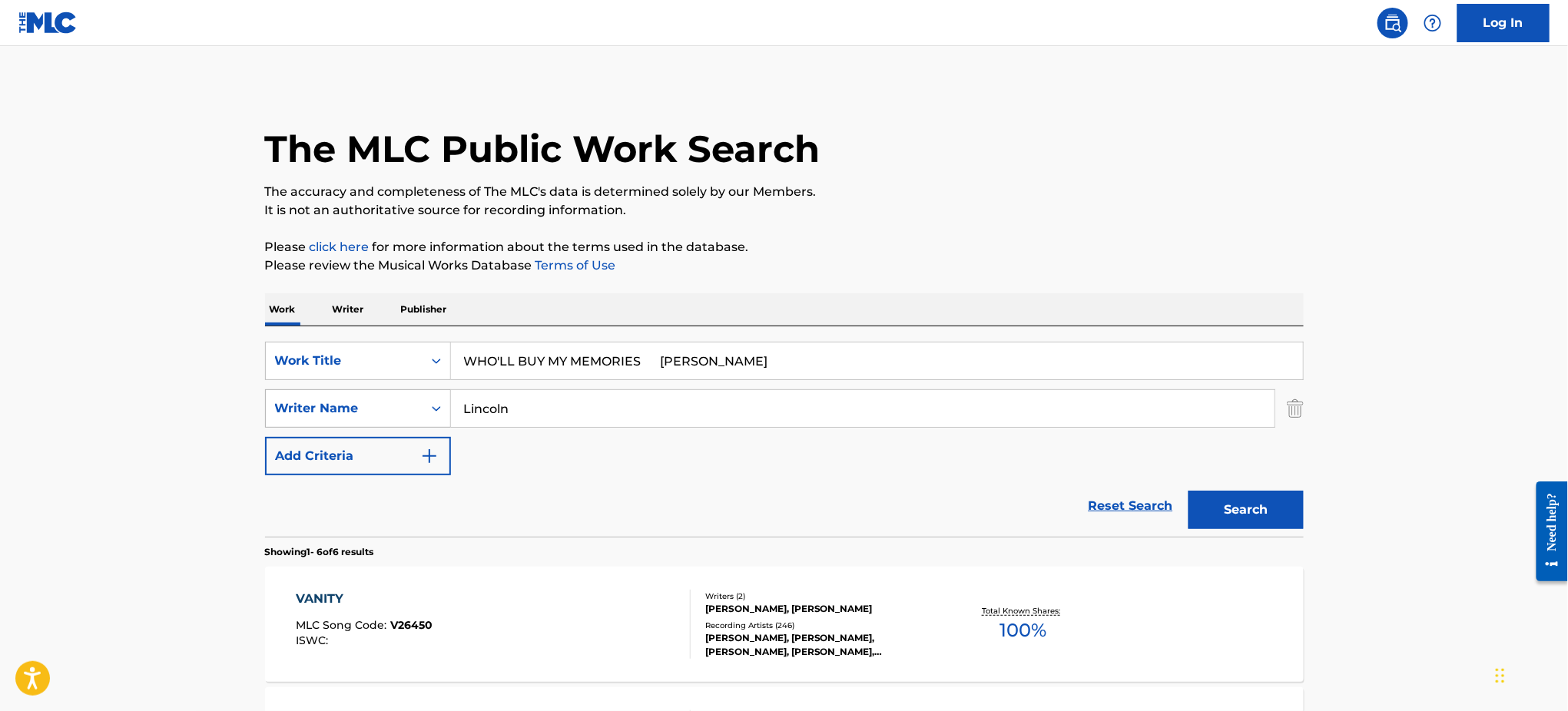
click at [396, 410] on div "SearchWithCriteria8da1b759-b351-42d1-a246-46e728556b6f Writer Name [PERSON_NAME]" at bounding box center [784, 409] width 1039 height 39
paste input "WHO'LL BUY MY MEMORIES [PERSON_NAME]"
type input "WHO'LL BUY MY MEMORIES [PERSON_NAME]"
drag, startPoint x: 645, startPoint y: 362, endPoint x: 849, endPoint y: 362, distance: 204.0
click at [849, 362] on input "WHO'LL BUY MY MEMORIES [PERSON_NAME]" at bounding box center [876, 361] width 852 height 37
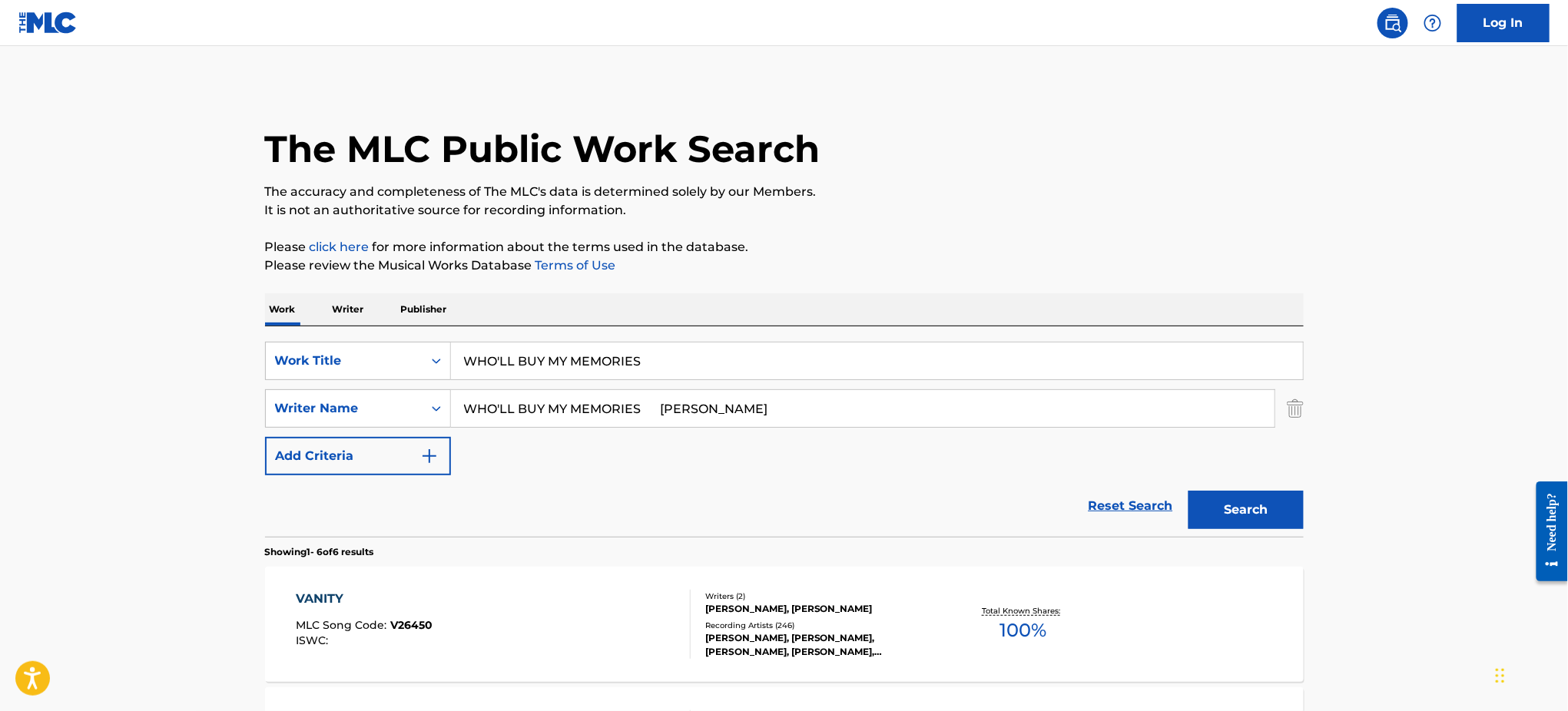
type input "WHO'LL BUY MY MEMORIES"
drag, startPoint x: 648, startPoint y: 407, endPoint x: 99, endPoint y: 414, distance: 549.0
click at [99, 414] on main "The MLC Public Work Search The accuracy and completeness of The MLC's data is d…" at bounding box center [784, 705] width 1568 height 1318
type input "[PERSON_NAME]"
click at [1188, 491] on button "Search" at bounding box center [1245, 510] width 116 height 39
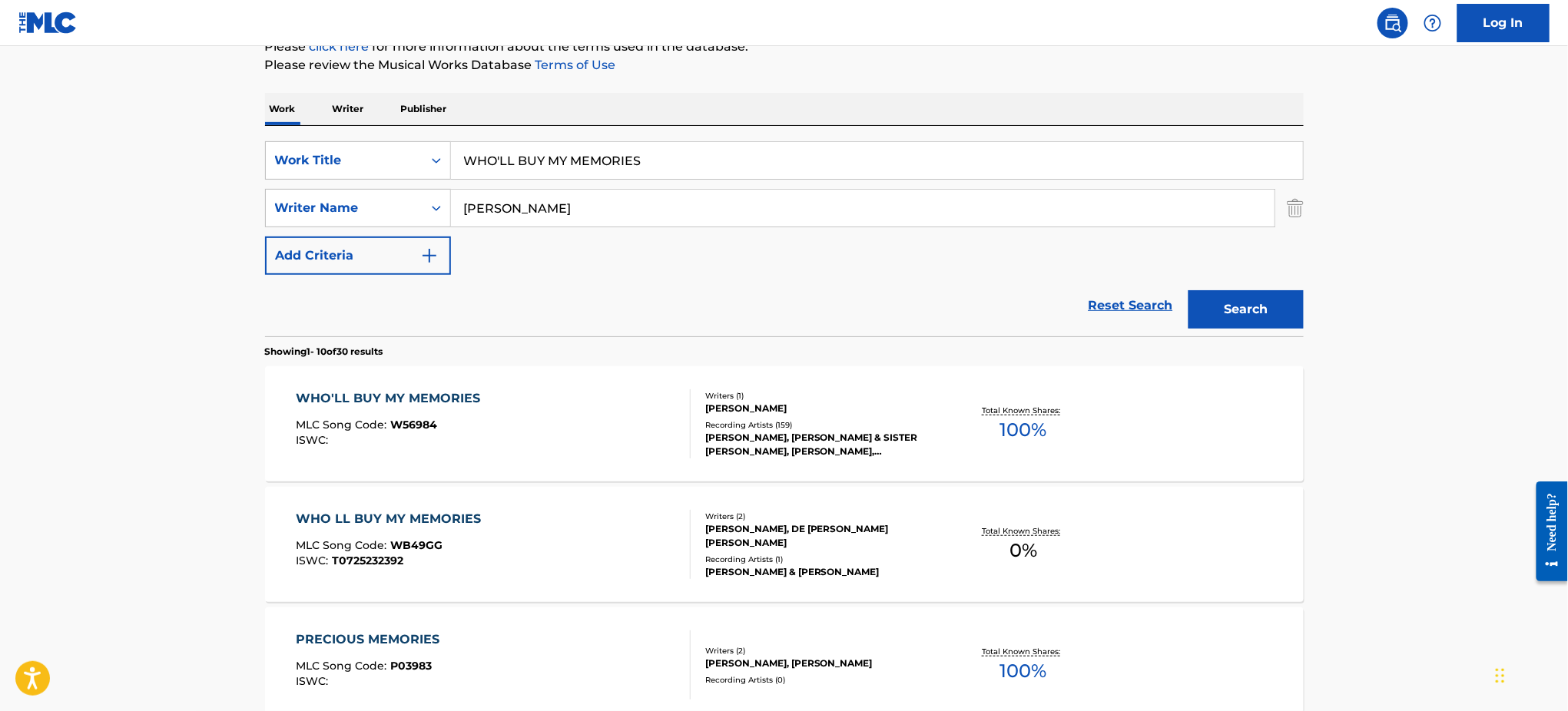
scroll to position [204, 0]
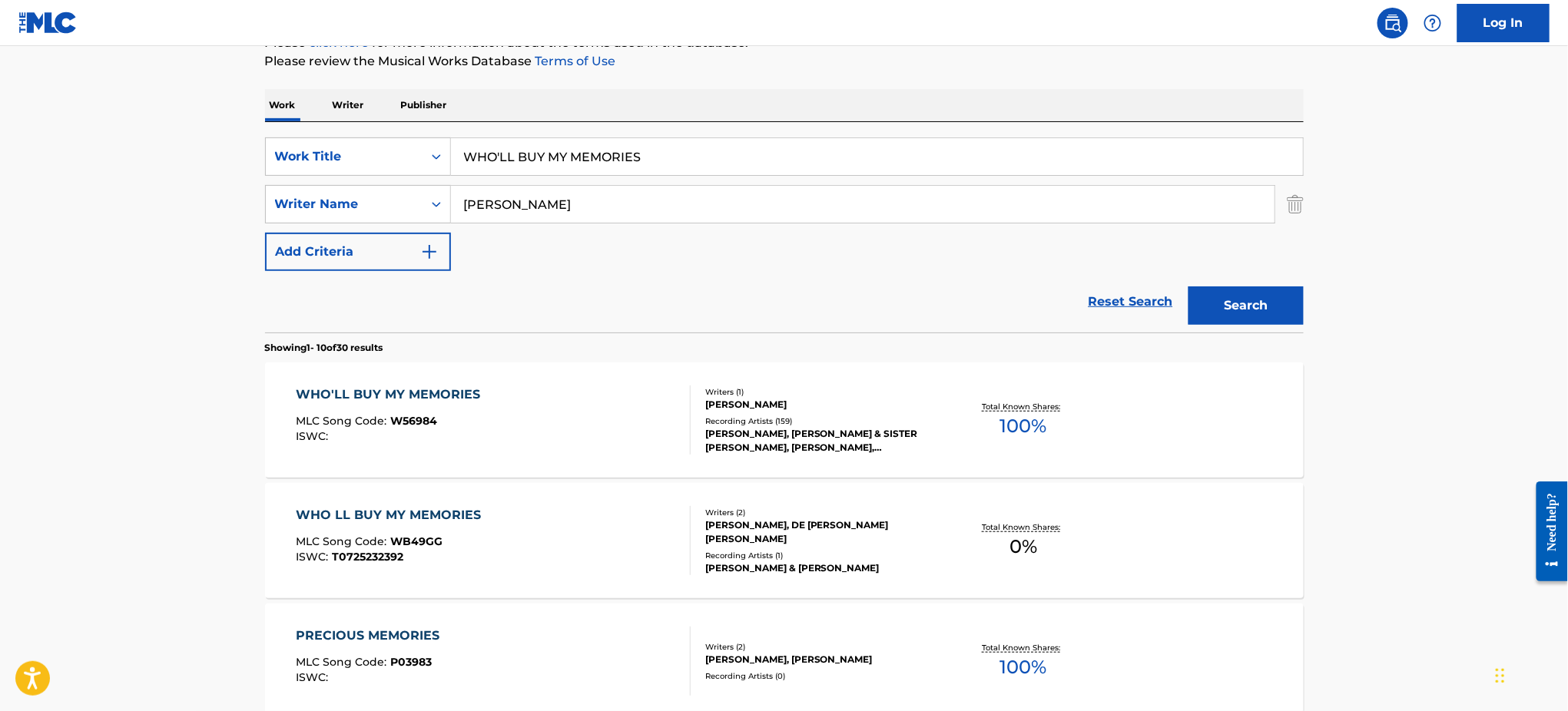
click at [556, 403] on div "WHO'LL BUY MY MEMORIES MLC Song Code : W56984 ISWC :" at bounding box center [493, 420] width 395 height 69
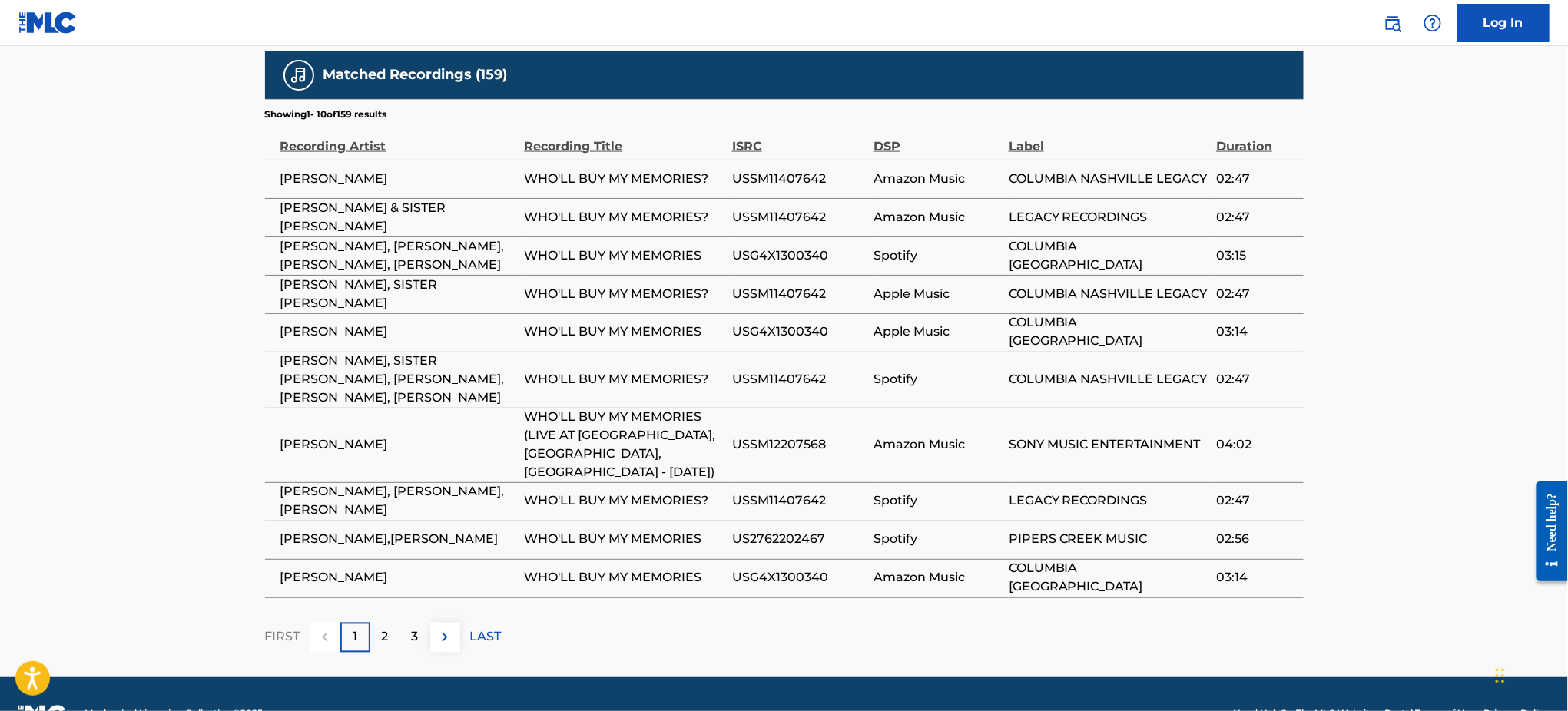
scroll to position [1009, 0]
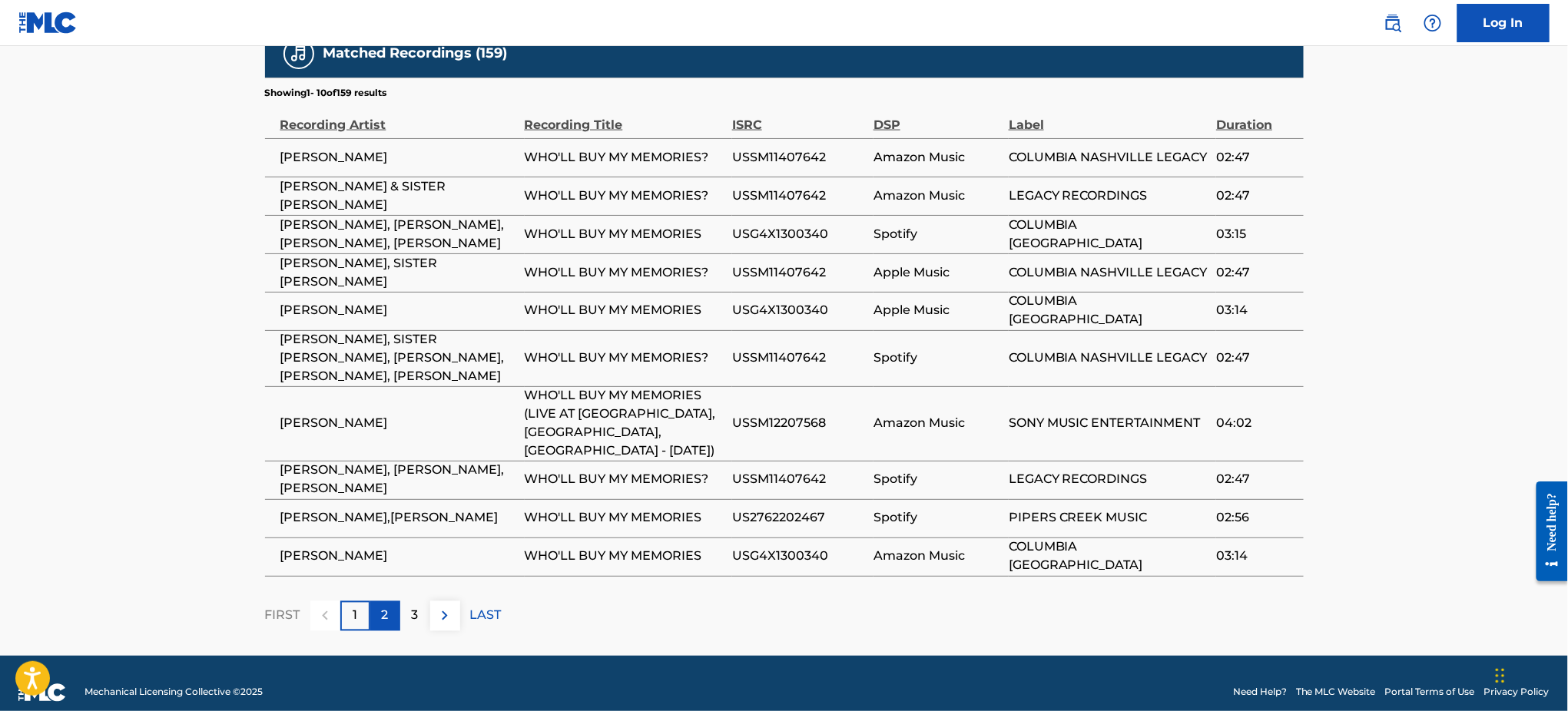
click at [389, 601] on div "2" at bounding box center [385, 616] width 30 height 30
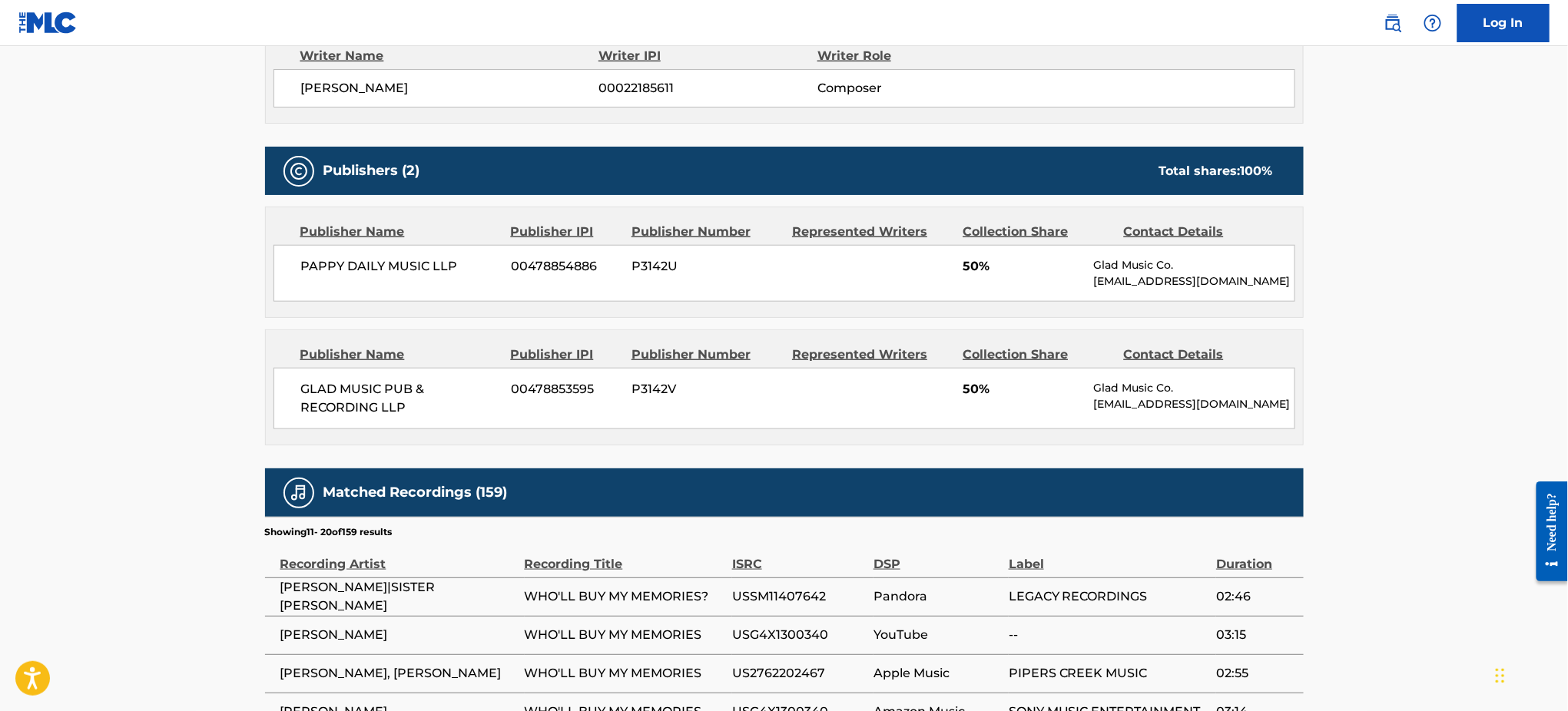
scroll to position [990, 0]
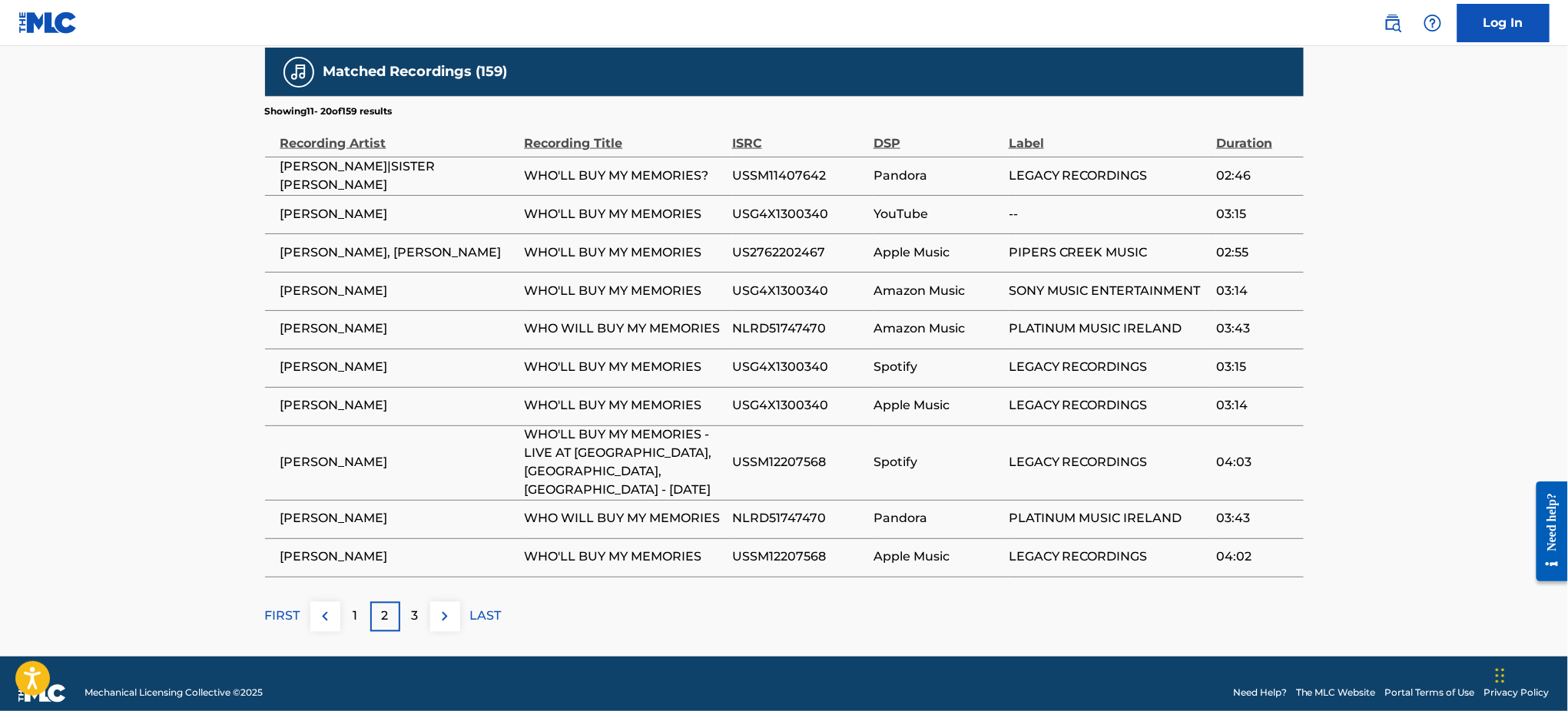
click at [703, 444] on span "WHO'LL BUY MY MEMORIES - LIVE AT [GEOGRAPHIC_DATA], [GEOGRAPHIC_DATA], [GEOGRAP…" at bounding box center [624, 463] width 200 height 74
click at [410, 602] on div "3" at bounding box center [415, 617] width 30 height 30
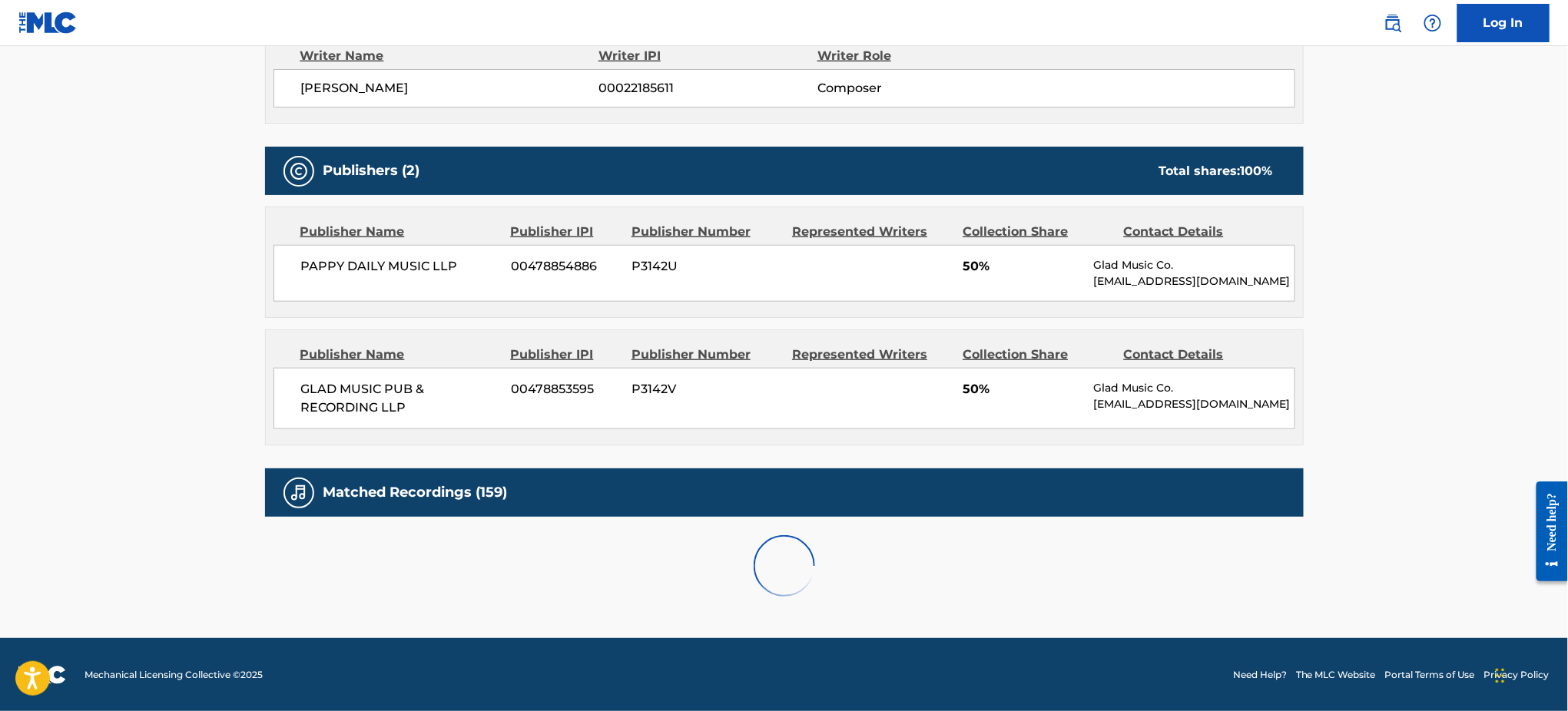
scroll to position [973, 0]
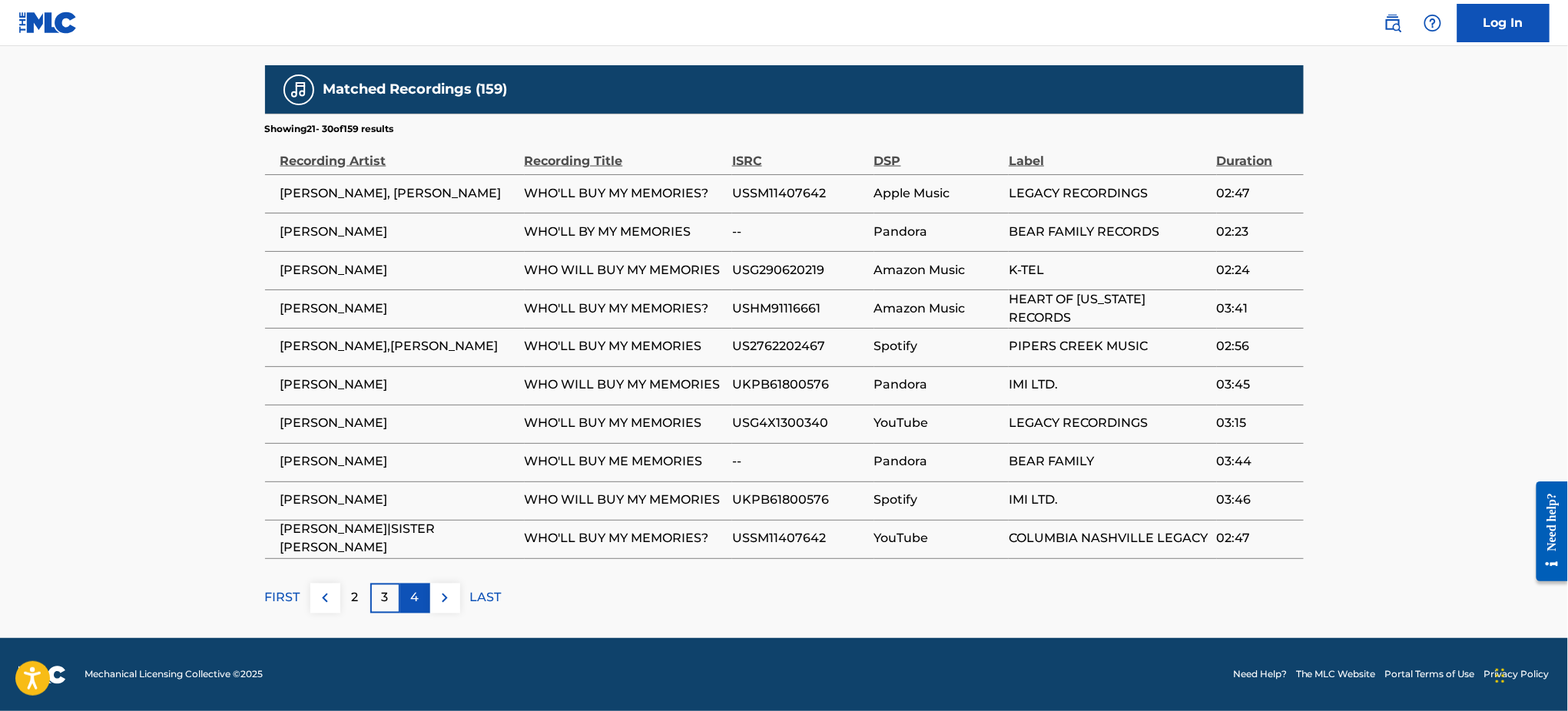
click at [411, 599] on p "4" at bounding box center [414, 598] width 8 height 18
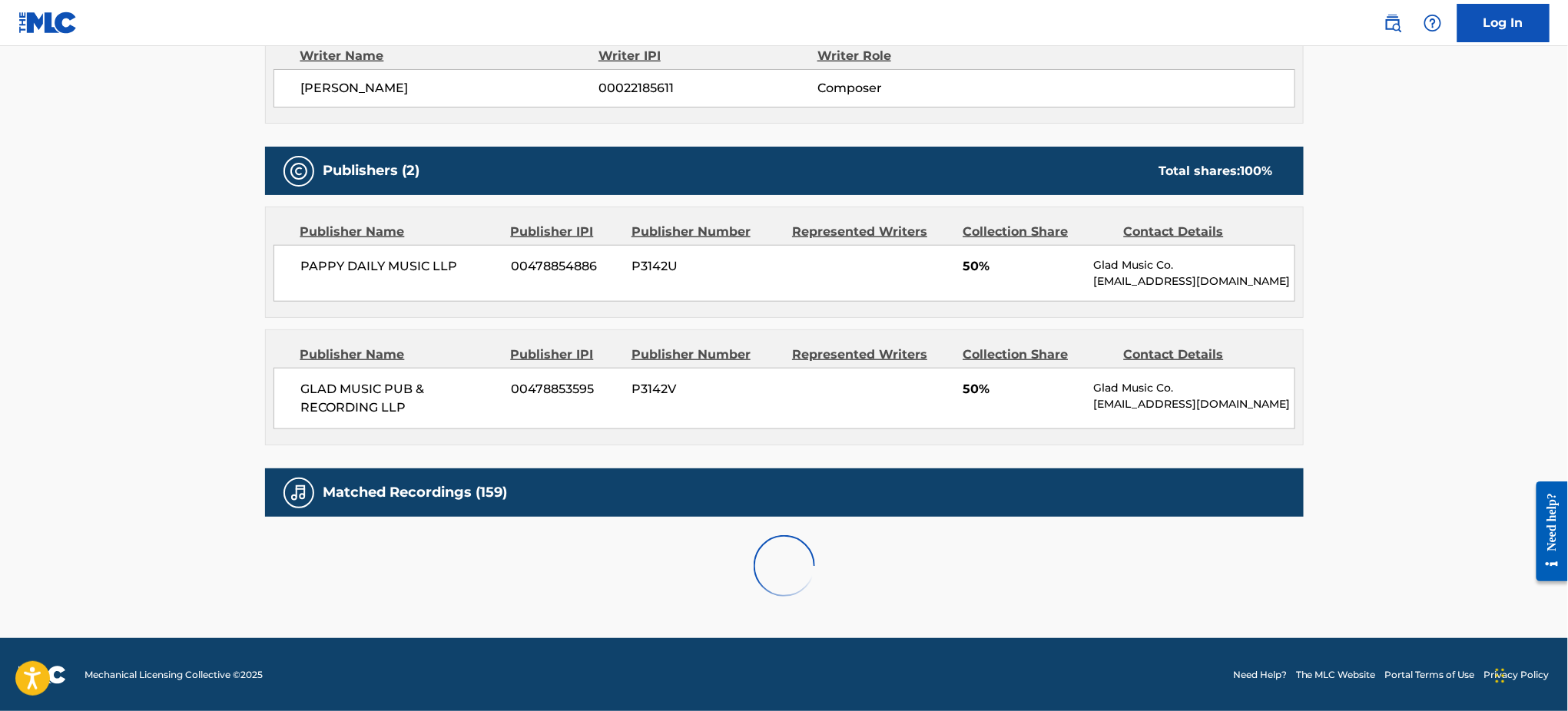
scroll to position [990, 0]
